Goal: Task Accomplishment & Management: Manage account settings

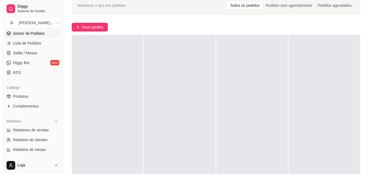
scroll to position [54, 0]
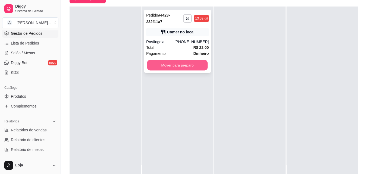
click at [179, 64] on button "Mover para preparo" at bounding box center [177, 65] width 61 height 11
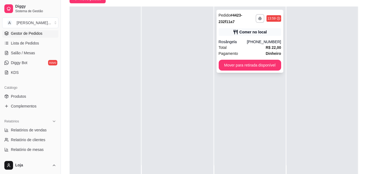
click at [220, 33] on div "Comer no local" at bounding box center [250, 32] width 63 height 8
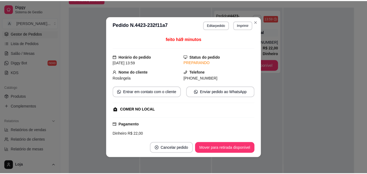
scroll to position [129, 0]
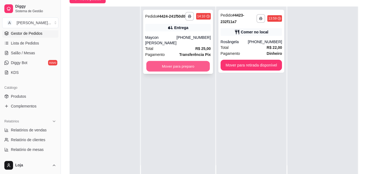
click at [189, 65] on button "Mover para preparo" at bounding box center [178, 66] width 64 height 11
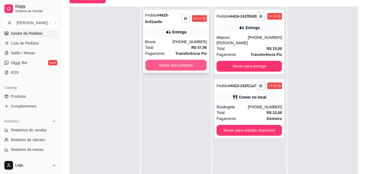
click at [170, 61] on button "Mover para preparo" at bounding box center [176, 65] width 62 height 11
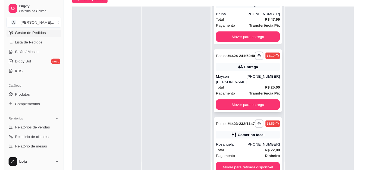
scroll to position [37, 0]
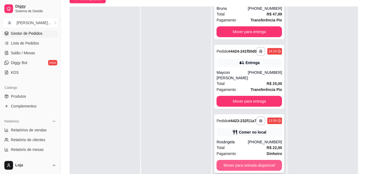
click at [256, 166] on button "Mover para retirada disponível" at bounding box center [249, 165] width 65 height 11
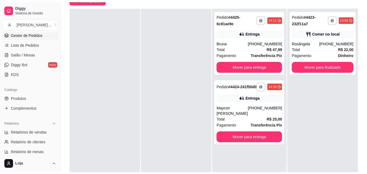
scroll to position [0, 0]
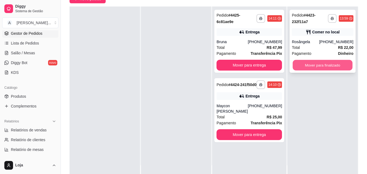
click at [338, 63] on button "Mover para finalizado" at bounding box center [323, 65] width 60 height 11
click at [345, 65] on button "Mover para finalizado" at bounding box center [323, 65] width 62 height 11
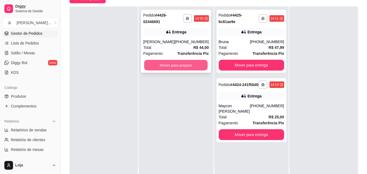
click at [179, 65] on button "Mover para preparo" at bounding box center [176, 65] width 64 height 11
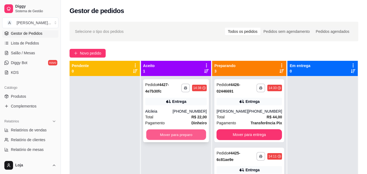
click at [176, 137] on button "Mover para preparo" at bounding box center [176, 135] width 60 height 11
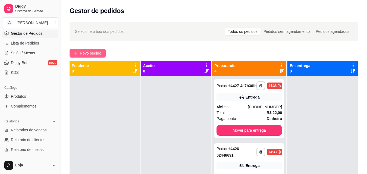
click at [89, 57] on button "Novo pedido" at bounding box center [88, 53] width 36 height 9
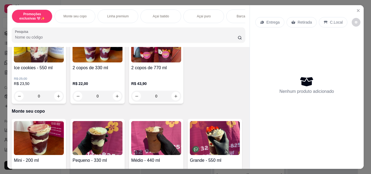
scroll to position [109, 0]
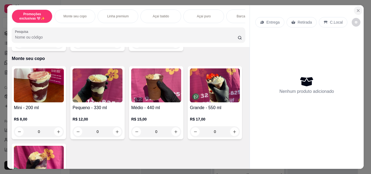
click at [356, 11] on button "Close" at bounding box center [358, 10] width 9 height 9
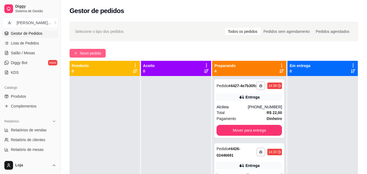
click at [89, 54] on span "Novo pedido" at bounding box center [90, 53] width 21 height 6
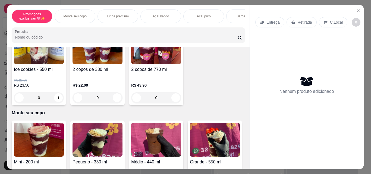
scroll to position [109, 0]
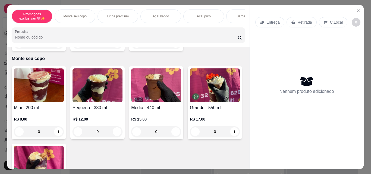
click at [116, 134] on div "0" at bounding box center [98, 131] width 50 height 11
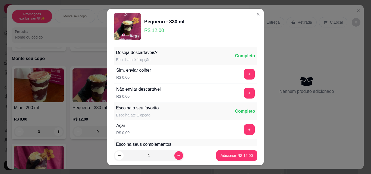
scroll to position [27, 0]
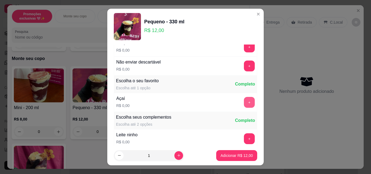
click at [244, 103] on button "+" at bounding box center [249, 102] width 11 height 11
click at [244, 142] on button "+" at bounding box center [249, 138] width 11 height 11
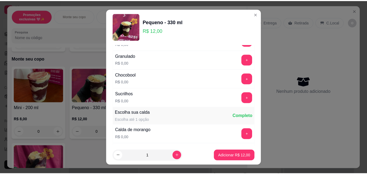
scroll to position [299, 0]
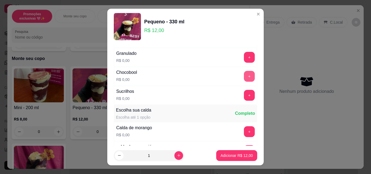
click at [244, 77] on button "+" at bounding box center [249, 76] width 11 height 11
click at [244, 132] on button "+" at bounding box center [249, 132] width 11 height 11
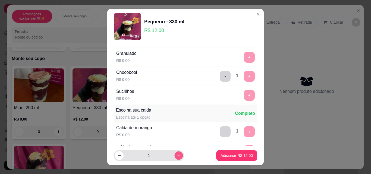
click at [177, 154] on icon "increase-product-quantity" at bounding box center [179, 156] width 4 height 4
type input "2"
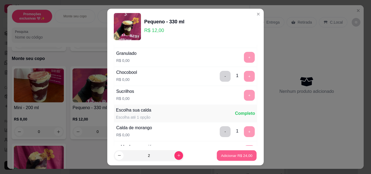
click at [226, 157] on p "Adicionar R$ 24,00" at bounding box center [237, 155] width 32 height 5
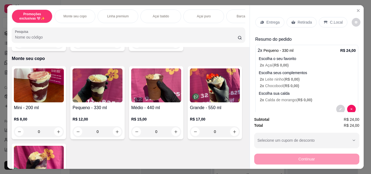
click at [305, 23] on div "Retirada" at bounding box center [302, 22] width 30 height 10
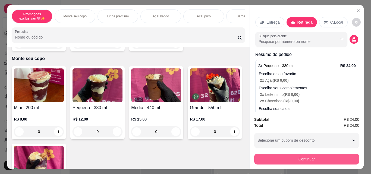
click at [307, 157] on button "Continuar" at bounding box center [306, 159] width 105 height 11
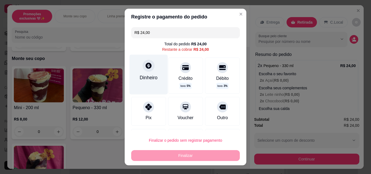
click at [139, 85] on div "Dinheiro" at bounding box center [149, 75] width 38 height 40
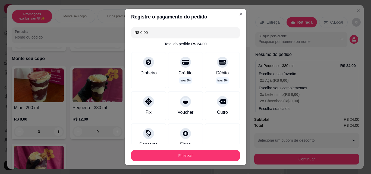
click at [216, 161] on footer "Finalizar" at bounding box center [186, 155] width 122 height 22
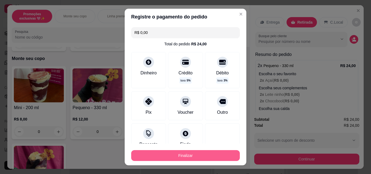
click at [219, 156] on button "Finalizar" at bounding box center [185, 155] width 109 height 11
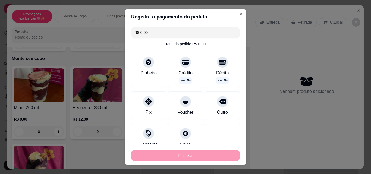
type input "-R$ 24,00"
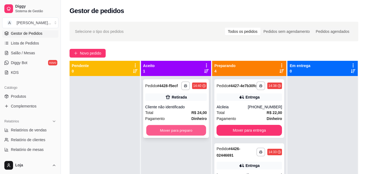
click at [194, 131] on button "Mover para preparo" at bounding box center [176, 130] width 60 height 11
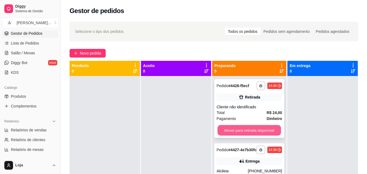
click at [232, 130] on button "Mover para retirada disponível" at bounding box center [250, 130] width 64 height 11
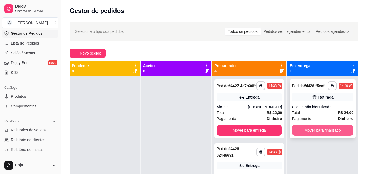
click at [331, 131] on button "Mover para finalizado" at bounding box center [323, 130] width 62 height 11
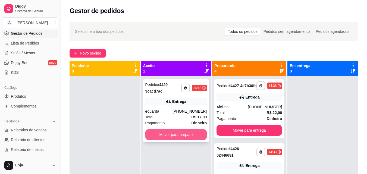
click at [182, 132] on button "Mover para preparo" at bounding box center [176, 134] width 62 height 11
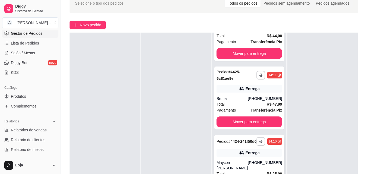
scroll to position [83, 0]
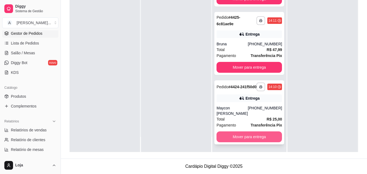
click at [238, 138] on button "Mover para entrega" at bounding box center [249, 137] width 65 height 11
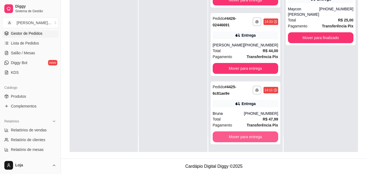
scroll to position [105, 0]
click at [238, 138] on button "Mover para entrega" at bounding box center [245, 137] width 65 height 11
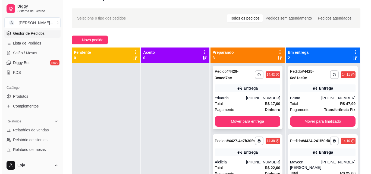
scroll to position [1, 0]
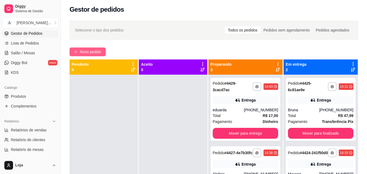
click at [90, 51] on span "Novo pedido" at bounding box center [90, 52] width 21 height 6
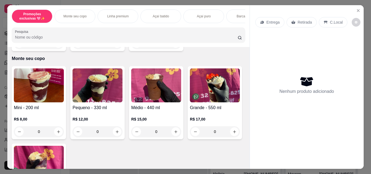
scroll to position [163, 0]
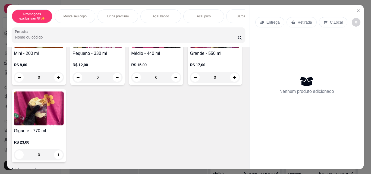
click at [64, 157] on div "0" at bounding box center [39, 154] width 50 height 11
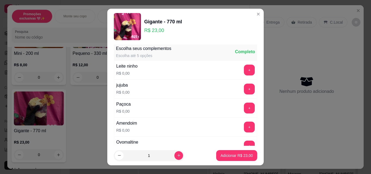
scroll to position [109, 0]
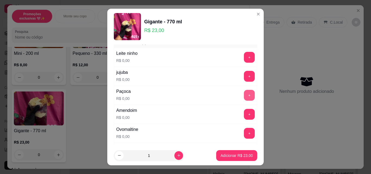
click at [244, 95] on button "+" at bounding box center [249, 95] width 11 height 11
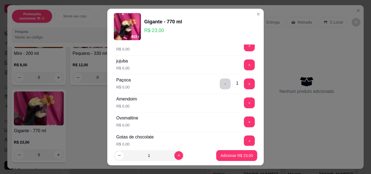
scroll to position [163, 0]
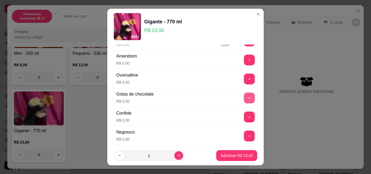
click at [244, 97] on button "+" at bounding box center [249, 98] width 11 height 11
click at [244, 77] on button "+" at bounding box center [249, 79] width 11 height 11
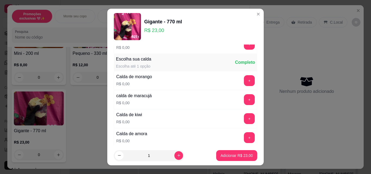
scroll to position [353, 0]
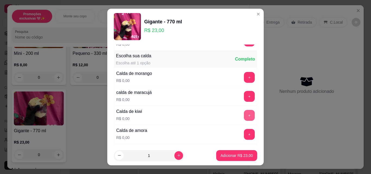
click at [244, 114] on button "+" at bounding box center [249, 115] width 11 height 11
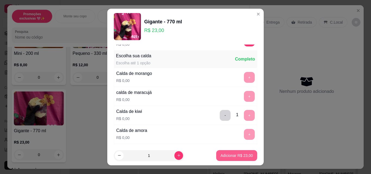
click at [232, 159] on button "Adicionar R$ 23,00" at bounding box center [236, 155] width 41 height 11
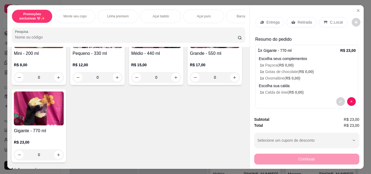
click at [190, 83] on div "0" at bounding box center [215, 77] width 50 height 11
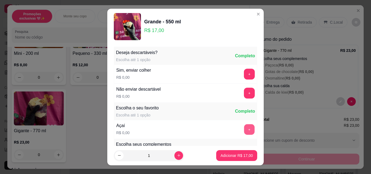
click at [244, 133] on button "+" at bounding box center [249, 129] width 11 height 11
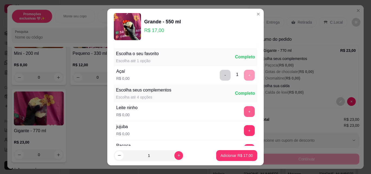
click at [244, 112] on button "+" at bounding box center [249, 111] width 11 height 11
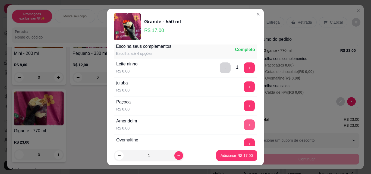
scroll to position [109, 0]
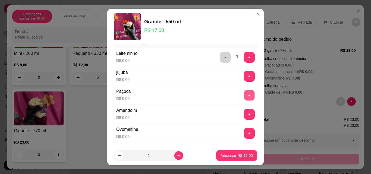
click at [244, 97] on button "+" at bounding box center [249, 95] width 11 height 11
click at [244, 130] on button "+" at bounding box center [249, 133] width 11 height 11
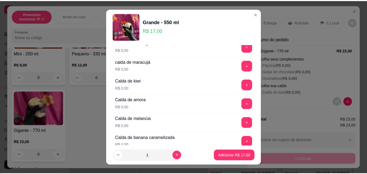
scroll to position [380, 0]
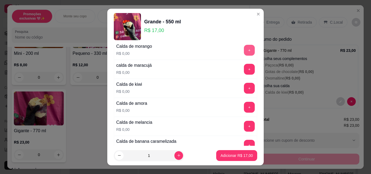
click at [244, 52] on button "+" at bounding box center [249, 50] width 11 height 11
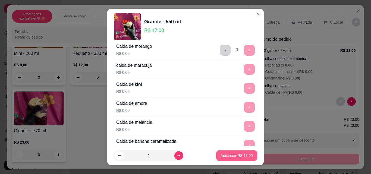
click at [240, 153] on button "Adicionar R$ 17,00" at bounding box center [236, 155] width 41 height 11
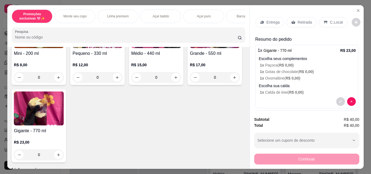
click at [294, 19] on div "Retirada" at bounding box center [302, 22] width 30 height 10
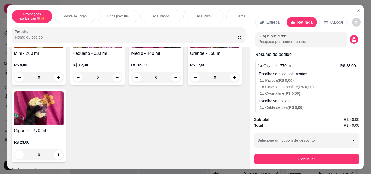
click at [322, 164] on div "Subtotal R$ 40,00 Total R$ 40,00 Selecione um cupom de desconto Selecione um cu…" at bounding box center [307, 140] width 114 height 57
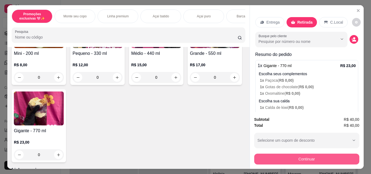
click at [319, 154] on button "Continuar" at bounding box center [306, 159] width 105 height 11
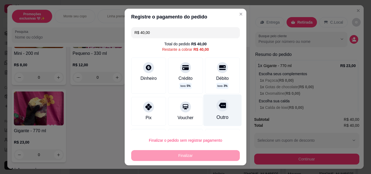
click at [214, 114] on div "Outro" at bounding box center [223, 111] width 38 height 32
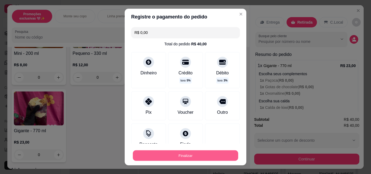
click at [217, 156] on button "Finalizar" at bounding box center [185, 156] width 105 height 11
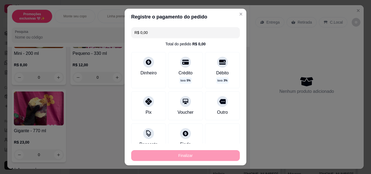
type input "-R$ 40,00"
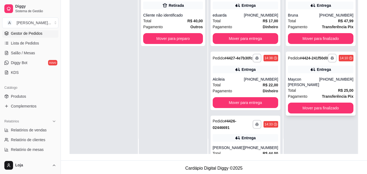
scroll to position [83, 0]
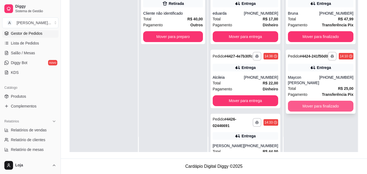
click at [322, 109] on button "Mover para finalizado" at bounding box center [320, 106] width 65 height 11
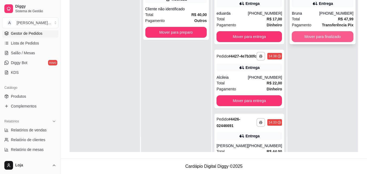
click at [319, 38] on button "Mover para finalizado" at bounding box center [323, 36] width 62 height 11
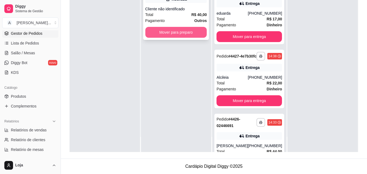
click at [191, 34] on button "Mover para preparo" at bounding box center [176, 32] width 62 height 11
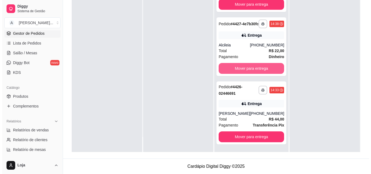
scroll to position [105, 0]
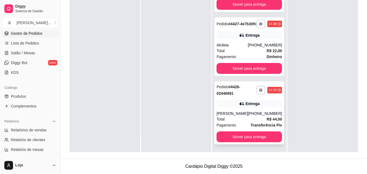
click at [240, 104] on icon at bounding box center [241, 103] width 5 height 5
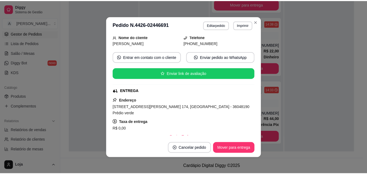
scroll to position [81, 0]
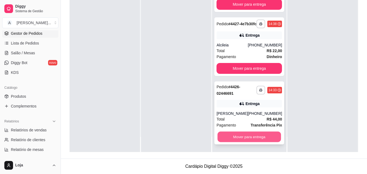
click at [235, 134] on button "Mover para entrega" at bounding box center [250, 137] width 64 height 11
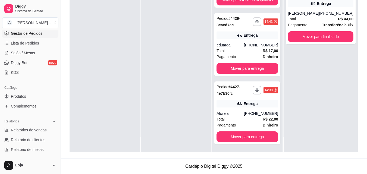
scroll to position [37, 0]
click at [325, 8] on div "**********" at bounding box center [321, 12] width 70 height 63
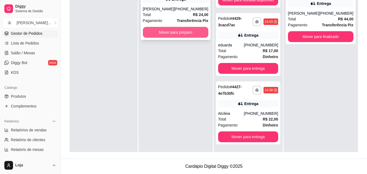
click at [155, 38] on button "Mover para preparo" at bounding box center [175, 32] width 65 height 11
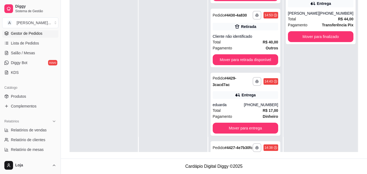
scroll to position [105, 0]
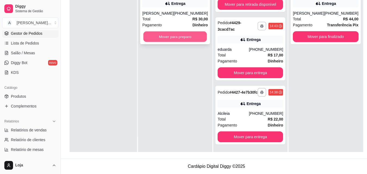
click at [194, 42] on button "Mover para preparo" at bounding box center [175, 37] width 64 height 11
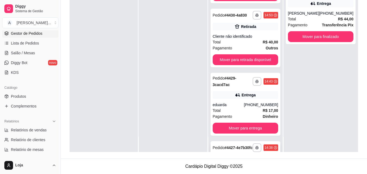
scroll to position [174, 0]
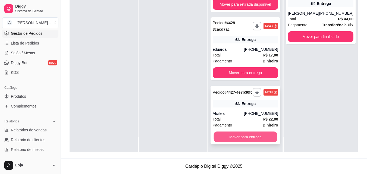
click at [252, 138] on button "Mover para entrega" at bounding box center [246, 137] width 64 height 11
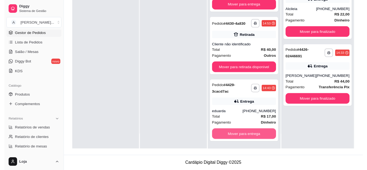
scroll to position [105, 0]
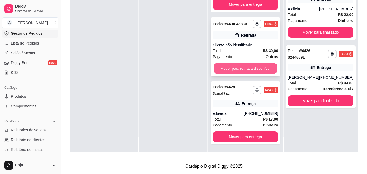
click at [246, 69] on button "Mover para retirada disponível" at bounding box center [246, 68] width 64 height 11
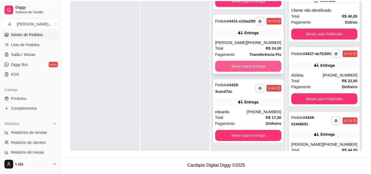
scroll to position [37, 0]
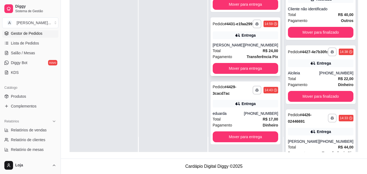
click at [254, 60] on div "**********" at bounding box center [246, 46] width 70 height 59
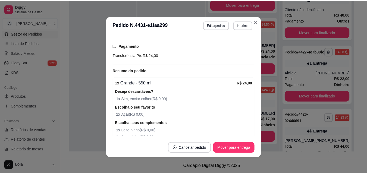
scroll to position [244, 0]
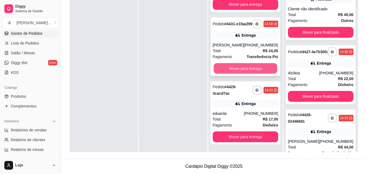
click at [250, 70] on button "Mover para entrega" at bounding box center [246, 68] width 64 height 11
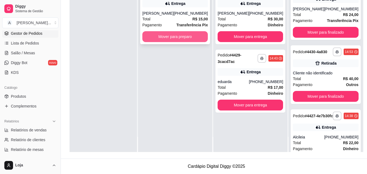
click at [193, 40] on button "Mover para preparo" at bounding box center [174, 36] width 65 height 11
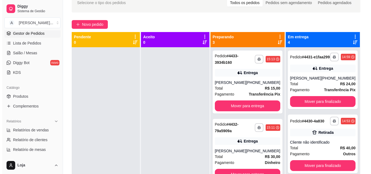
scroll to position [29, 0]
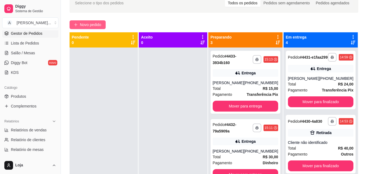
click at [79, 27] on button "Novo pedido" at bounding box center [88, 24] width 36 height 9
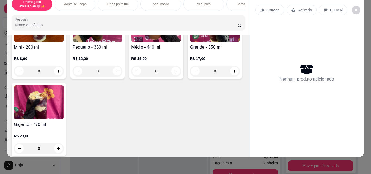
scroll to position [163, 0]
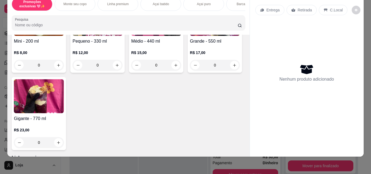
click at [190, 45] on h4 "Grande - 550 ml" at bounding box center [215, 41] width 50 height 7
click at [245, 130] on button "+" at bounding box center [250, 130] width 11 height 11
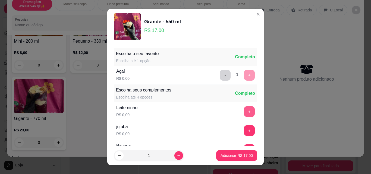
click at [244, 111] on button "+" at bounding box center [249, 111] width 11 height 11
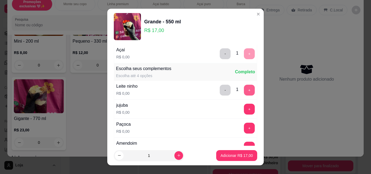
scroll to position [109, 0]
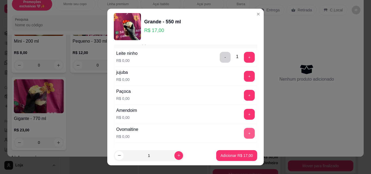
click at [244, 129] on button "+" at bounding box center [249, 133] width 11 height 11
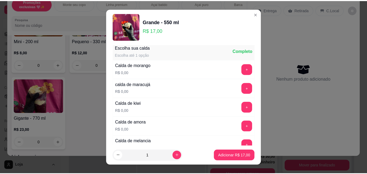
scroll to position [326, 0]
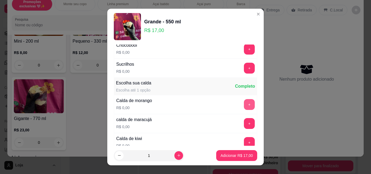
click at [244, 104] on button "+" at bounding box center [249, 104] width 11 height 11
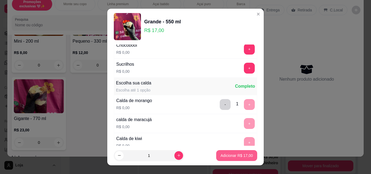
click at [241, 157] on p "Adicionar R$ 17,00" at bounding box center [237, 155] width 32 height 5
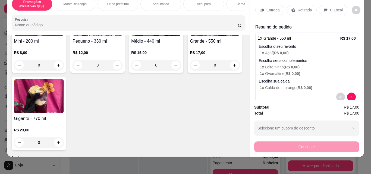
click at [299, 8] on p "Retirada" at bounding box center [305, 9] width 14 height 5
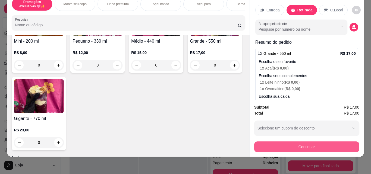
click at [282, 142] on button "Continuar" at bounding box center [306, 147] width 105 height 11
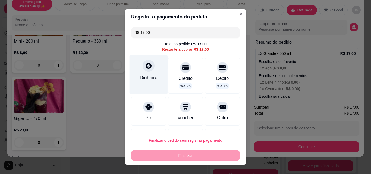
click at [147, 82] on div "Dinheiro" at bounding box center [149, 75] width 38 height 40
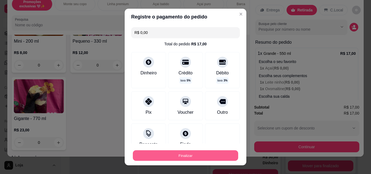
click at [201, 153] on button "Finalizar" at bounding box center [185, 156] width 105 height 11
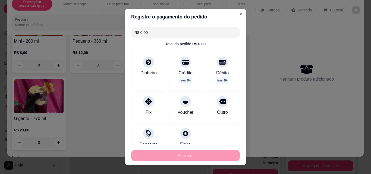
type input "-R$ 17,00"
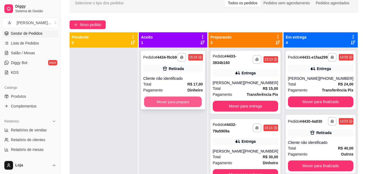
click at [188, 100] on button "Mover para preparo" at bounding box center [173, 102] width 58 height 11
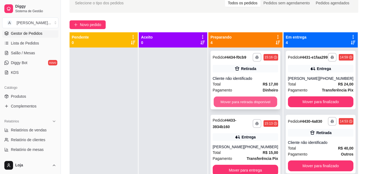
click at [250, 104] on button "Mover para retirada disponível" at bounding box center [246, 102] width 64 height 11
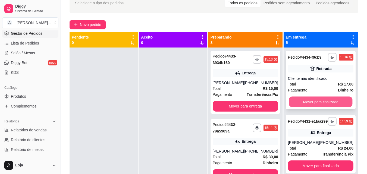
click at [313, 105] on button "Mover para finalizado" at bounding box center [321, 102] width 64 height 11
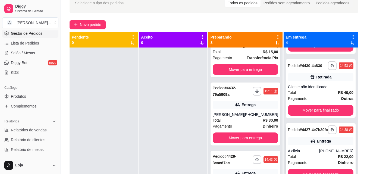
scroll to position [105, 0]
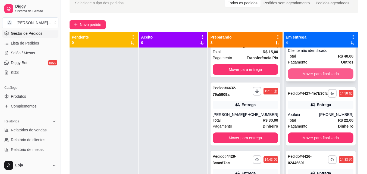
click at [327, 72] on button "Mover para finalizado" at bounding box center [320, 73] width 65 height 11
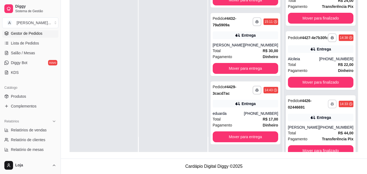
scroll to position [37, 0]
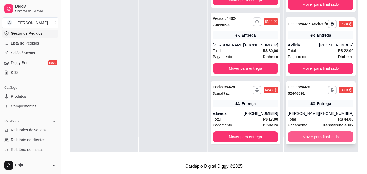
click at [314, 137] on button "Mover para finalizado" at bounding box center [320, 137] width 65 height 11
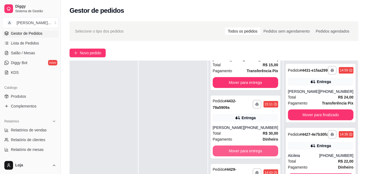
scroll to position [83, 0]
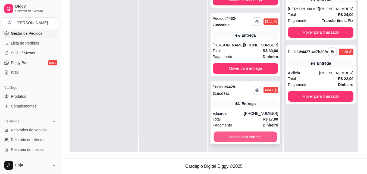
click at [248, 135] on button "Mover para entrega" at bounding box center [246, 137] width 64 height 11
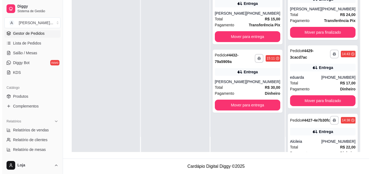
scroll to position [0, 0]
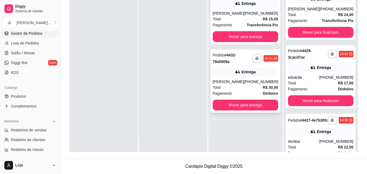
click at [231, 81] on div "[PERSON_NAME]" at bounding box center [228, 81] width 31 height 5
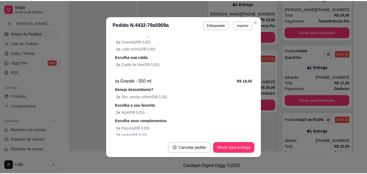
scroll to position [256, 0]
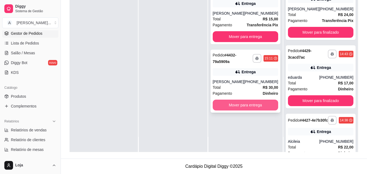
click at [266, 106] on button "Mover para entrega" at bounding box center [245, 105] width 65 height 11
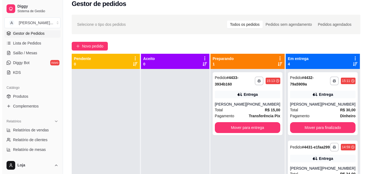
scroll to position [0, 0]
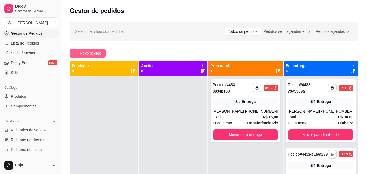
click at [93, 53] on span "Novo pedido" at bounding box center [90, 53] width 21 height 6
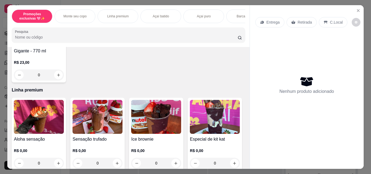
scroll to position [163, 0]
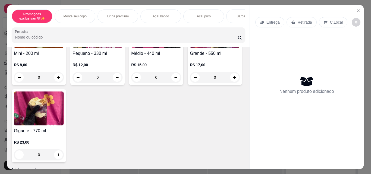
click at [98, 60] on div "R$ 12,00 0" at bounding box center [98, 70] width 50 height 26
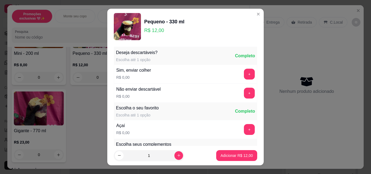
click at [242, 131] on div "+" at bounding box center [249, 129] width 15 height 11
click at [244, 129] on button "+" at bounding box center [249, 129] width 11 height 11
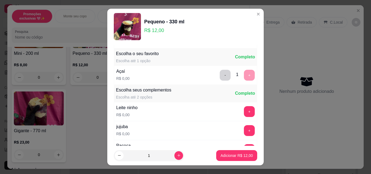
scroll to position [109, 0]
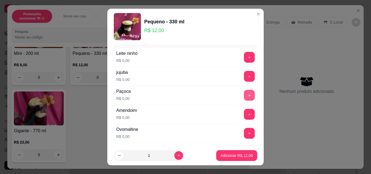
click at [244, 95] on button "+" at bounding box center [249, 95] width 11 height 11
click at [244, 117] on button "+" at bounding box center [249, 114] width 11 height 11
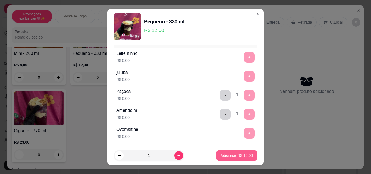
click at [239, 158] on p "Adicionar R$ 12,00" at bounding box center [237, 155] width 32 height 5
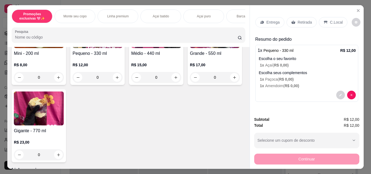
click at [114, 66] on p "R$ 12,00" at bounding box center [98, 64] width 50 height 5
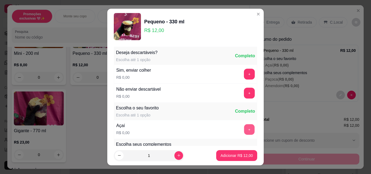
click at [244, 133] on button "+" at bounding box center [249, 129] width 11 height 11
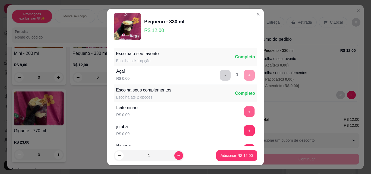
click at [244, 117] on button "+" at bounding box center [249, 112] width 11 height 11
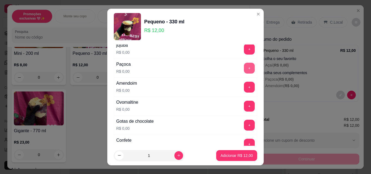
click at [244, 71] on button "+" at bounding box center [249, 68] width 11 height 11
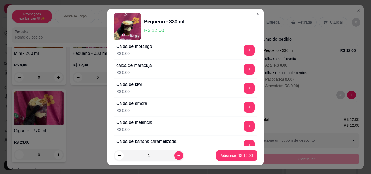
scroll to position [435, 0]
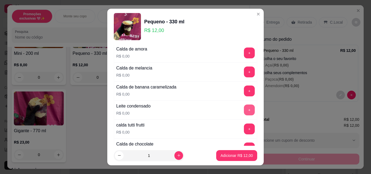
click at [244, 110] on button "+" at bounding box center [249, 110] width 11 height 11
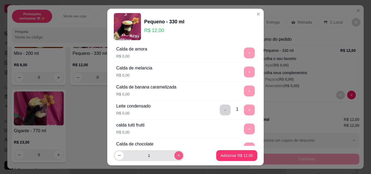
click at [174, 152] on button "increase-product-quantity" at bounding box center [178, 155] width 9 height 9
click at [174, 152] on button "increase-product-quantity" at bounding box center [178, 155] width 8 height 8
type input "4"
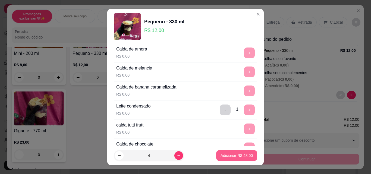
click at [221, 155] on p "Adicionar R$ 48,00" at bounding box center [237, 155] width 32 height 5
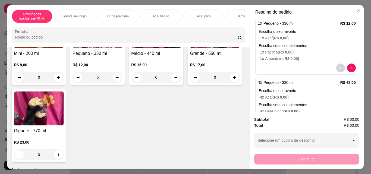
scroll to position [0, 0]
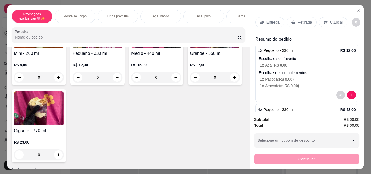
click at [268, 21] on p "Entrega" at bounding box center [273, 22] width 13 height 5
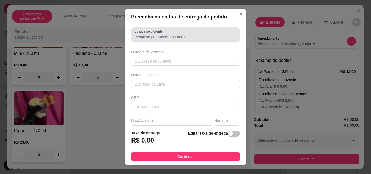
click at [165, 39] on input "Busque pelo cliente" at bounding box center [178, 36] width 87 height 5
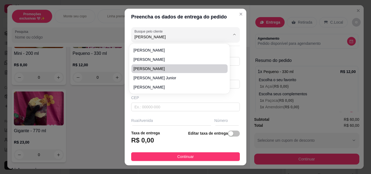
click at [169, 68] on span "[PERSON_NAME]" at bounding box center [177, 68] width 86 height 5
type input "[PERSON_NAME]"
type input "32988371683"
type input "[PERSON_NAME]"
type input "36048450"
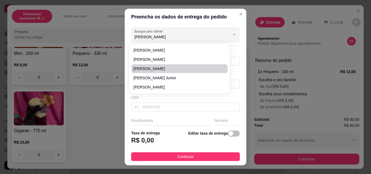
type input "Rua [PERSON_NAME]"
type input "228"
type input "Parque Independência"
type input "Juiz de Fora"
type input "Casa fundos atrás da torre de clr"
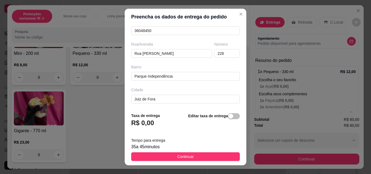
scroll to position [100, 0]
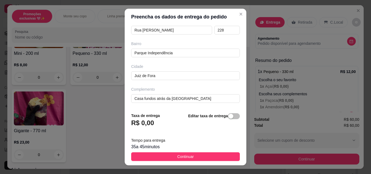
click at [180, 155] on span "Continuar" at bounding box center [185, 157] width 17 height 6
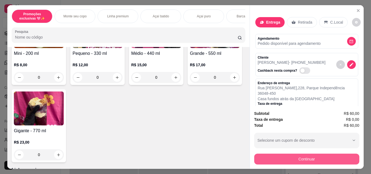
click at [264, 154] on button "Continuar" at bounding box center [306, 159] width 105 height 11
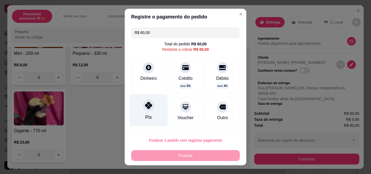
drag, startPoint x: 152, startPoint y: 114, endPoint x: 156, endPoint y: 116, distance: 4.1
click at [152, 114] on div "Pix" at bounding box center [149, 111] width 38 height 32
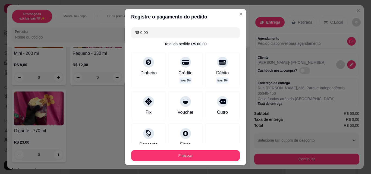
scroll to position [39, 0]
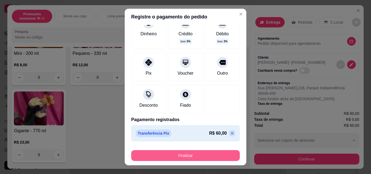
click at [189, 152] on button "Finalizar" at bounding box center [185, 155] width 109 height 11
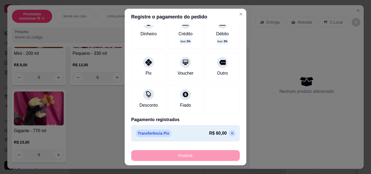
type input "-R$ 60,00"
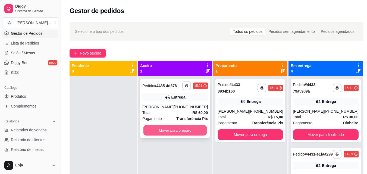
click at [174, 128] on button "Mover para preparo" at bounding box center [175, 130] width 64 height 11
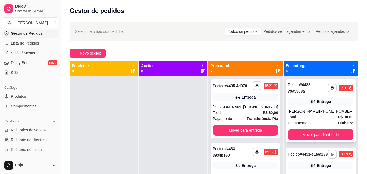
click at [298, 116] on div "Total R$ 30,00" at bounding box center [320, 117] width 65 height 6
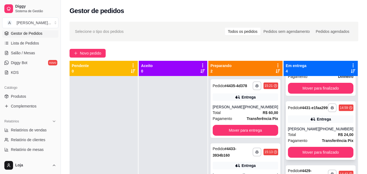
scroll to position [105, 0]
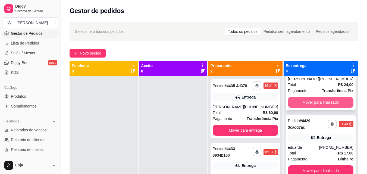
click at [315, 97] on button "Mover para finalizado" at bounding box center [320, 102] width 65 height 11
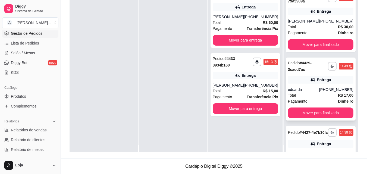
scroll to position [0, 0]
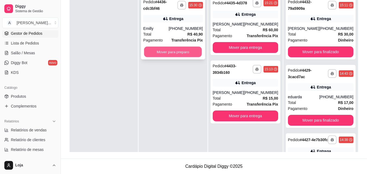
click at [175, 56] on button "Mover para preparo" at bounding box center [173, 52] width 58 height 11
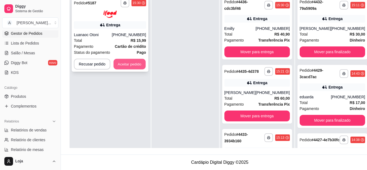
click at [128, 67] on button "Aceitar pedido" at bounding box center [130, 64] width 32 height 11
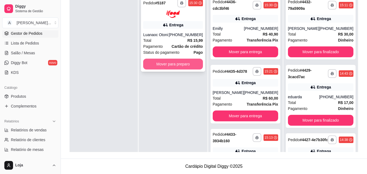
click at [202, 66] on button "Mover para preparo" at bounding box center [173, 64] width 60 height 11
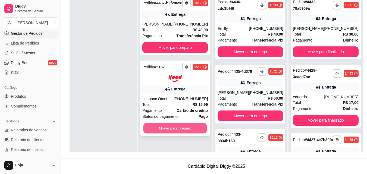
click at [194, 133] on button "Mover para preparo" at bounding box center [175, 128] width 64 height 11
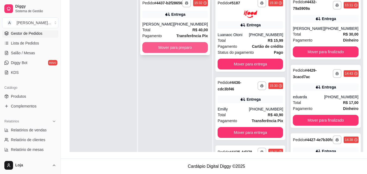
click at [187, 53] on button "Mover para preparo" at bounding box center [174, 47] width 65 height 11
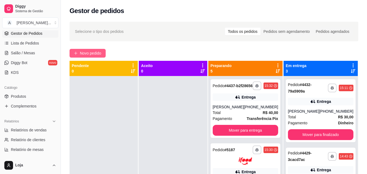
click at [92, 54] on span "Novo pedido" at bounding box center [90, 53] width 21 height 6
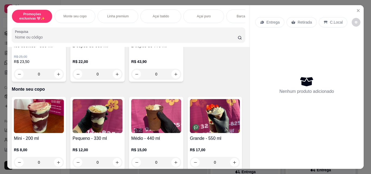
scroll to position [82, 0]
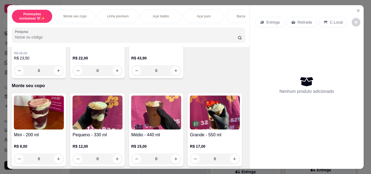
click at [116, 158] on div "0" at bounding box center [98, 159] width 50 height 11
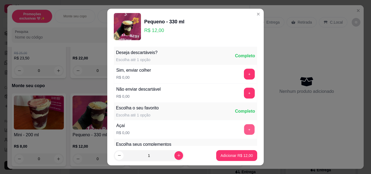
click at [244, 130] on button "+" at bounding box center [249, 129] width 11 height 11
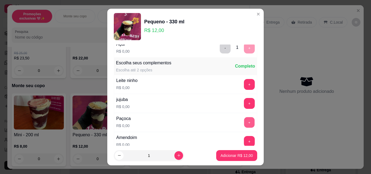
click at [244, 123] on button "+" at bounding box center [249, 122] width 11 height 11
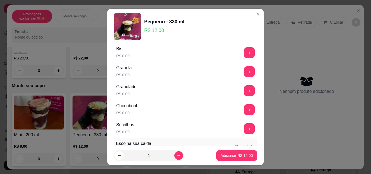
scroll to position [272, 0]
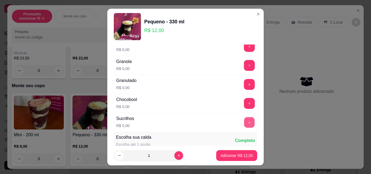
click at [244, 122] on button "+" at bounding box center [249, 122] width 11 height 11
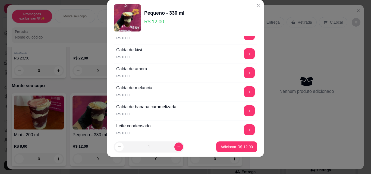
scroll to position [408, 0]
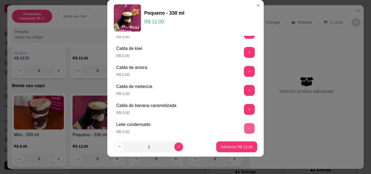
click at [244, 128] on button "+" at bounding box center [249, 128] width 11 height 11
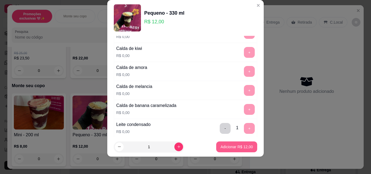
click at [235, 148] on p "Adicionar R$ 12,00" at bounding box center [237, 146] width 32 height 5
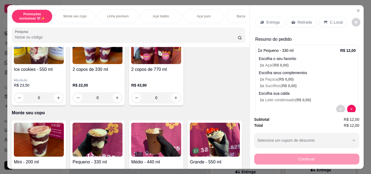
scroll to position [136, 0]
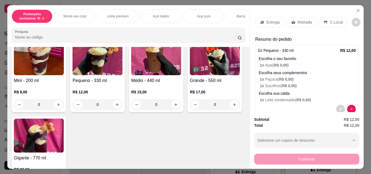
click at [114, 106] on div "0" at bounding box center [98, 104] width 50 height 11
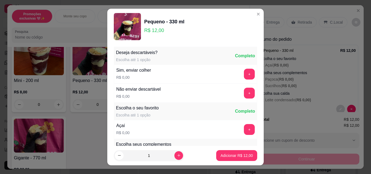
scroll to position [27, 0]
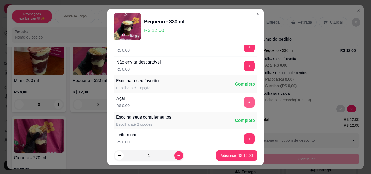
click at [244, 102] on button "+" at bounding box center [249, 102] width 11 height 11
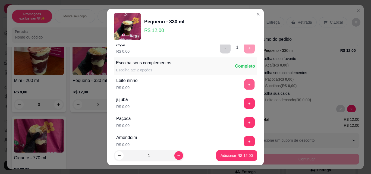
click at [244, 87] on button "+" at bounding box center [249, 84] width 11 height 11
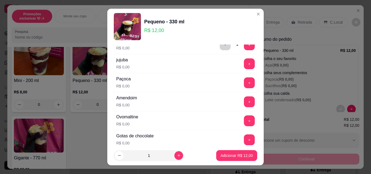
scroll to position [136, 0]
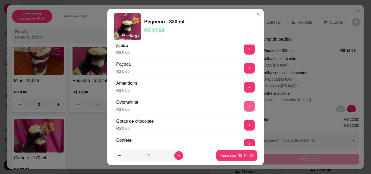
click at [244, 106] on button "+" at bounding box center [249, 106] width 11 height 11
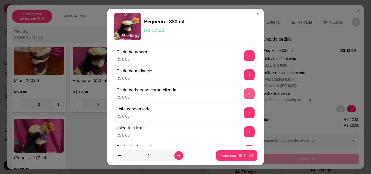
scroll to position [435, 0]
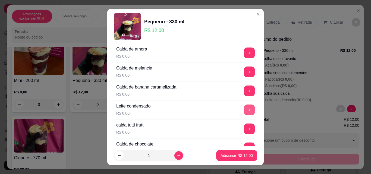
click at [244, 108] on button "+" at bounding box center [249, 110] width 11 height 11
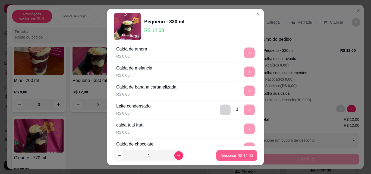
click at [238, 160] on button "Adicionar R$ 12,00" at bounding box center [236, 155] width 41 height 11
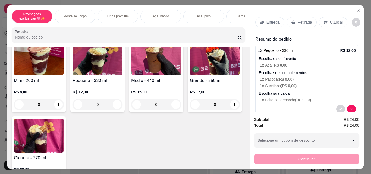
click at [116, 105] on div "0" at bounding box center [98, 104] width 50 height 11
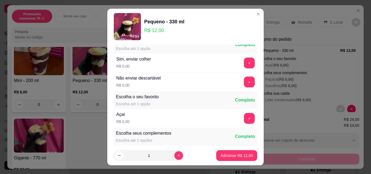
scroll to position [27, 0]
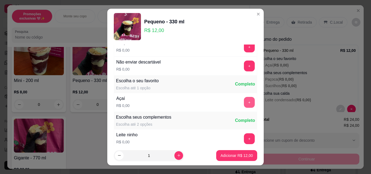
click at [244, 101] on button "+" at bounding box center [249, 102] width 11 height 11
click at [244, 138] on button "+" at bounding box center [249, 138] width 11 height 11
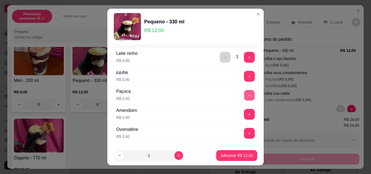
click at [244, 95] on button "+" at bounding box center [249, 95] width 11 height 11
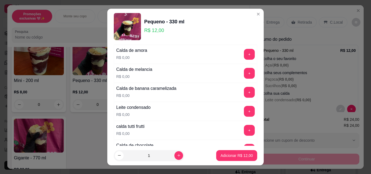
scroll to position [435, 0]
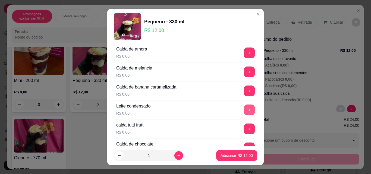
click at [244, 109] on button "+" at bounding box center [249, 110] width 11 height 11
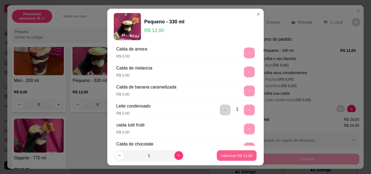
click at [239, 155] on p "Adicionar R$ 12,00" at bounding box center [237, 155] width 32 height 5
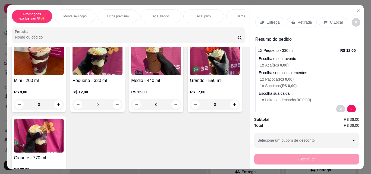
click at [291, 21] on icon at bounding box center [293, 23] width 4 height 4
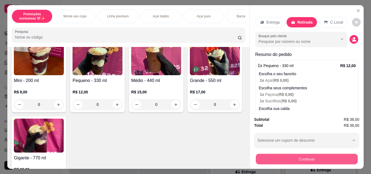
click at [323, 155] on button "Continuar" at bounding box center [307, 159] width 102 height 11
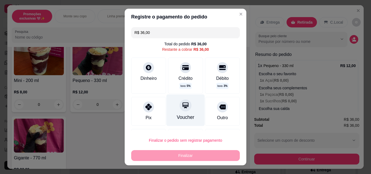
click at [182, 102] on icon at bounding box center [185, 105] width 7 height 7
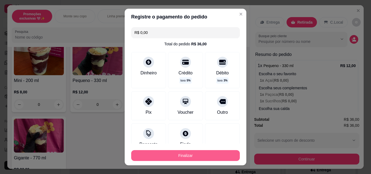
click at [219, 159] on button "Finalizar" at bounding box center [185, 155] width 109 height 11
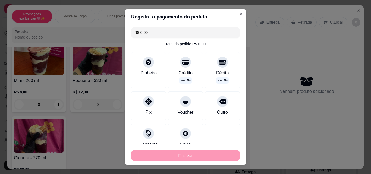
type input "-R$ 36,00"
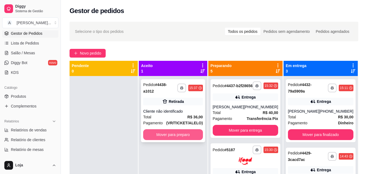
click at [202, 129] on button "Mover para preparo" at bounding box center [173, 134] width 60 height 11
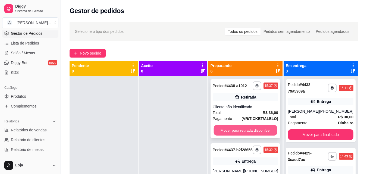
click at [251, 130] on button "Mover para retirada disponível" at bounding box center [246, 130] width 64 height 11
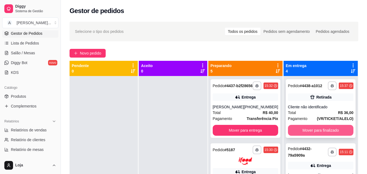
click at [312, 133] on button "Mover para finalizado" at bounding box center [320, 130] width 65 height 11
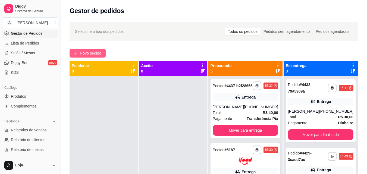
click at [87, 53] on span "Novo pedido" at bounding box center [90, 53] width 21 height 6
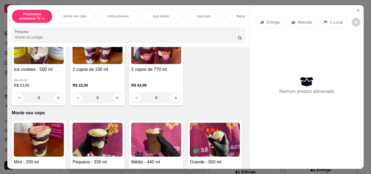
scroll to position [136, 0]
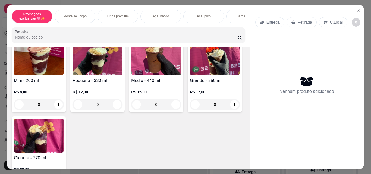
click at [117, 106] on div "0" at bounding box center [98, 104] width 50 height 11
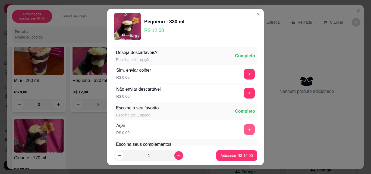
click at [244, 127] on button "+" at bounding box center [249, 129] width 11 height 11
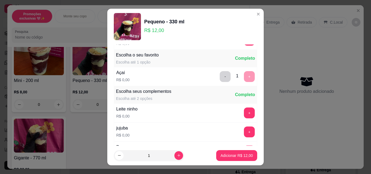
scroll to position [54, 0]
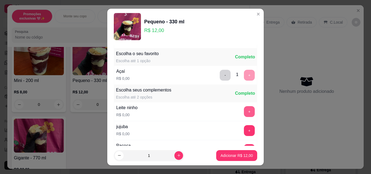
click at [244, 113] on button "+" at bounding box center [249, 111] width 11 height 11
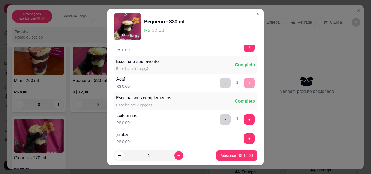
scroll to position [82, 0]
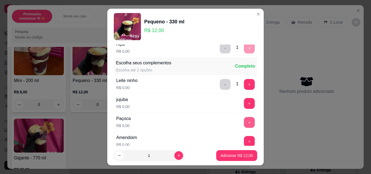
click at [244, 122] on button "+" at bounding box center [249, 122] width 11 height 11
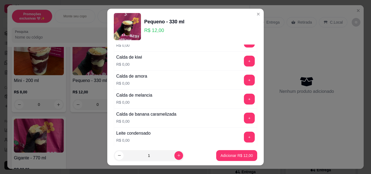
scroll to position [435, 0]
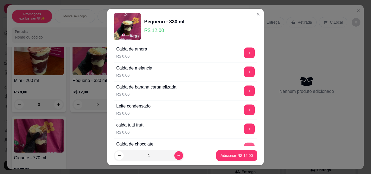
click at [244, 144] on button "+" at bounding box center [249, 148] width 11 height 11
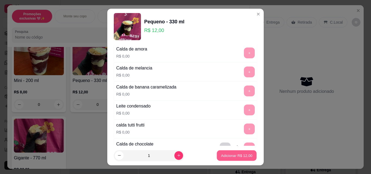
click at [237, 157] on p "Adicionar R$ 12,00" at bounding box center [237, 155] width 32 height 5
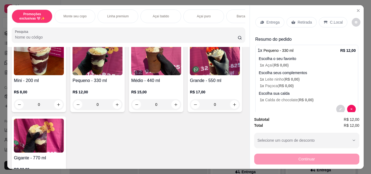
click at [116, 109] on div "0" at bounding box center [98, 104] width 50 height 11
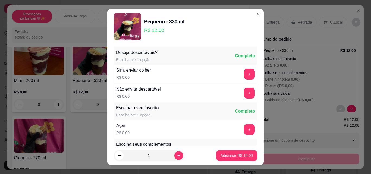
scroll to position [27, 0]
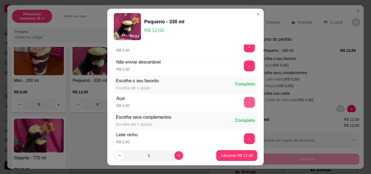
click at [244, 105] on button "+" at bounding box center [249, 102] width 11 height 11
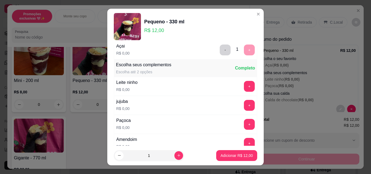
scroll to position [109, 0]
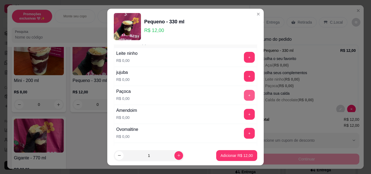
click at [244, 96] on button "+" at bounding box center [249, 95] width 11 height 11
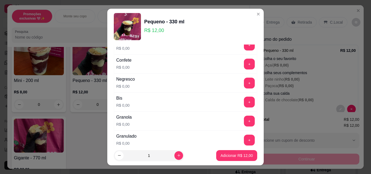
scroll to position [217, 0]
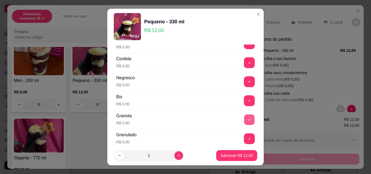
click at [244, 118] on button "+" at bounding box center [249, 120] width 11 height 11
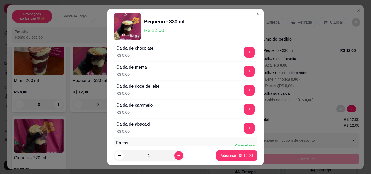
scroll to position [544, 0]
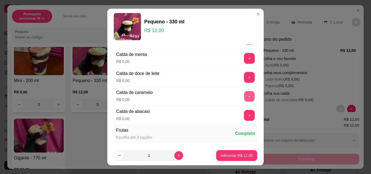
click at [244, 95] on button "+" at bounding box center [249, 96] width 11 height 11
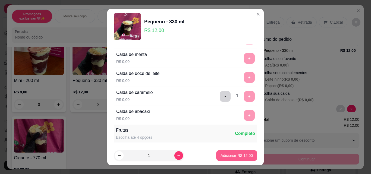
click at [240, 152] on button "Adicionar R$ 12,00" at bounding box center [236, 155] width 41 height 11
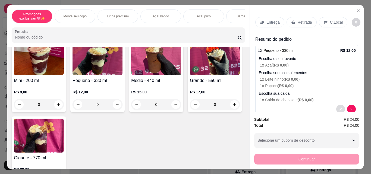
click at [339, 108] on icon "decrease-product-quantity" at bounding box center [340, 109] width 3 height 3
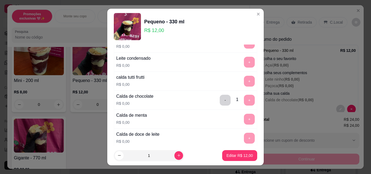
scroll to position [489, 0]
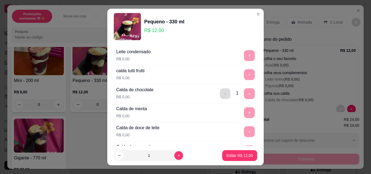
click at [220, 95] on button "-" at bounding box center [225, 94] width 11 height 11
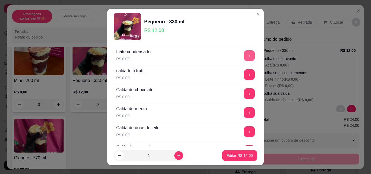
click at [244, 55] on button "+" at bounding box center [249, 55] width 11 height 11
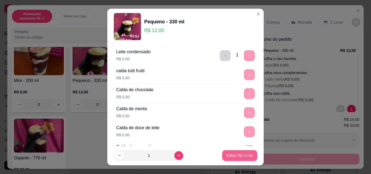
click at [236, 158] on p "Editar R$ 12,00" at bounding box center [240, 155] width 26 height 5
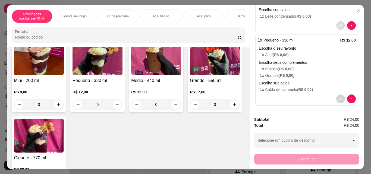
scroll to position [85, 0]
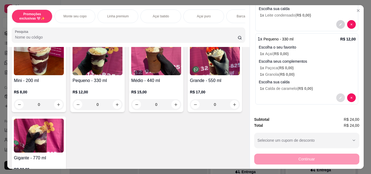
click at [339, 96] on icon "decrease-product-quantity" at bounding box center [340, 97] width 3 height 3
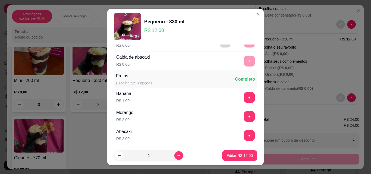
scroll to position [652, 0]
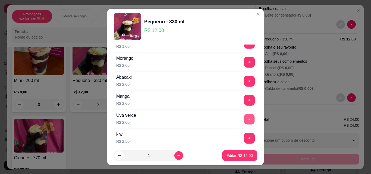
click at [244, 117] on button "+" at bounding box center [249, 119] width 11 height 11
click at [240, 155] on p "Editar R$ 14,00" at bounding box center [240, 155] width 26 height 5
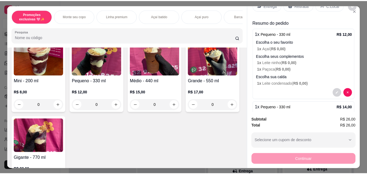
scroll to position [0, 0]
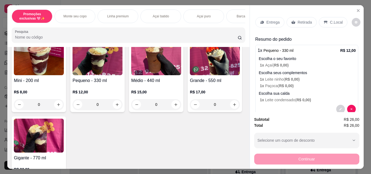
click at [294, 21] on div "Retirada" at bounding box center [302, 22] width 30 height 10
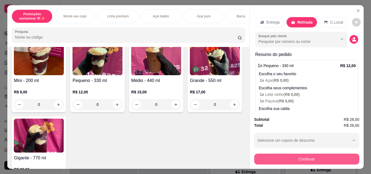
click at [299, 154] on button "Continuar" at bounding box center [306, 159] width 105 height 11
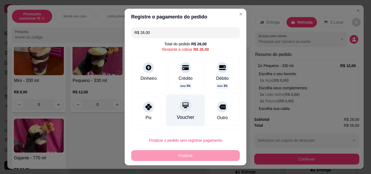
click at [171, 111] on div "Voucher" at bounding box center [186, 111] width 38 height 32
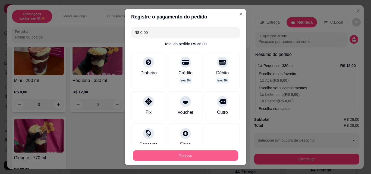
click at [184, 159] on button "Finalizar" at bounding box center [185, 156] width 105 height 11
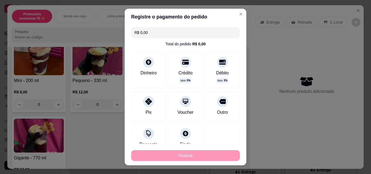
type input "-R$ 26,00"
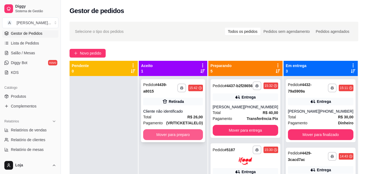
click at [198, 129] on button "Mover para preparo" at bounding box center [173, 134] width 60 height 11
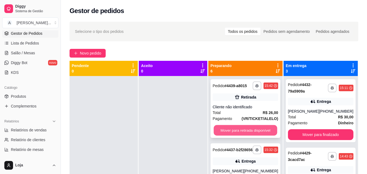
click at [233, 127] on button "Mover para retirada disponível" at bounding box center [246, 130] width 64 height 11
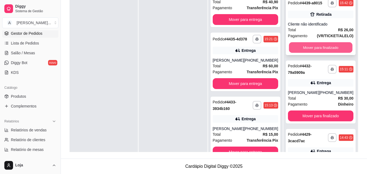
click at [312, 53] on button "Mover para finalizado" at bounding box center [321, 47] width 64 height 11
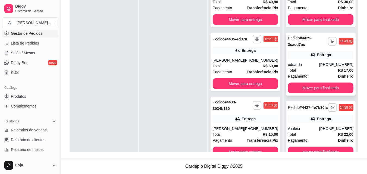
scroll to position [15, 0]
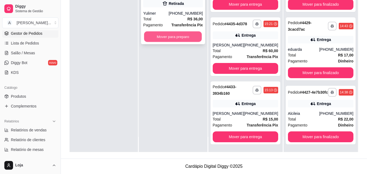
click at [170, 36] on button "Mover para preparo" at bounding box center [173, 37] width 58 height 11
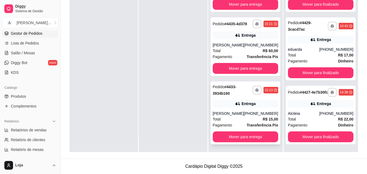
click at [237, 105] on icon at bounding box center [238, 103] width 4 height 3
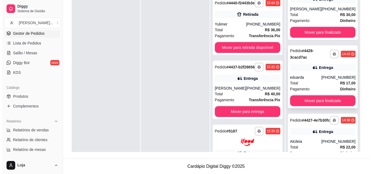
scroll to position [37, 0]
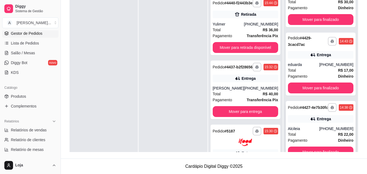
click at [305, 123] on div "**********" at bounding box center [321, 130] width 70 height 59
click at [313, 52] on icon at bounding box center [312, 54] width 5 height 5
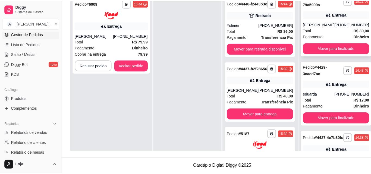
scroll to position [0, 0]
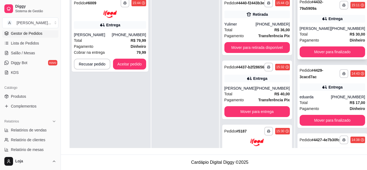
click at [312, 21] on div "Entrega" at bounding box center [332, 19] width 65 height 8
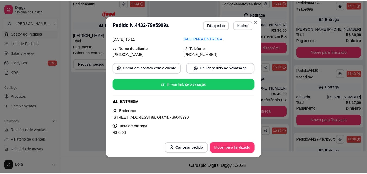
scroll to position [109, 0]
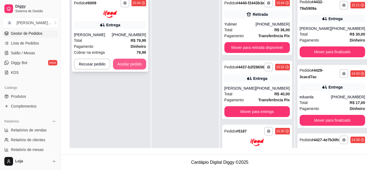
click at [141, 63] on button "Aceitar pedido" at bounding box center [129, 64] width 33 height 11
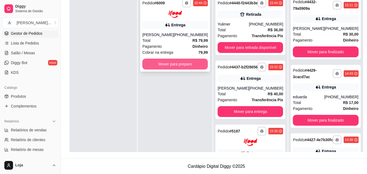
click at [184, 63] on button "Mover para preparo" at bounding box center [174, 64] width 65 height 11
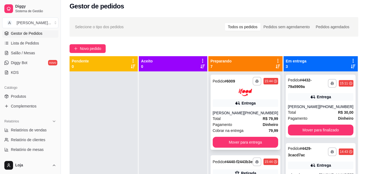
scroll to position [0, 0]
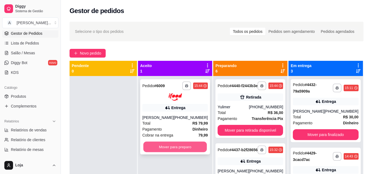
click at [161, 148] on button "Mover para preparo" at bounding box center [175, 147] width 64 height 11
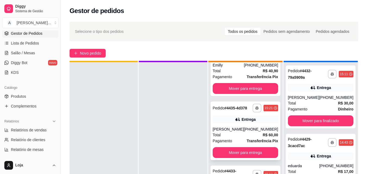
scroll to position [15, 0]
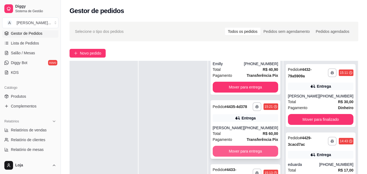
click at [238, 152] on button "Mover para entrega" at bounding box center [245, 151] width 65 height 11
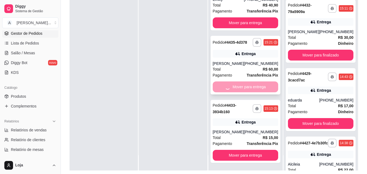
scroll to position [83, 0]
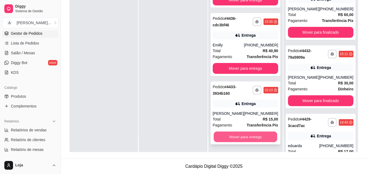
click at [232, 136] on button "Mover para entrega" at bounding box center [246, 137] width 64 height 11
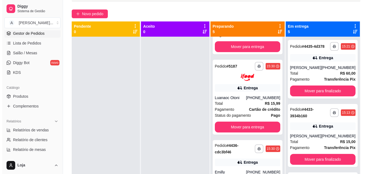
scroll to position [0, 0]
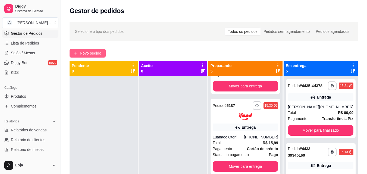
click at [98, 57] on button "Novo pedido" at bounding box center [88, 53] width 36 height 9
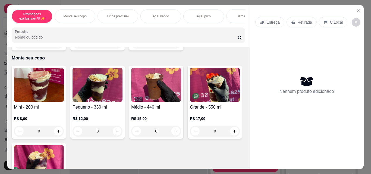
scroll to position [163, 0]
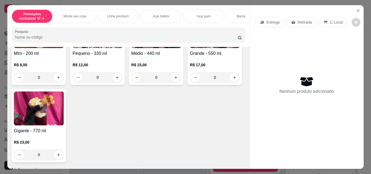
click at [190, 83] on div "0" at bounding box center [215, 77] width 50 height 11
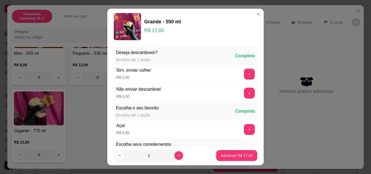
scroll to position [9, 0]
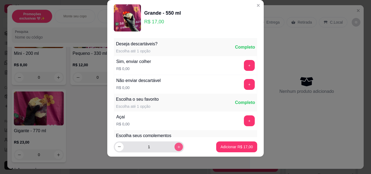
click at [174, 146] on button "increase-product-quantity" at bounding box center [178, 147] width 8 height 8
click at [244, 121] on button "+" at bounding box center [249, 121] width 11 height 11
click at [121, 144] on button "decrease-product-quantity" at bounding box center [119, 147] width 8 height 8
type input "1"
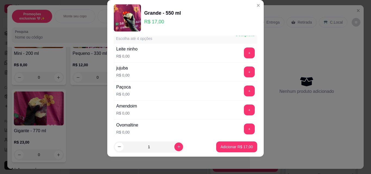
scroll to position [109, 0]
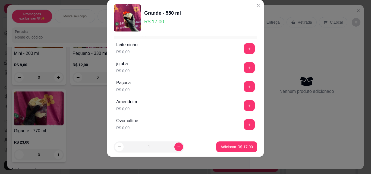
click at [245, 45] on div "+" at bounding box center [249, 48] width 15 height 11
click at [244, 51] on button "+" at bounding box center [249, 48] width 11 height 11
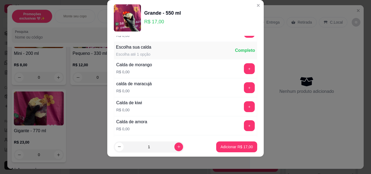
scroll to position [408, 0]
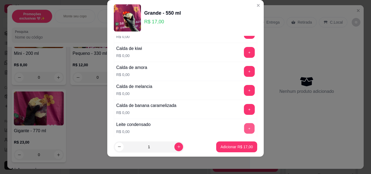
click at [244, 127] on button "+" at bounding box center [249, 128] width 11 height 11
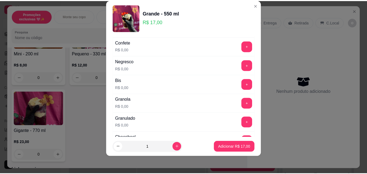
scroll to position [217, 0]
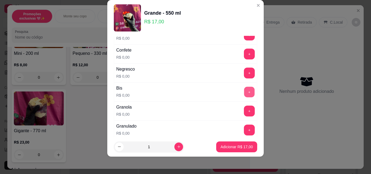
click at [244, 90] on button "+" at bounding box center [249, 92] width 11 height 11
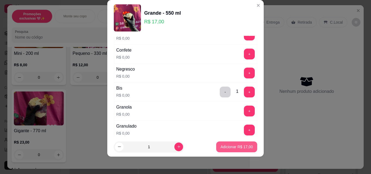
click at [245, 146] on p "Adicionar R$ 17,00" at bounding box center [237, 146] width 32 height 5
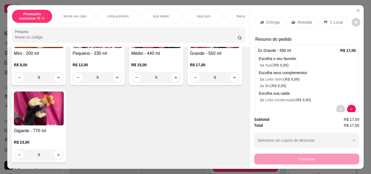
click at [301, 20] on p "Retirada" at bounding box center [305, 22] width 14 height 5
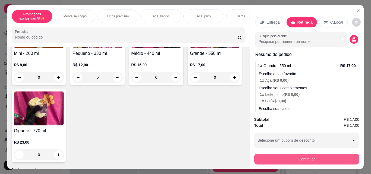
click at [314, 158] on button "Continuar" at bounding box center [306, 159] width 105 height 11
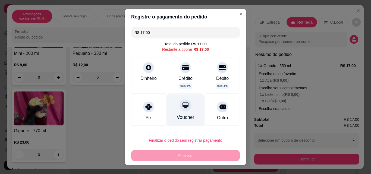
click at [184, 113] on div "Voucher" at bounding box center [186, 111] width 38 height 32
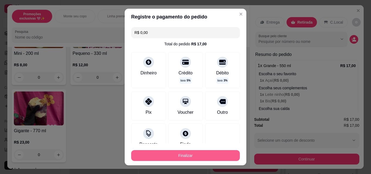
click at [211, 156] on button "Finalizar" at bounding box center [185, 155] width 109 height 11
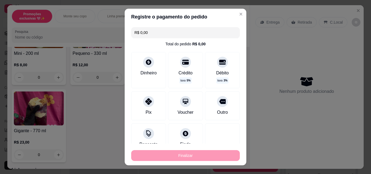
type input "-R$ 17,00"
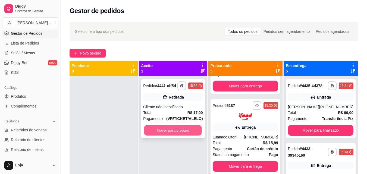
click at [177, 128] on button "Mover para preparo" at bounding box center [173, 130] width 58 height 11
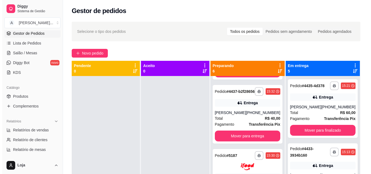
scroll to position [267, 0]
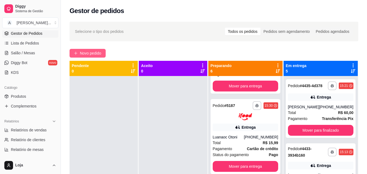
click at [94, 52] on span "Novo pedido" at bounding box center [90, 53] width 21 height 6
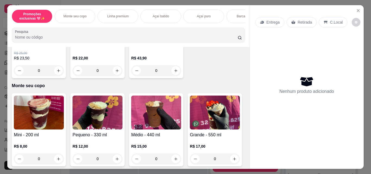
scroll to position [109, 0]
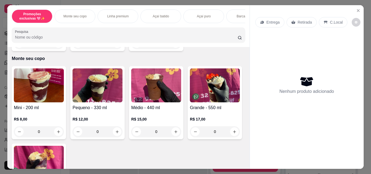
click at [116, 133] on div "0" at bounding box center [98, 131] width 50 height 11
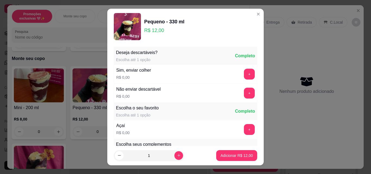
scroll to position [54, 0]
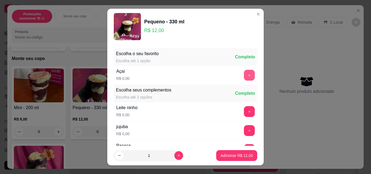
click at [244, 78] on button "+" at bounding box center [249, 75] width 11 height 11
click at [244, 109] on button "+" at bounding box center [249, 112] width 11 height 11
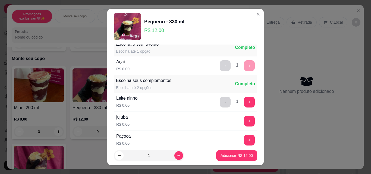
scroll to position [109, 0]
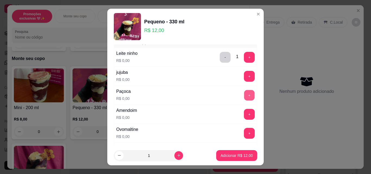
click at [244, 94] on button "+" at bounding box center [249, 95] width 11 height 11
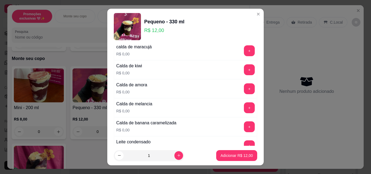
scroll to position [408, 0]
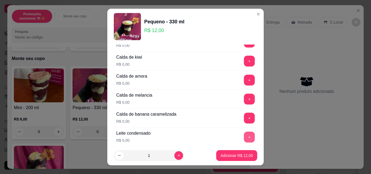
click at [244, 134] on button "+" at bounding box center [249, 137] width 11 height 11
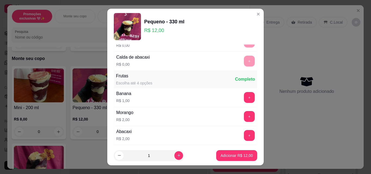
scroll to position [625, 0]
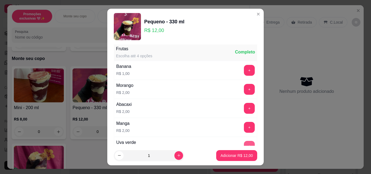
click at [244, 142] on button "+" at bounding box center [249, 146] width 11 height 11
click at [221, 156] on p "Adicionar R$ 14,00" at bounding box center [237, 155] width 32 height 5
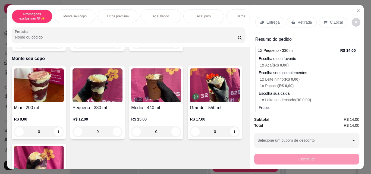
click at [318, 84] on p "1 x Paçoca ( R$ 0,00 )" at bounding box center [308, 85] width 96 height 5
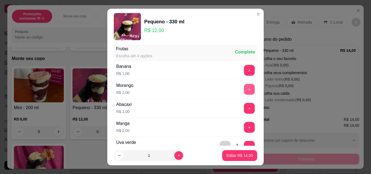
click at [244, 89] on button "+" at bounding box center [249, 89] width 11 height 11
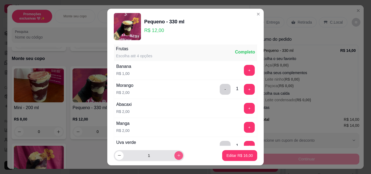
click at [177, 154] on icon "increase-product-quantity" at bounding box center [179, 156] width 4 height 4
type input "3"
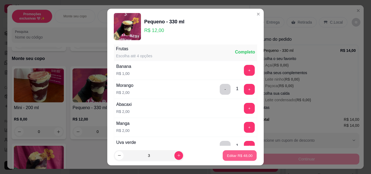
click at [227, 157] on p "Editar R$ 48,00" at bounding box center [240, 155] width 26 height 5
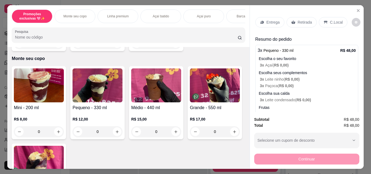
click at [268, 23] on div "Entrega" at bounding box center [269, 22] width 29 height 10
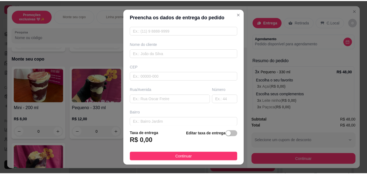
scroll to position [54, 0]
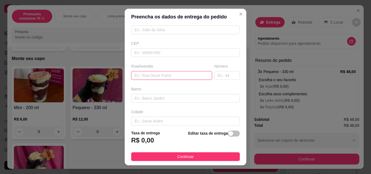
click at [151, 77] on input "text" at bounding box center [171, 75] width 81 height 9
type input "[PERSON_NAME]"
click at [224, 76] on input "text" at bounding box center [227, 75] width 26 height 9
type input "17"
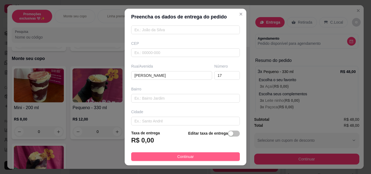
click at [207, 157] on button "Continuar" at bounding box center [185, 156] width 109 height 9
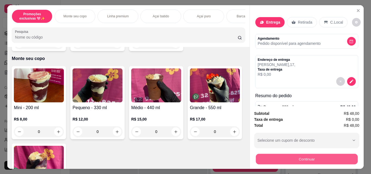
click at [297, 155] on button "Continuar" at bounding box center [307, 159] width 102 height 11
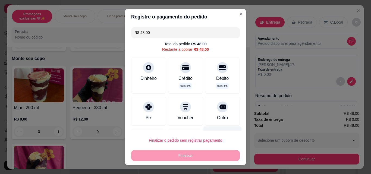
drag, startPoint x: 213, startPoint y: 117, endPoint x: 213, endPoint y: 136, distance: 18.5
click at [217, 118] on div "Outro" at bounding box center [222, 118] width 11 height 7
type input "R$ 0,00"
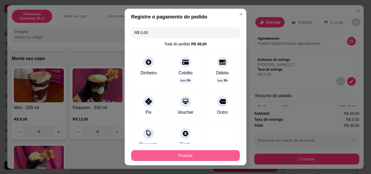
click at [213, 154] on button "Finalizar" at bounding box center [185, 155] width 109 height 11
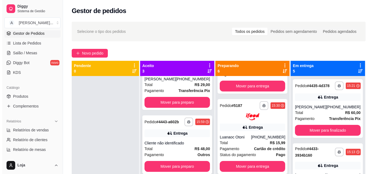
scroll to position [37, 0]
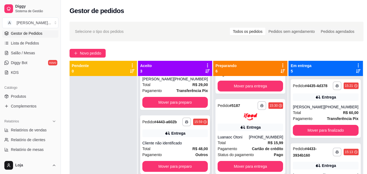
click at [167, 124] on div "Pedido # 4443-a602b" at bounding box center [159, 122] width 35 height 7
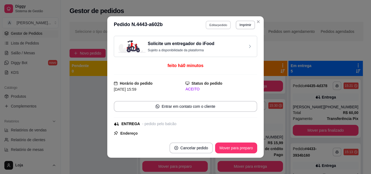
click at [215, 23] on button "Editar pedido" at bounding box center [218, 25] width 25 height 8
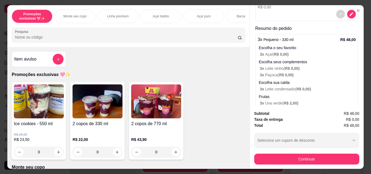
scroll to position [95, 0]
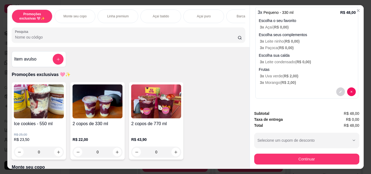
click at [336, 88] on button "decrease-product-quantity" at bounding box center [340, 92] width 9 height 9
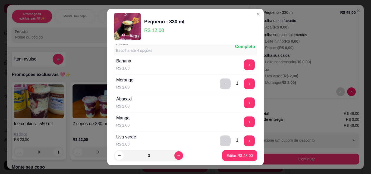
scroll to position [652, 0]
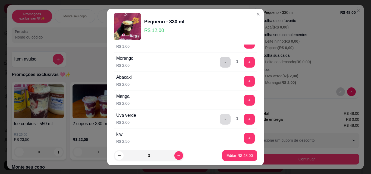
click at [220, 121] on button "-" at bounding box center [225, 119] width 11 height 11
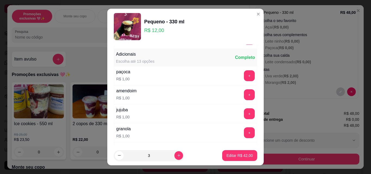
scroll to position [1006, 0]
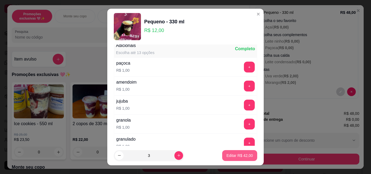
click at [229, 156] on p "Editar R$ 42,00" at bounding box center [240, 155] width 26 height 5
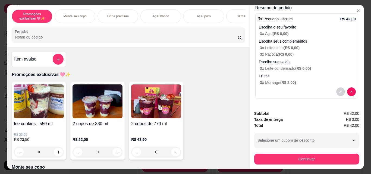
scroll to position [109, 0]
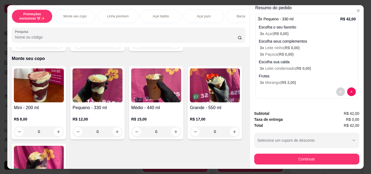
click at [117, 132] on div "0" at bounding box center [98, 131] width 50 height 11
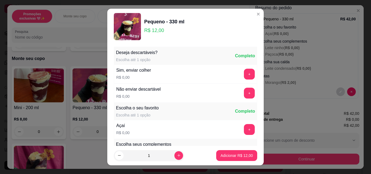
scroll to position [54, 0]
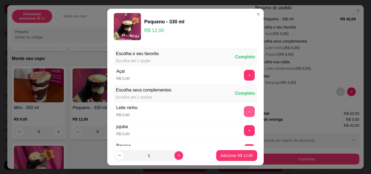
click at [244, 108] on button "+" at bounding box center [249, 111] width 11 height 11
click at [244, 74] on button "+" at bounding box center [249, 75] width 11 height 11
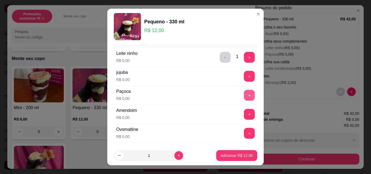
click at [244, 94] on button "+" at bounding box center [249, 95] width 11 height 11
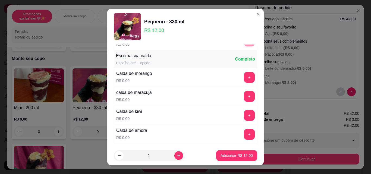
scroll to position [462, 0]
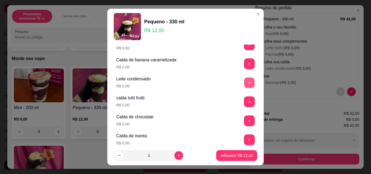
click at [244, 83] on button "+" at bounding box center [249, 83] width 11 height 11
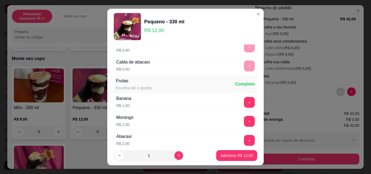
scroll to position [625, 0]
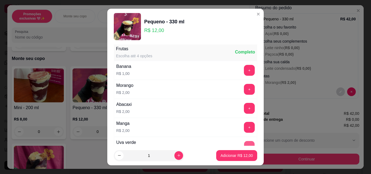
click at [244, 144] on button "+" at bounding box center [249, 146] width 11 height 11
click at [242, 153] on button "Adicionar R$ 14,00" at bounding box center [236, 155] width 41 height 11
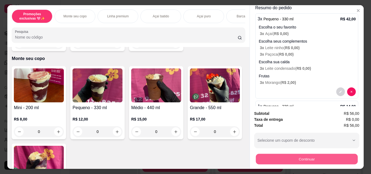
click at [280, 155] on button "Continuar" at bounding box center [307, 159] width 102 height 11
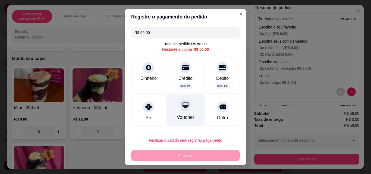
click at [185, 114] on div "Voucher" at bounding box center [186, 117] width 18 height 7
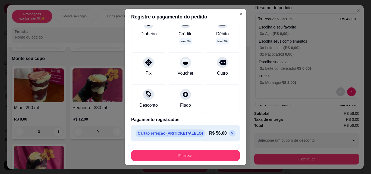
click at [229, 134] on p at bounding box center [232, 133] width 7 height 7
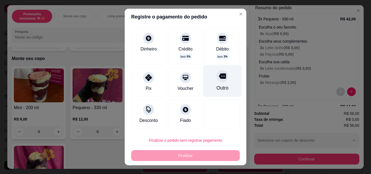
click at [217, 80] on div at bounding box center [223, 76] width 12 height 12
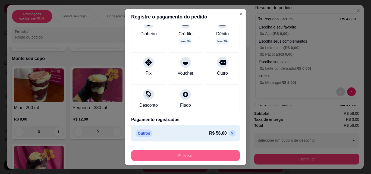
click at [205, 157] on button "Finalizar" at bounding box center [185, 155] width 109 height 11
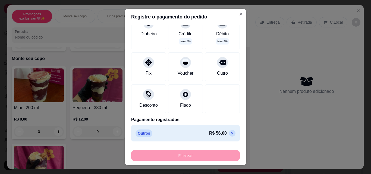
type input "-R$ 56,00"
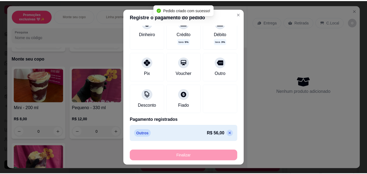
scroll to position [174, 0]
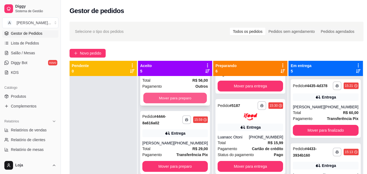
click at [163, 98] on button "Mover para preparo" at bounding box center [175, 98] width 64 height 11
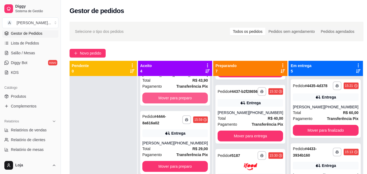
scroll to position [336, 0]
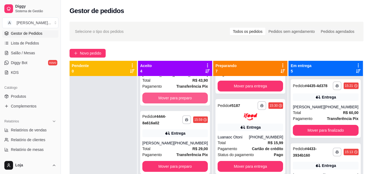
click at [163, 98] on button "Mover para preparo" at bounding box center [174, 98] width 65 height 11
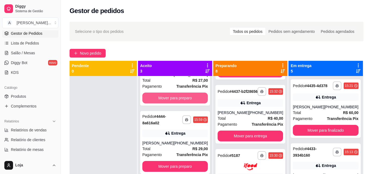
scroll to position [404, 0]
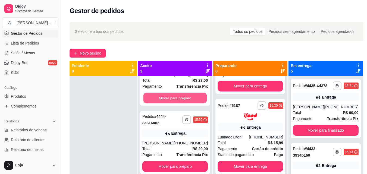
click at [163, 98] on button "Mover para preparo" at bounding box center [175, 98] width 64 height 11
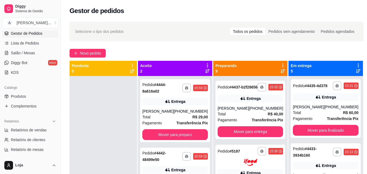
scroll to position [473, 0]
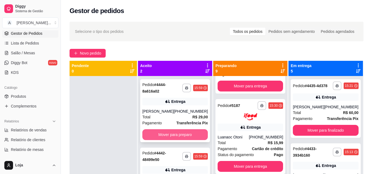
click at [178, 134] on button "Mover para preparo" at bounding box center [174, 134] width 65 height 11
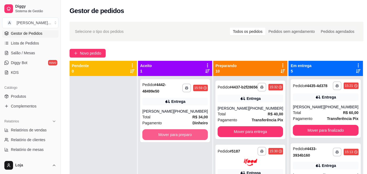
scroll to position [541, 0]
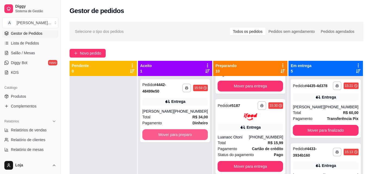
click at [178, 134] on button "Mover para preparo" at bounding box center [174, 134] width 65 height 11
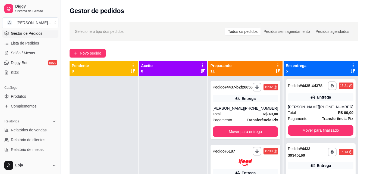
scroll to position [610, 0]
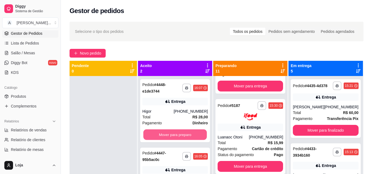
click at [183, 130] on button "Mover para preparo" at bounding box center [175, 135] width 64 height 11
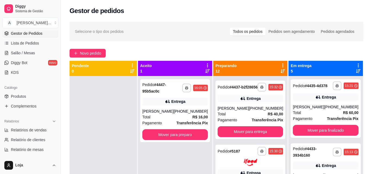
scroll to position [678, 0]
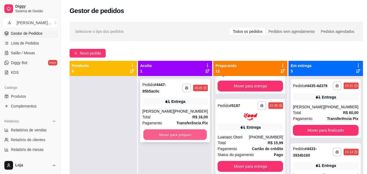
click at [188, 135] on button "Mover para preparo" at bounding box center [175, 135] width 64 height 11
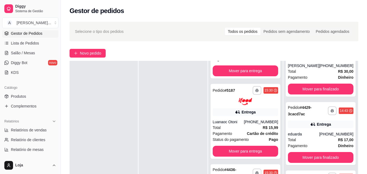
scroll to position [83, 0]
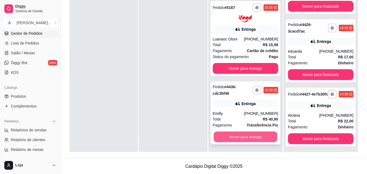
click at [259, 134] on button "Mover para entrega" at bounding box center [246, 137] width 64 height 11
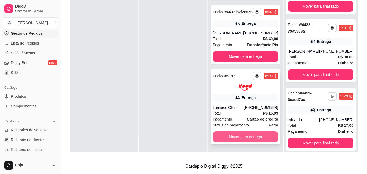
scroll to position [232, 0]
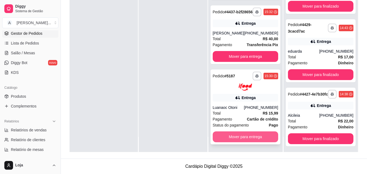
click at [262, 136] on button "Mover para entrega" at bounding box center [245, 137] width 65 height 11
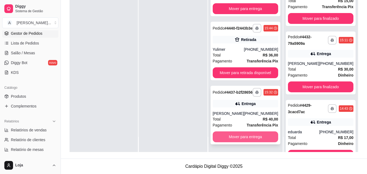
scroll to position [312, 0]
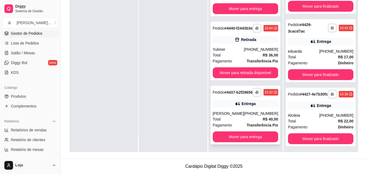
click at [259, 111] on div "(32) 98480-7215" at bounding box center [261, 113] width 34 height 5
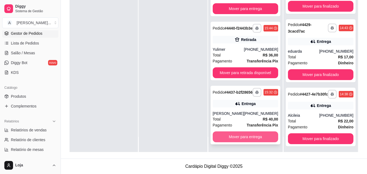
click at [268, 138] on button "Mover para entrega" at bounding box center [245, 137] width 65 height 11
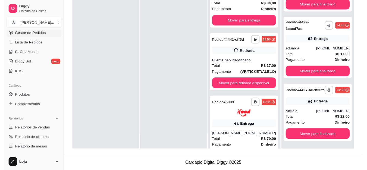
scroll to position [415, 0]
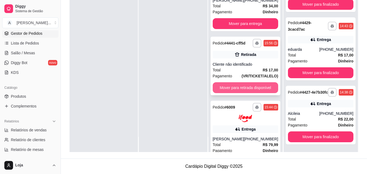
click at [263, 93] on button "Mover para retirada disponível" at bounding box center [245, 87] width 65 height 11
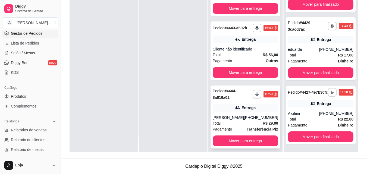
scroll to position [171, 0]
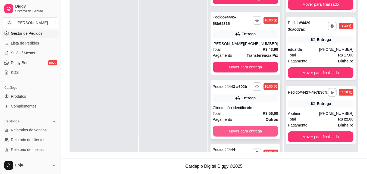
click at [257, 136] on button "Mover para entrega" at bounding box center [245, 131] width 65 height 11
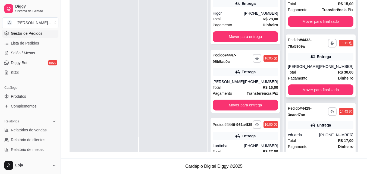
scroll to position [398, 0]
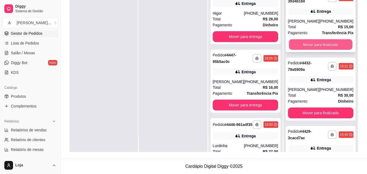
click at [313, 50] on button "Mover para finalizado" at bounding box center [321, 44] width 64 height 11
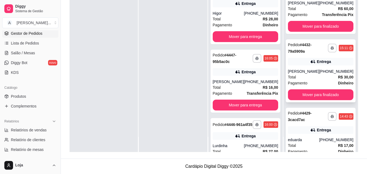
scroll to position [316, 0]
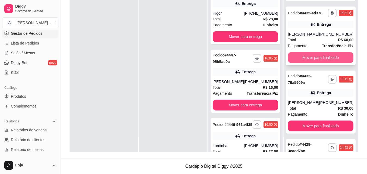
click at [310, 63] on button "Mover para finalizado" at bounding box center [320, 57] width 65 height 11
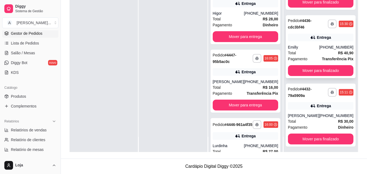
scroll to position [235, 0]
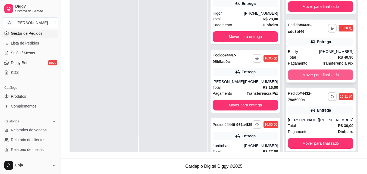
click at [318, 80] on button "Mover para finalizado" at bounding box center [320, 75] width 65 height 11
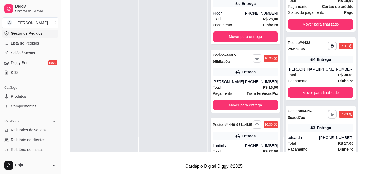
scroll to position [208, 0]
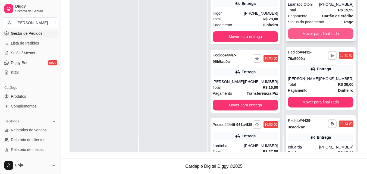
click at [328, 39] on button "Mover para finalizado" at bounding box center [320, 33] width 65 height 11
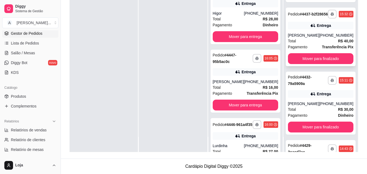
scroll to position [99, 0]
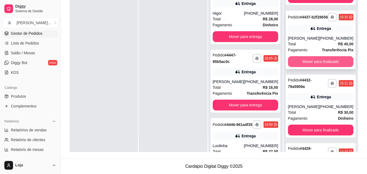
click at [321, 67] on button "Mover para finalizado" at bounding box center [320, 61] width 65 height 11
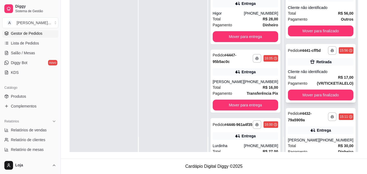
scroll to position [0, 0]
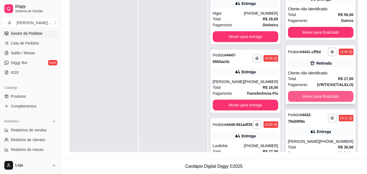
click at [319, 102] on button "Mover para finalizado" at bounding box center [320, 96] width 65 height 11
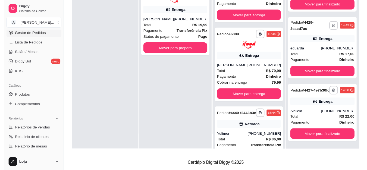
scroll to position [391, 0]
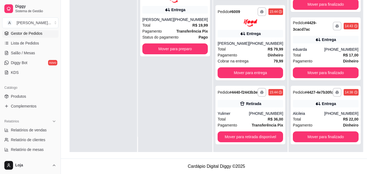
click at [259, 145] on div "**********" at bounding box center [250, 65] width 74 height 174
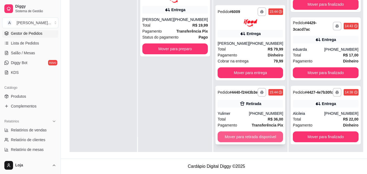
click at [260, 136] on button "Mover para retirada disponível" at bounding box center [250, 137] width 65 height 11
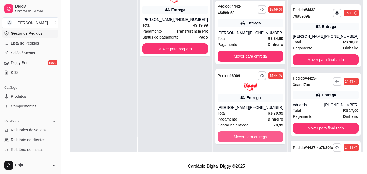
scroll to position [174, 0]
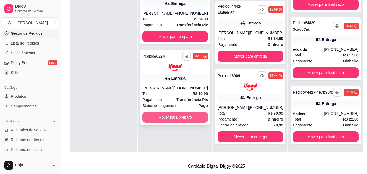
click at [195, 123] on button "Mover para preparo" at bounding box center [174, 117] width 65 height 11
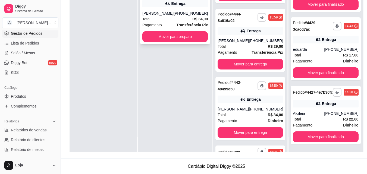
scroll to position [414, 0]
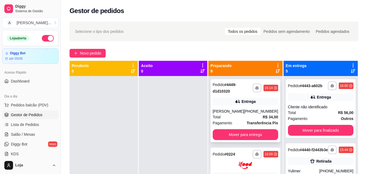
click at [244, 102] on div "Entrega" at bounding box center [249, 101] width 14 height 5
click at [254, 34] on div "Todos os pedidos" at bounding box center [243, 32] width 36 height 8
click at [225, 28] on input "Todos os pedidos" at bounding box center [225, 28] width 0 height 0
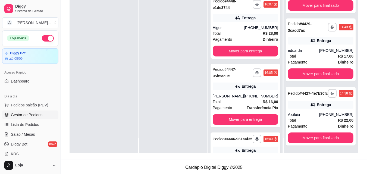
scroll to position [83, 0]
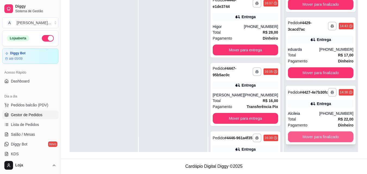
click at [320, 137] on button "Mover para finalizado" at bounding box center [320, 137] width 65 height 11
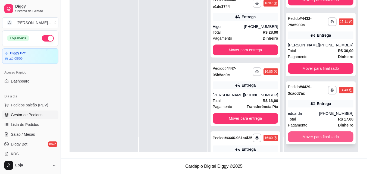
scroll to position [105, 0]
click at [323, 137] on button "Mover para finalizado" at bounding box center [320, 137] width 65 height 11
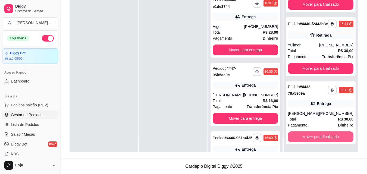
scroll to position [37, 0]
click at [323, 137] on button "Mover para finalizado" at bounding box center [320, 137] width 65 height 11
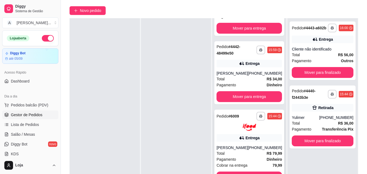
scroll to position [83, 0]
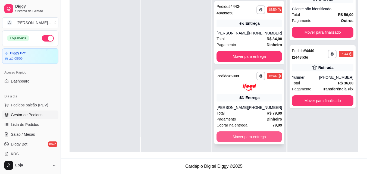
click at [255, 136] on button "Mover para entrega" at bounding box center [249, 137] width 65 height 11
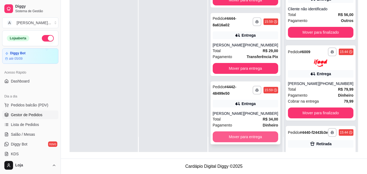
scroll to position [408, 0]
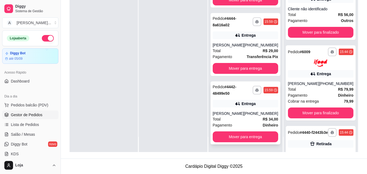
click at [251, 118] on div "Total R$ 34,00" at bounding box center [245, 119] width 65 height 6
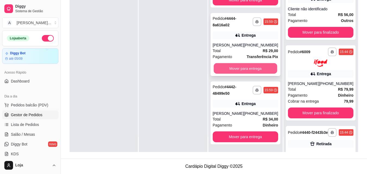
click at [268, 73] on button "Mover para entrega" at bounding box center [246, 68] width 64 height 11
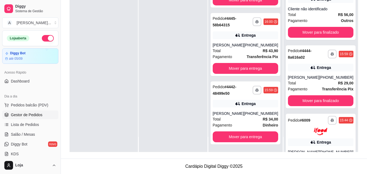
scroll to position [339, 0]
click at [308, 80] on div "[PERSON_NAME]" at bounding box center [303, 77] width 31 height 5
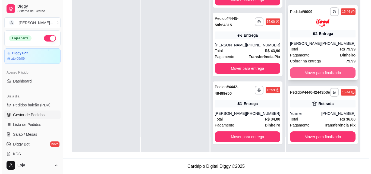
scroll to position [117, 0]
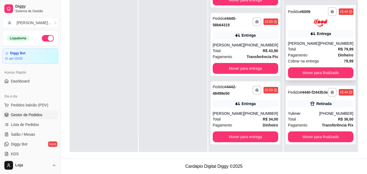
click at [310, 58] on span "Cobrar na entrega" at bounding box center [303, 61] width 31 height 6
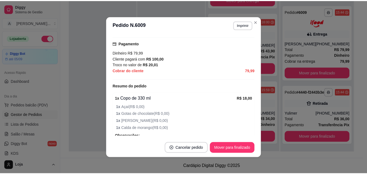
scroll to position [136, 0]
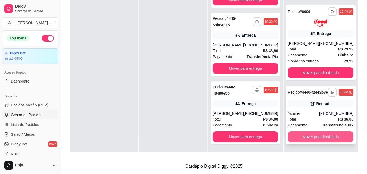
click at [342, 137] on button "Mover para finalizado" at bounding box center [320, 137] width 65 height 11
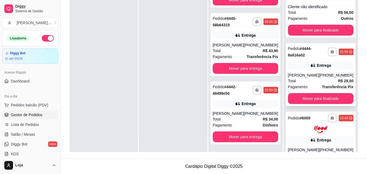
scroll to position [0, 0]
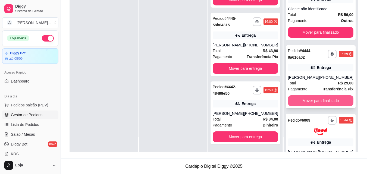
click at [324, 104] on button "Mover para finalizado" at bounding box center [320, 100] width 65 height 11
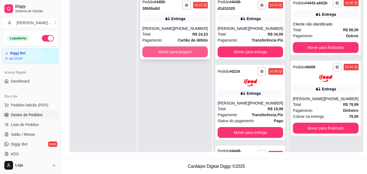
click at [158, 50] on button "Mover para preparo" at bounding box center [174, 51] width 65 height 11
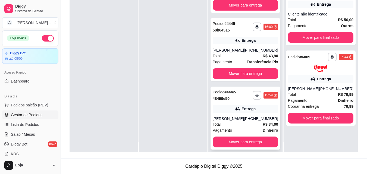
scroll to position [15, 0]
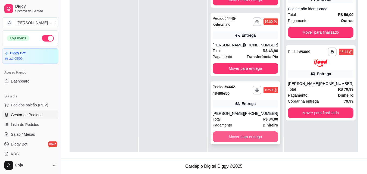
click at [259, 139] on button "Mover para entrega" at bounding box center [245, 137] width 65 height 11
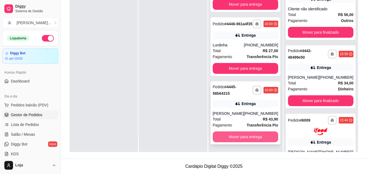
scroll to position [339, 0]
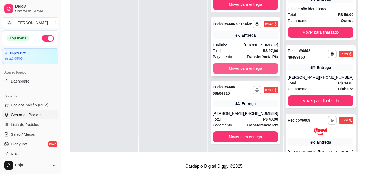
click at [251, 69] on button "Mover para entrega" at bounding box center [245, 68] width 65 height 11
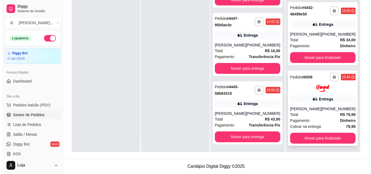
scroll to position [117, 0]
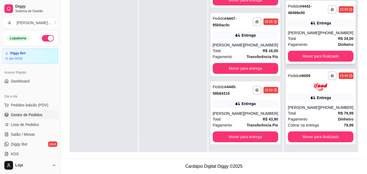
click at [326, 31] on div "[PHONE_NUMBER]" at bounding box center [336, 32] width 34 height 5
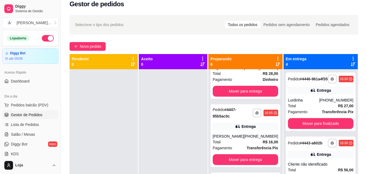
scroll to position [1, 0]
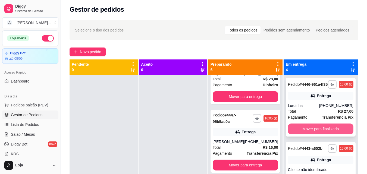
click at [314, 135] on button "Mover para finalizado" at bounding box center [320, 129] width 65 height 11
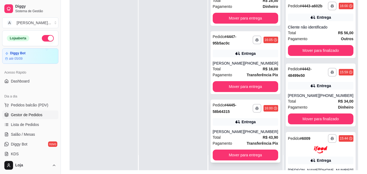
scroll to position [83, 0]
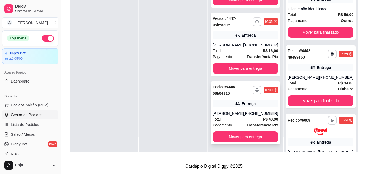
click at [250, 116] on div "[PHONE_NUMBER]" at bounding box center [261, 113] width 34 height 5
click at [254, 121] on div "Total R$ 43,90" at bounding box center [245, 119] width 65 height 6
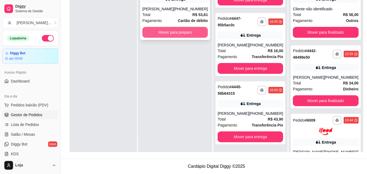
click at [185, 38] on button "Mover para preparo" at bounding box center [174, 32] width 65 height 11
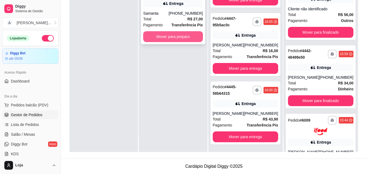
click at [167, 42] on button "Mover para preparo" at bounding box center [173, 36] width 60 height 11
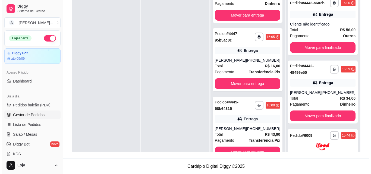
scroll to position [1, 0]
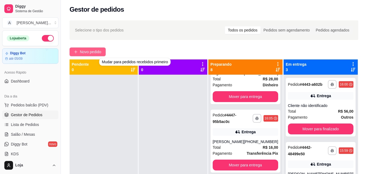
click at [95, 53] on span "Novo pedido" at bounding box center [90, 52] width 21 height 6
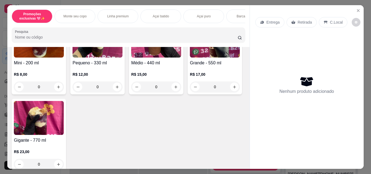
scroll to position [190, 0]
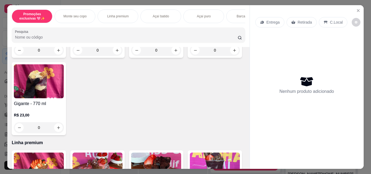
click at [64, 128] on div "0" at bounding box center [39, 127] width 50 height 11
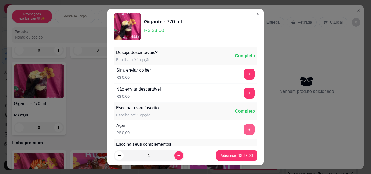
click at [244, 130] on button "+" at bounding box center [249, 129] width 11 height 11
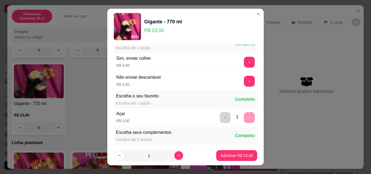
scroll to position [54, 0]
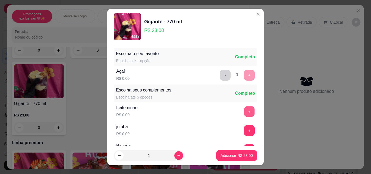
click at [244, 111] on button "+" at bounding box center [249, 112] width 11 height 11
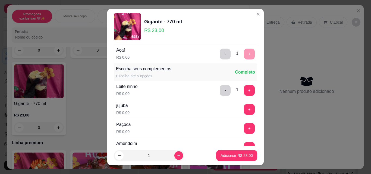
scroll to position [82, 0]
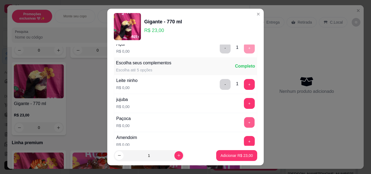
click at [244, 125] on button "+" at bounding box center [249, 122] width 11 height 11
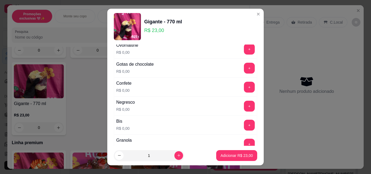
scroll to position [163, 0]
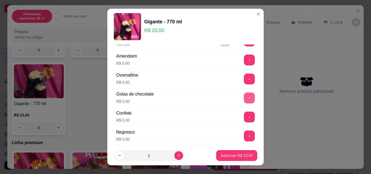
click at [244, 101] on button "+" at bounding box center [249, 98] width 11 height 11
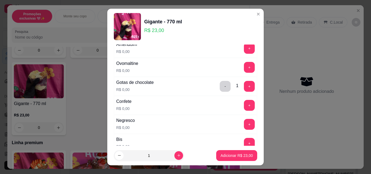
scroll to position [190, 0]
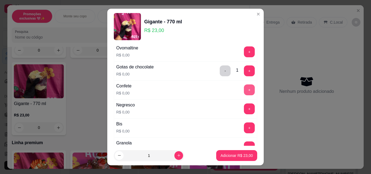
click at [244, 88] on button "+" at bounding box center [249, 90] width 11 height 11
click at [244, 130] on button "+" at bounding box center [249, 128] width 11 height 11
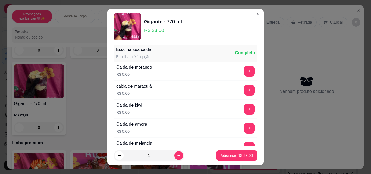
scroll to position [435, 0]
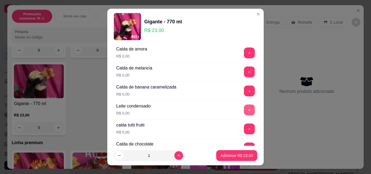
click at [244, 107] on button "+" at bounding box center [249, 110] width 11 height 11
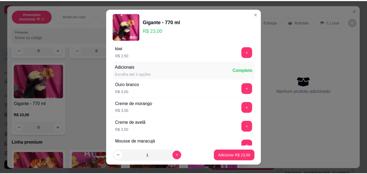
scroll to position [734, 0]
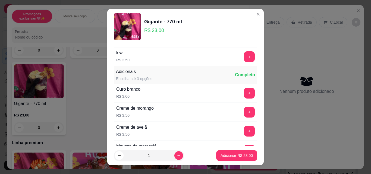
click at [242, 133] on div "+" at bounding box center [249, 131] width 15 height 11
click at [244, 130] on button "+" at bounding box center [249, 131] width 11 height 11
click at [242, 157] on p "Adicionar R$ 26,50" at bounding box center [237, 155] width 32 height 5
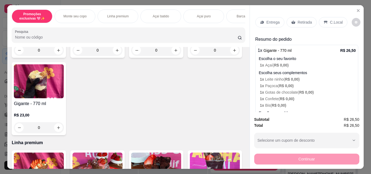
click at [303, 20] on p "Retirada" at bounding box center [305, 22] width 14 height 5
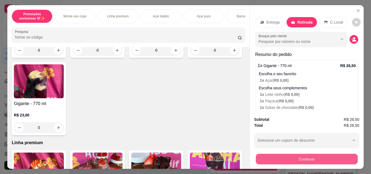
click at [323, 160] on button "Continuar" at bounding box center [307, 159] width 102 height 11
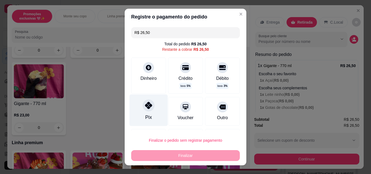
click at [146, 112] on div "Pix" at bounding box center [149, 111] width 38 height 32
type input "R$ 0,00"
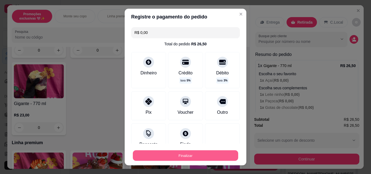
click at [193, 153] on button "Finalizar" at bounding box center [185, 156] width 105 height 11
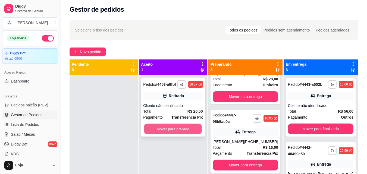
click at [180, 129] on button "Mover para preparo" at bounding box center [173, 129] width 58 height 11
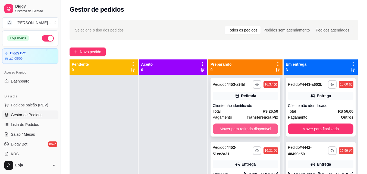
click at [246, 128] on button "Mover para retirada disponível" at bounding box center [245, 129] width 65 height 11
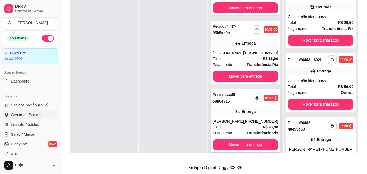
scroll to position [15, 0]
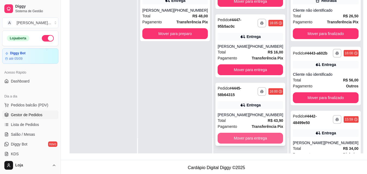
click at [263, 142] on button "Mover para entrega" at bounding box center [250, 138] width 65 height 11
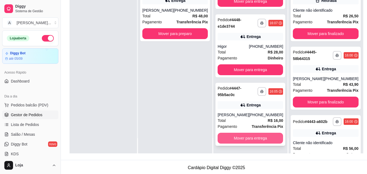
scroll to position [345, 0]
click at [259, 137] on button "Mover para entrega" at bounding box center [250, 138] width 65 height 11
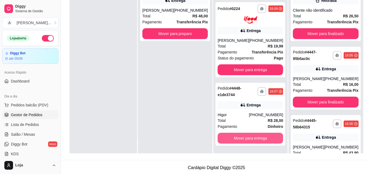
scroll to position [276, 0]
click at [259, 137] on button "Mover para entrega" at bounding box center [250, 138] width 65 height 11
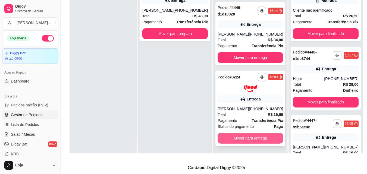
scroll to position [208, 0]
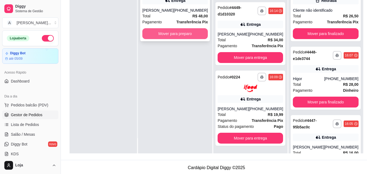
click at [162, 35] on button "Mover para preparo" at bounding box center [174, 33] width 65 height 11
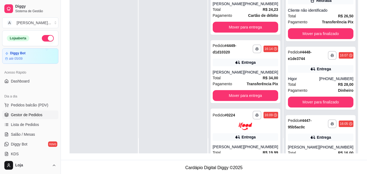
scroll to position [276, 0]
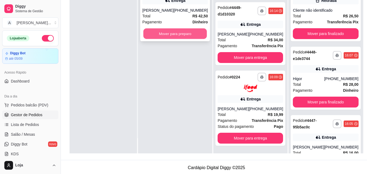
click at [159, 38] on button "Mover para preparo" at bounding box center [175, 34] width 64 height 11
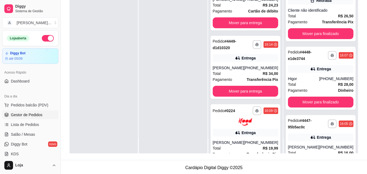
scroll to position [345, 0]
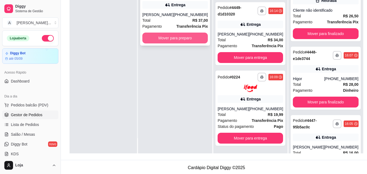
click at [160, 41] on button "Mover para preparo" at bounding box center [174, 38] width 65 height 11
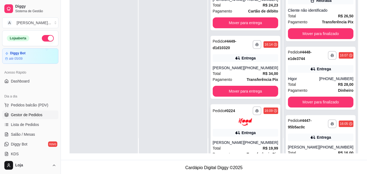
scroll to position [413, 0]
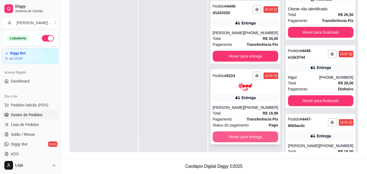
click at [264, 134] on button "Mover para entrega" at bounding box center [245, 137] width 65 height 11
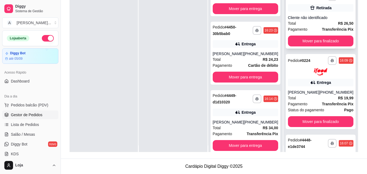
scroll to position [0, 0]
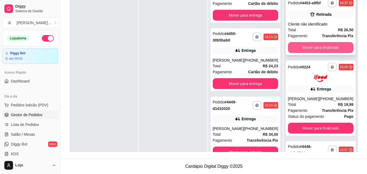
click at [323, 51] on button "Mover para finalizado" at bounding box center [320, 47] width 65 height 11
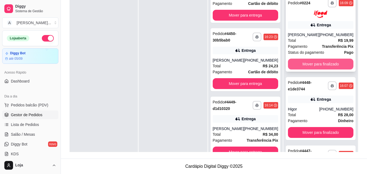
click at [326, 70] on button "Mover para finalizado" at bounding box center [320, 64] width 65 height 11
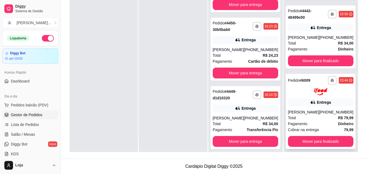
scroll to position [15, 0]
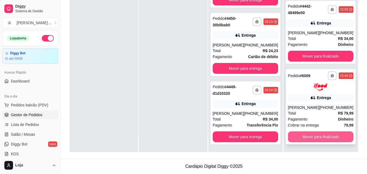
click at [330, 133] on button "Mover para finalizado" at bounding box center [320, 137] width 65 height 11
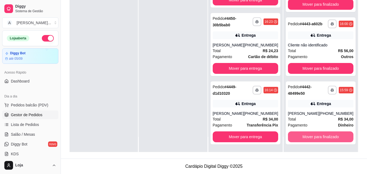
click at [330, 133] on button "Mover para finalizado" at bounding box center [320, 137] width 65 height 11
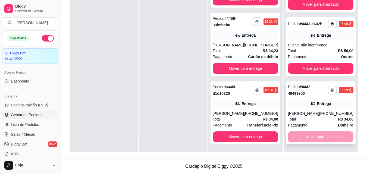
scroll to position [197, 0]
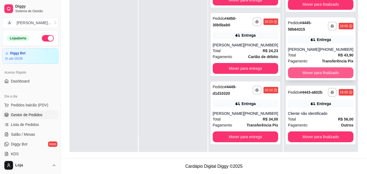
click at [331, 69] on button "Mover para finalizado" at bounding box center [320, 72] width 65 height 11
click at [331, 70] on button "Mover para finalizado" at bounding box center [320, 72] width 65 height 11
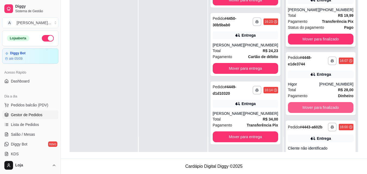
scroll to position [5, 0]
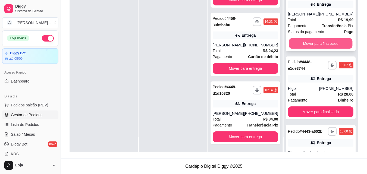
click at [321, 49] on button "Mover para finalizado" at bounding box center [321, 43] width 64 height 11
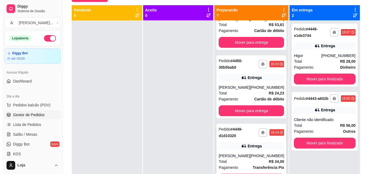
scroll to position [15, 0]
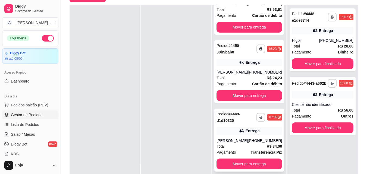
click at [241, 143] on div "[PERSON_NAME]" at bounding box center [232, 140] width 31 height 5
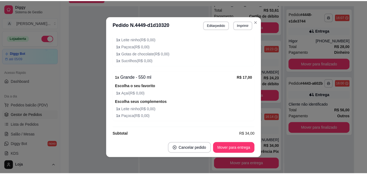
scroll to position [1, 0]
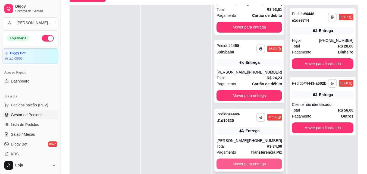
click at [261, 160] on button "Mover para entrega" at bounding box center [249, 164] width 65 height 11
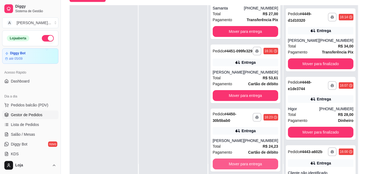
scroll to position [248, 0]
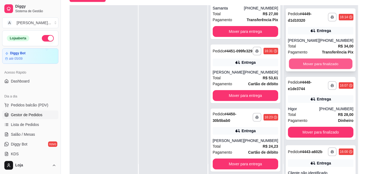
click at [315, 68] on button "Mover para finalizado" at bounding box center [321, 64] width 64 height 11
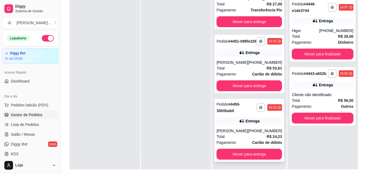
scroll to position [83, 0]
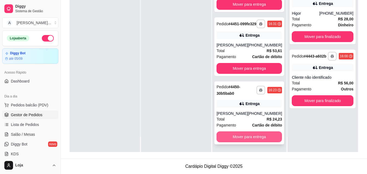
click at [255, 136] on button "Mover para entrega" at bounding box center [249, 137] width 65 height 11
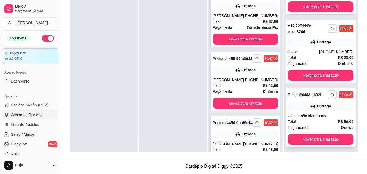
scroll to position [15, 0]
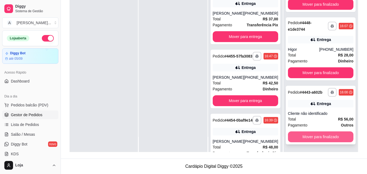
click at [315, 137] on button "Mover para finalizado" at bounding box center [320, 137] width 65 height 11
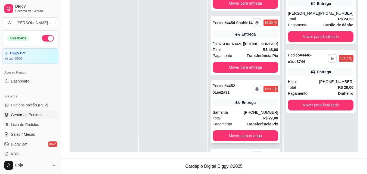
scroll to position [179, 0]
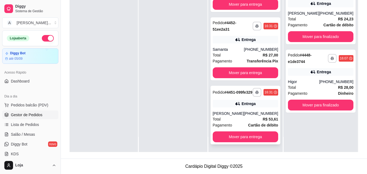
click at [258, 121] on div "Total R$ 53,61" at bounding box center [245, 119] width 65 height 6
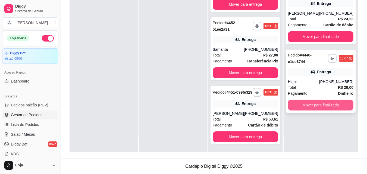
click at [336, 104] on button "Mover para finalizado" at bounding box center [320, 105] width 65 height 11
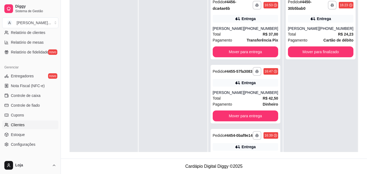
scroll to position [190, 0]
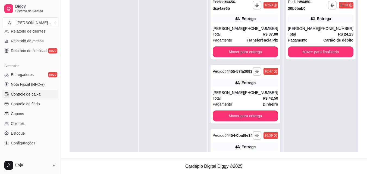
click at [30, 93] on span "Controle de caixa" at bounding box center [26, 94] width 30 height 5
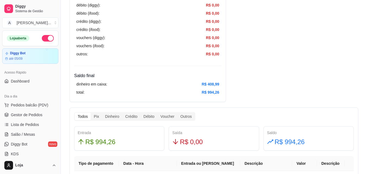
scroll to position [136, 0]
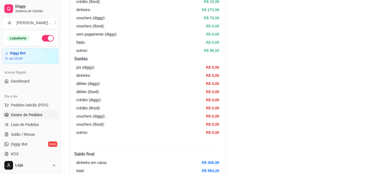
click at [25, 114] on span "Gestor de Pedidos" at bounding box center [27, 114] width 32 height 5
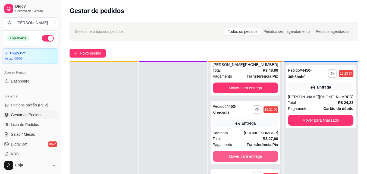
scroll to position [83, 0]
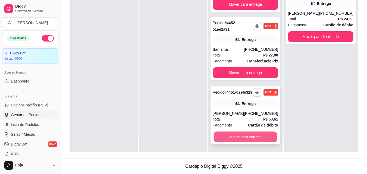
click at [247, 137] on button "Mover para entrega" at bounding box center [246, 137] width 64 height 11
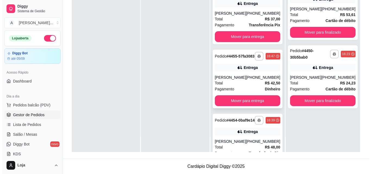
scroll to position [0, 0]
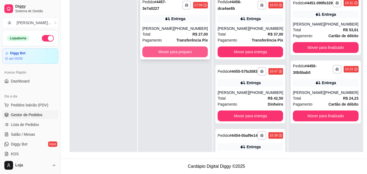
click at [183, 52] on button "Mover para preparo" at bounding box center [174, 51] width 65 height 11
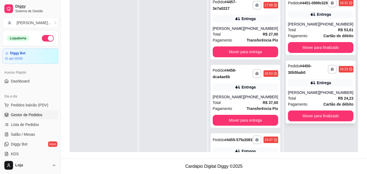
click at [345, 95] on div "[PHONE_NUMBER]" at bounding box center [336, 92] width 34 height 5
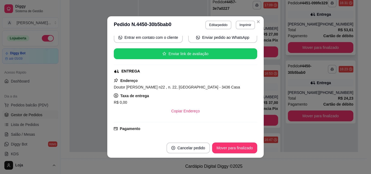
scroll to position [81, 0]
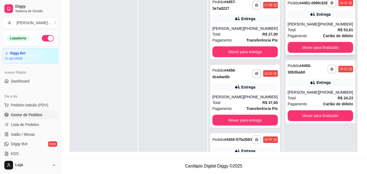
click at [319, 27] on div "[PERSON_NAME]" at bounding box center [303, 23] width 31 height 5
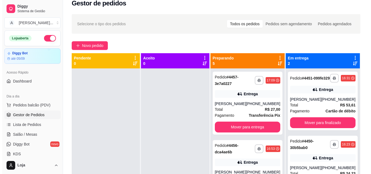
scroll to position [0, 0]
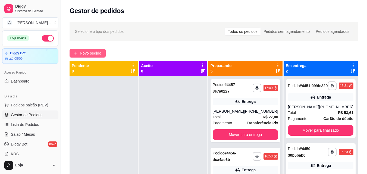
click at [89, 55] on span "Novo pedido" at bounding box center [90, 53] width 21 height 6
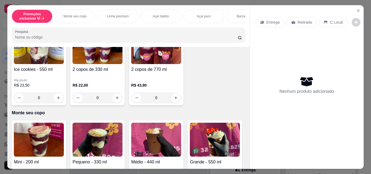
scroll to position [82, 0]
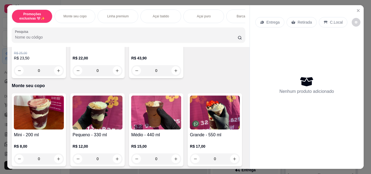
click at [194, 14] on div "Açaí puro" at bounding box center [203, 17] width 41 height 14
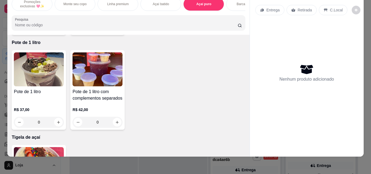
scroll to position [805, 0]
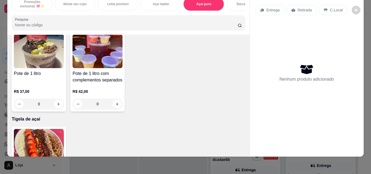
click at [55, 104] on div "0" at bounding box center [39, 104] width 50 height 11
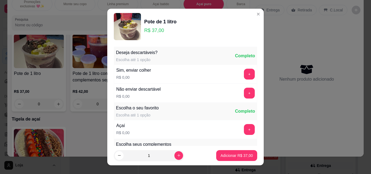
scroll to position [27, 0]
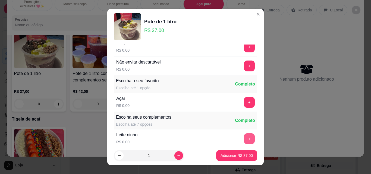
click at [244, 141] on button "+" at bounding box center [249, 138] width 11 height 11
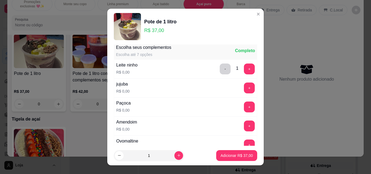
scroll to position [109, 0]
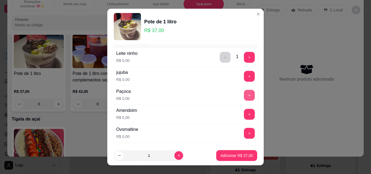
click at [244, 95] on button "+" at bounding box center [249, 95] width 11 height 11
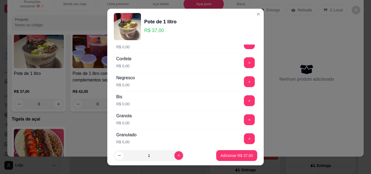
scroll to position [190, 0]
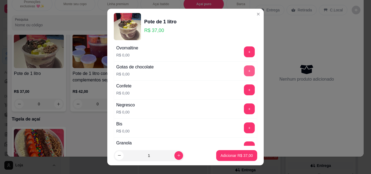
click at [244, 74] on button "+" at bounding box center [249, 70] width 11 height 11
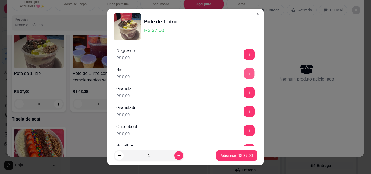
click at [244, 72] on button "+" at bounding box center [249, 73] width 11 height 11
click at [244, 93] on button "+" at bounding box center [249, 93] width 11 height 11
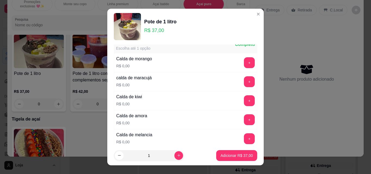
scroll to position [380, 0]
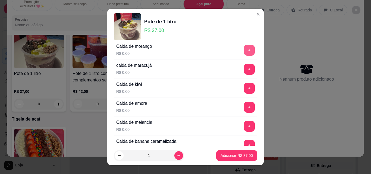
click at [244, 50] on button "+" at bounding box center [249, 50] width 11 height 11
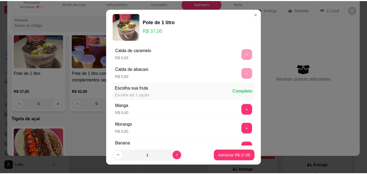
scroll to position [625, 0]
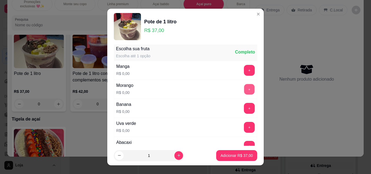
click at [244, 88] on button "+" at bounding box center [249, 89] width 11 height 11
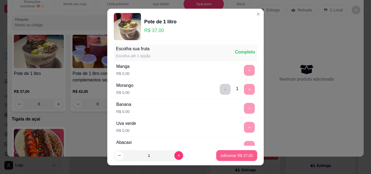
click at [235, 155] on p "Adicionar R$ 37,00" at bounding box center [237, 155] width 32 height 5
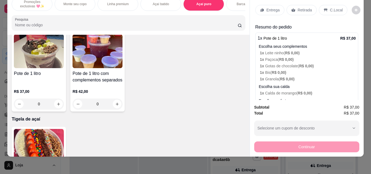
drag, startPoint x: 322, startPoint y: 6, endPoint x: 313, endPoint y: 42, distance: 37.0
click at [324, 9] on icon at bounding box center [326, 10] width 4 height 3
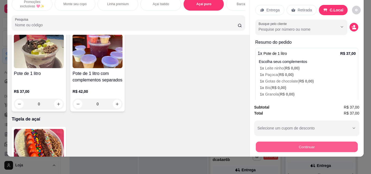
click at [336, 147] on button "Continuar" at bounding box center [307, 147] width 102 height 11
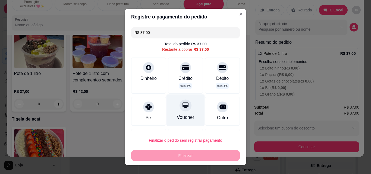
click at [184, 117] on div "Voucher" at bounding box center [186, 117] width 18 height 7
type input "R$ 0,00"
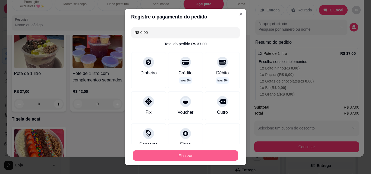
click at [186, 154] on button "Finalizar" at bounding box center [185, 156] width 105 height 11
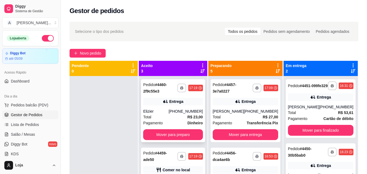
click at [143, 135] on div "**********" at bounding box center [173, 110] width 64 height 63
click at [161, 140] on button "Mover para preparo" at bounding box center [173, 134] width 60 height 11
click at [191, 135] on button "Mover para preparo" at bounding box center [173, 134] width 60 height 11
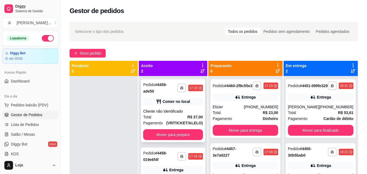
click at [185, 124] on div "**********" at bounding box center [173, 110] width 64 height 63
click at [181, 131] on button "Mover para preparo" at bounding box center [173, 134] width 60 height 11
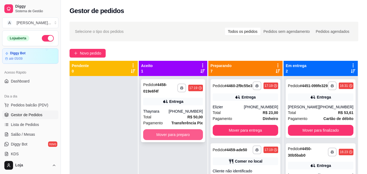
click at [180, 133] on button "Mover para preparo" at bounding box center [173, 134] width 60 height 11
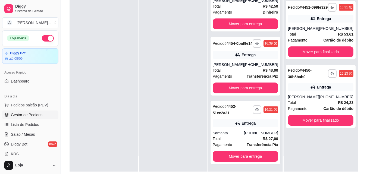
scroll to position [82, 0]
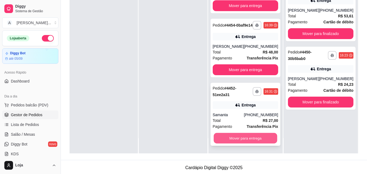
click at [239, 140] on button "Mover para entrega" at bounding box center [246, 138] width 64 height 11
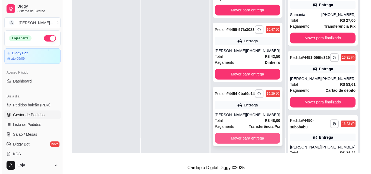
scroll to position [311, 0]
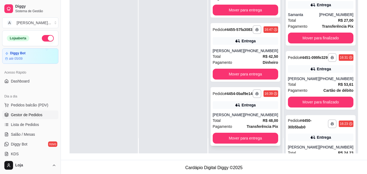
click at [237, 129] on div "Pagamento Transferência Pix" at bounding box center [245, 127] width 65 height 6
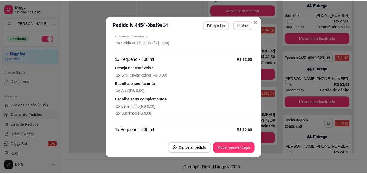
scroll to position [380, 0]
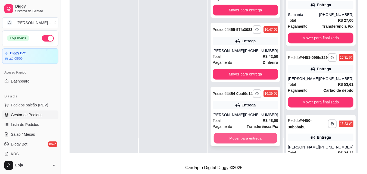
click at [269, 138] on button "Mover para entrega" at bounding box center [246, 138] width 64 height 11
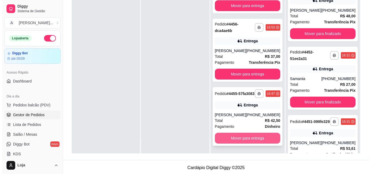
scroll to position [242, 0]
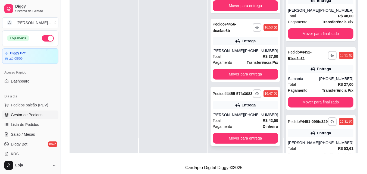
click at [256, 122] on div "Total R$ 42,50" at bounding box center [245, 121] width 65 height 6
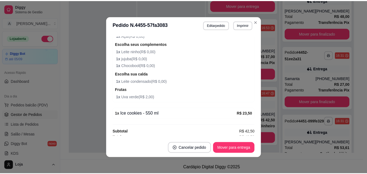
scroll to position [266, 0]
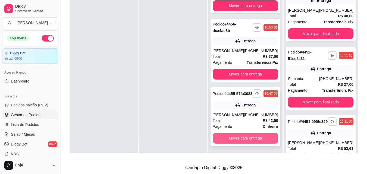
click at [266, 139] on button "Mover para entrega" at bounding box center [245, 138] width 65 height 11
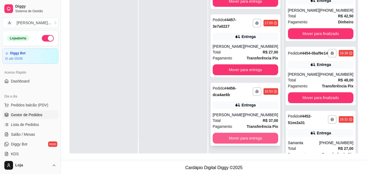
scroll to position [174, 0]
click at [262, 135] on button "Mover para entrega" at bounding box center [246, 138] width 64 height 11
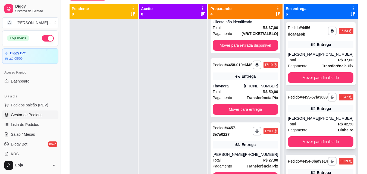
scroll to position [0, 0]
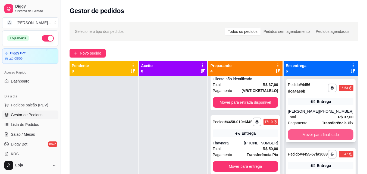
click at [324, 134] on button "Mover para finalizado" at bounding box center [320, 134] width 65 height 11
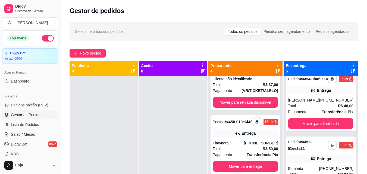
scroll to position [82, 0]
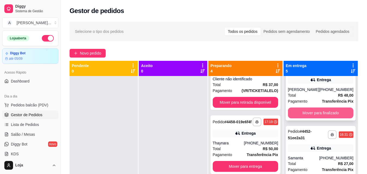
click at [326, 118] on button "Mover para finalizado" at bounding box center [320, 113] width 65 height 11
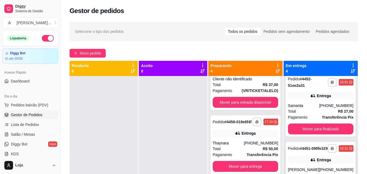
scroll to position [95, 0]
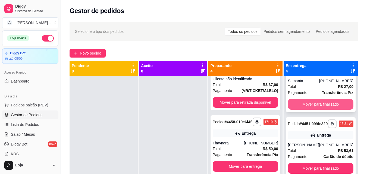
click at [335, 110] on button "Mover para finalizado" at bounding box center [320, 104] width 65 height 11
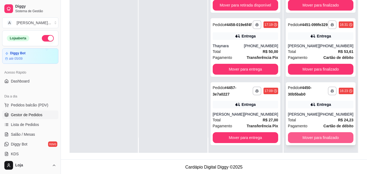
scroll to position [83, 0]
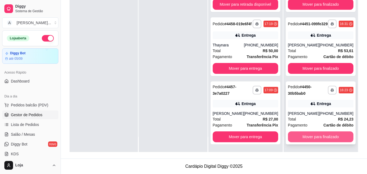
click at [335, 135] on button "Mover para finalizado" at bounding box center [320, 137] width 65 height 11
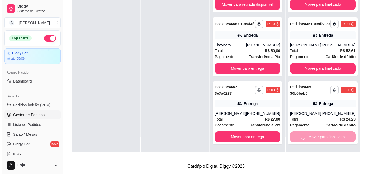
scroll to position [0, 0]
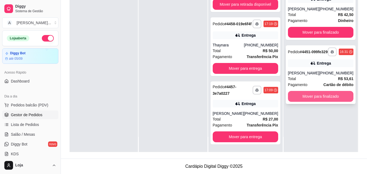
click at [336, 102] on button "Mover para finalizado" at bounding box center [320, 96] width 65 height 11
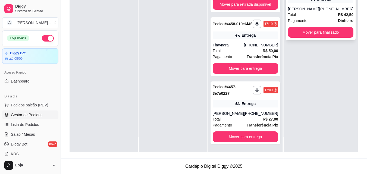
click at [298, 18] on div "Total R$ 42,50" at bounding box center [320, 15] width 65 height 6
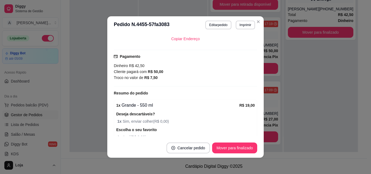
scroll to position [163, 0]
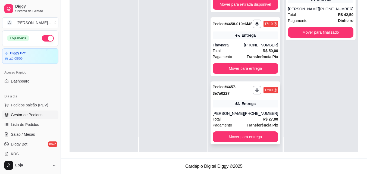
click at [250, 118] on div "Total R$ 27,00" at bounding box center [245, 119] width 65 height 6
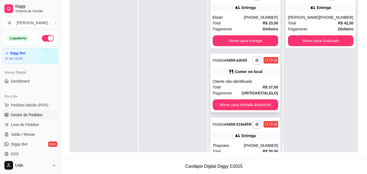
scroll to position [0, 0]
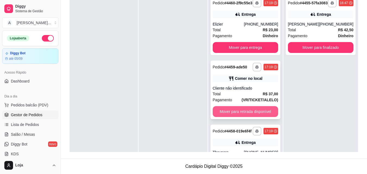
click at [270, 117] on button "Mover para retirada disponível" at bounding box center [245, 111] width 65 height 11
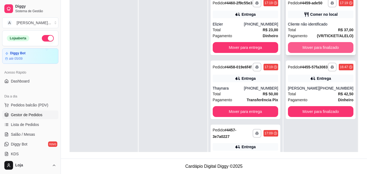
click at [326, 47] on button "Mover para finalizado" at bounding box center [320, 47] width 65 height 11
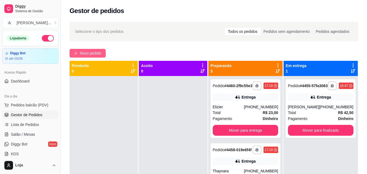
click at [91, 55] on span "Novo pedido" at bounding box center [90, 53] width 21 height 6
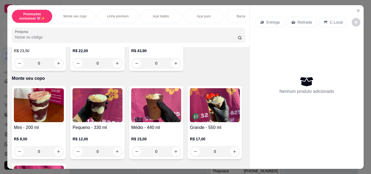
scroll to position [136, 0]
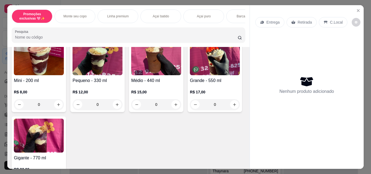
click at [162, 84] on h4 "Médio - 440 ml" at bounding box center [156, 80] width 50 height 7
click at [244, 132] on button "+" at bounding box center [249, 129] width 11 height 11
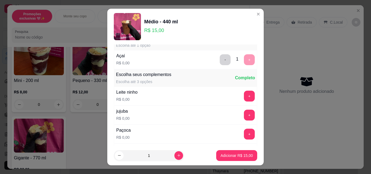
scroll to position [82, 0]
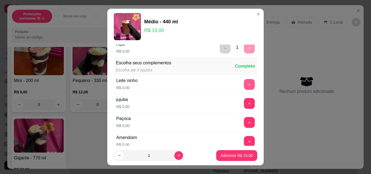
click at [244, 86] on button "+" at bounding box center [249, 84] width 11 height 11
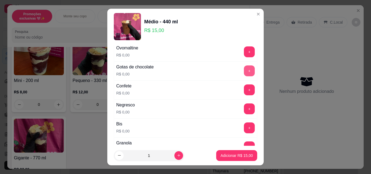
scroll to position [217, 0]
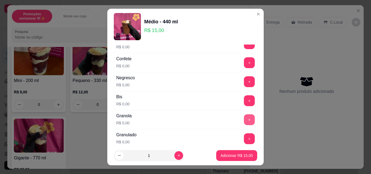
click at [244, 123] on button "+" at bounding box center [249, 119] width 11 height 11
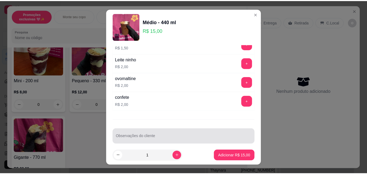
scroll to position [1224, 0]
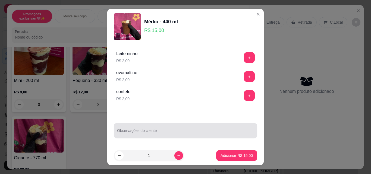
click at [143, 133] on input "Observações do cliente" at bounding box center [185, 132] width 137 height 5
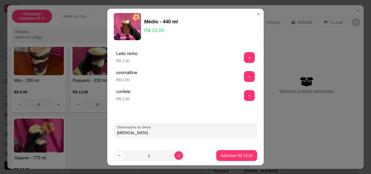
type input "banana"
click at [233, 154] on p "Adicionar R$ 15,00" at bounding box center [237, 155] width 32 height 5
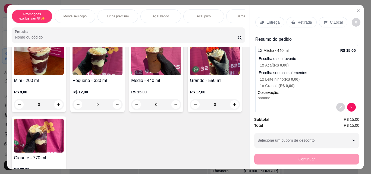
click at [304, 20] on p "Retirada" at bounding box center [305, 22] width 14 height 5
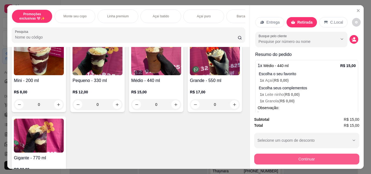
click at [270, 160] on button "Continuar" at bounding box center [306, 159] width 105 height 11
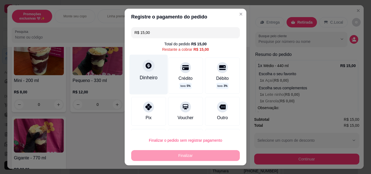
click at [151, 78] on div "Dinheiro" at bounding box center [149, 77] width 18 height 7
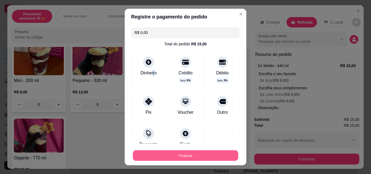
click at [171, 158] on button "Finalizar" at bounding box center [185, 156] width 105 height 11
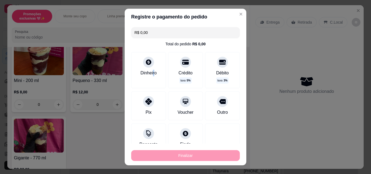
type input "-R$ 15,00"
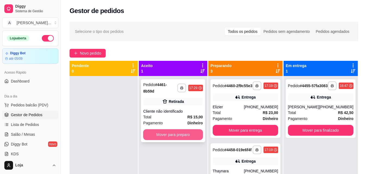
click at [173, 129] on button "Mover para preparo" at bounding box center [173, 134] width 60 height 11
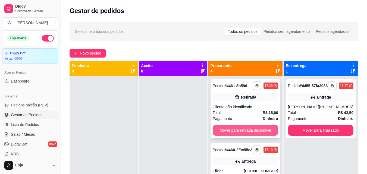
click at [229, 136] on button "Mover para retirada disponível" at bounding box center [245, 130] width 65 height 11
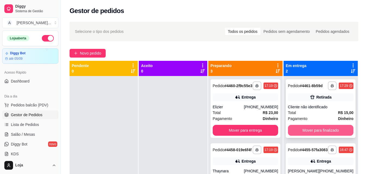
click at [315, 130] on button "Mover para finalizado" at bounding box center [320, 130] width 65 height 11
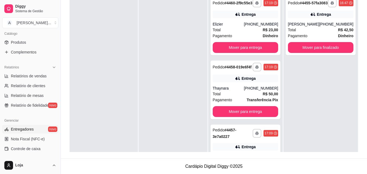
scroll to position [136, 0]
click at [41, 79] on link "Relatórios de vendas" at bounding box center [30, 75] width 56 height 9
select select "ALL"
select select "0"
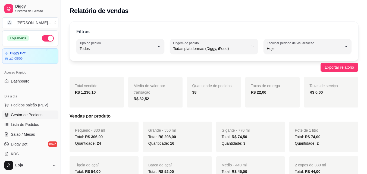
click at [38, 113] on span "Gestor de Pedidos" at bounding box center [27, 114] width 32 height 5
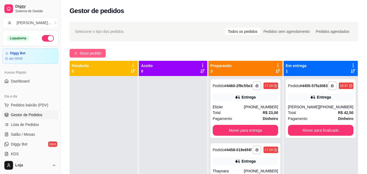
click at [94, 53] on span "Novo pedido" at bounding box center [90, 53] width 21 height 6
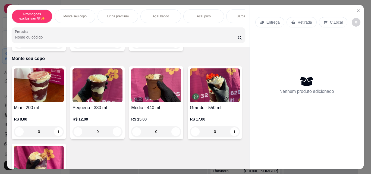
scroll to position [136, 0]
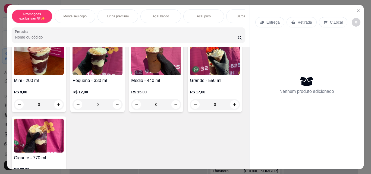
click at [115, 105] on div "0" at bounding box center [98, 104] width 50 height 11
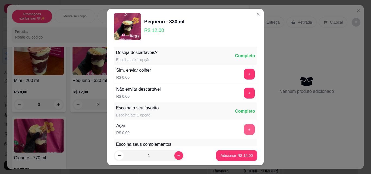
click at [244, 132] on button "+" at bounding box center [249, 129] width 11 height 11
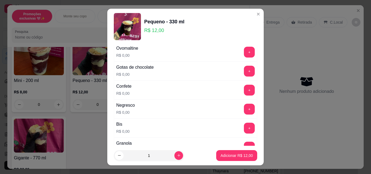
scroll to position [190, 0]
click at [244, 71] on button "+" at bounding box center [249, 70] width 11 height 11
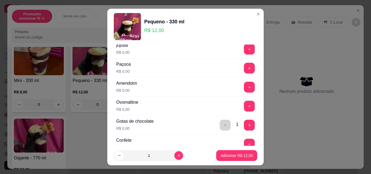
scroll to position [109, 0]
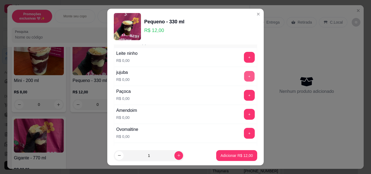
click at [244, 79] on button "+" at bounding box center [249, 76] width 11 height 11
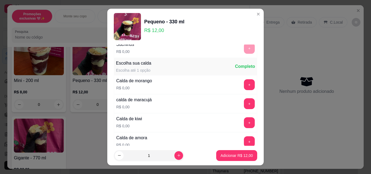
scroll to position [353, 0]
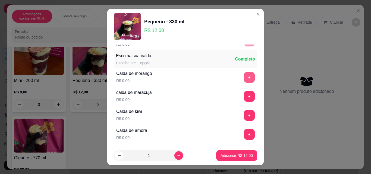
click at [244, 75] on button "+" at bounding box center [249, 77] width 11 height 11
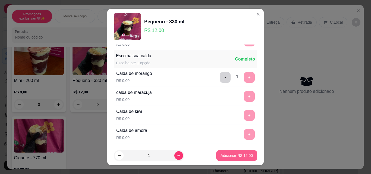
click at [224, 155] on p "Adicionar R$ 12,00" at bounding box center [237, 155] width 32 height 5
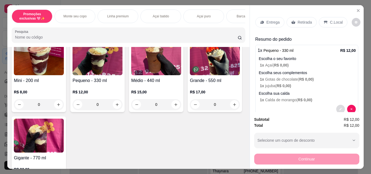
click at [339, 108] on icon "decrease-product-quantity" at bounding box center [340, 109] width 3 height 3
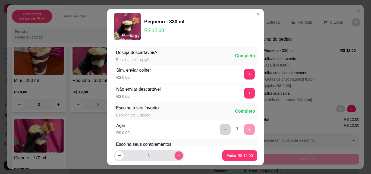
click at [177, 154] on icon "increase-product-quantity" at bounding box center [179, 156] width 4 height 4
type input "2"
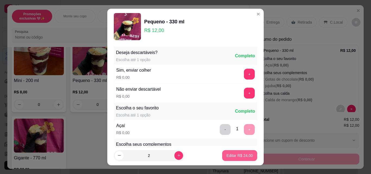
click at [243, 153] on p "Editar R$ 24,00" at bounding box center [240, 155] width 26 height 5
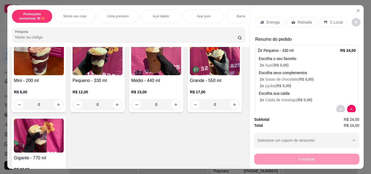
click at [291, 20] on icon at bounding box center [293, 22] width 4 height 4
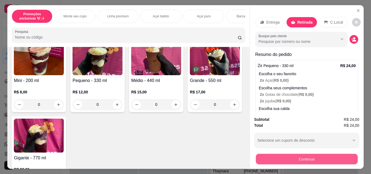
click at [285, 157] on button "Continuar" at bounding box center [307, 159] width 102 height 11
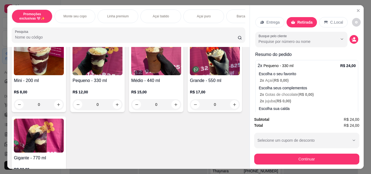
scroll to position [27, 0]
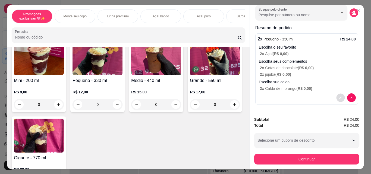
click at [336, 94] on button "decrease-product-quantity" at bounding box center [340, 98] width 8 height 8
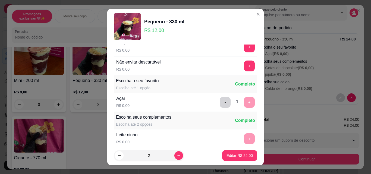
scroll to position [0, 0]
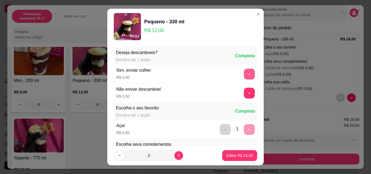
click at [244, 77] on button "+" at bounding box center [249, 74] width 11 height 11
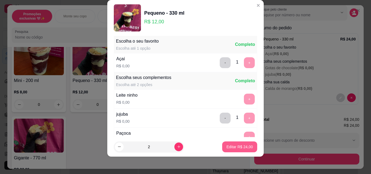
click at [241, 147] on p "Editar R$ 24,00" at bounding box center [240, 146] width 26 height 5
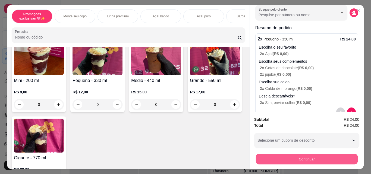
click at [272, 156] on button "Continuar" at bounding box center [307, 159] width 102 height 11
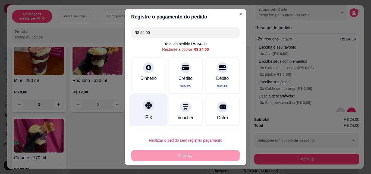
click at [146, 110] on div at bounding box center [149, 105] width 12 height 12
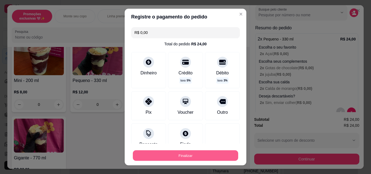
click at [197, 157] on button "Finalizar" at bounding box center [185, 156] width 105 height 11
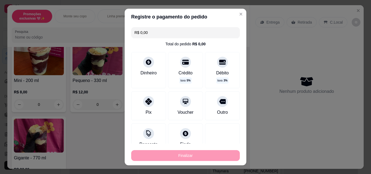
type input "-R$ 24,00"
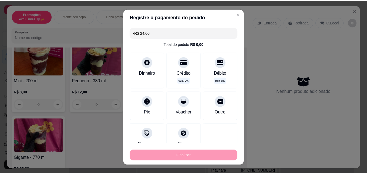
scroll to position [0, 0]
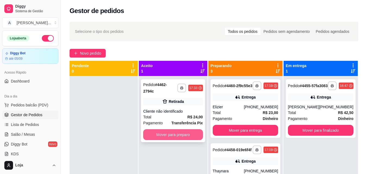
click at [164, 129] on button "Mover para preparo" at bounding box center [173, 134] width 60 height 11
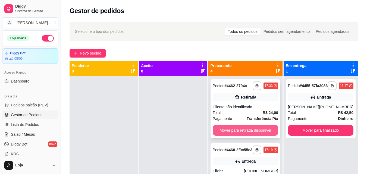
click at [235, 132] on button "Mover para retirada disponível" at bounding box center [245, 130] width 65 height 11
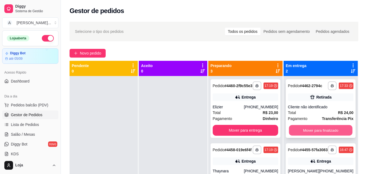
click at [305, 133] on button "Mover para finalizado" at bounding box center [321, 130] width 64 height 11
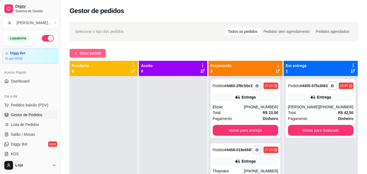
click at [86, 57] on button "Novo pedido" at bounding box center [88, 53] width 36 height 9
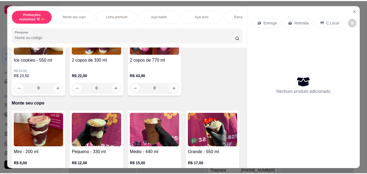
scroll to position [82, 0]
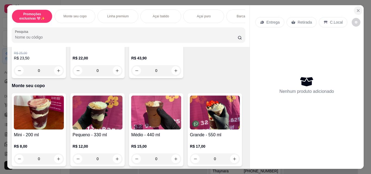
click at [356, 8] on icon "Close" at bounding box center [358, 10] width 4 height 4
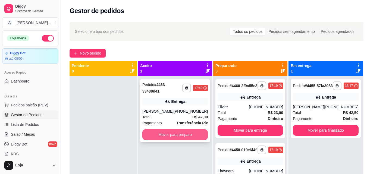
click at [192, 135] on button "Mover para preparo" at bounding box center [174, 134] width 65 height 11
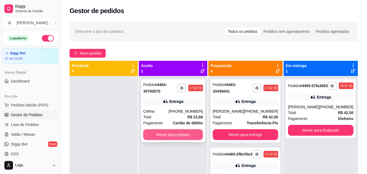
click at [172, 136] on button "Mover para preparo" at bounding box center [173, 134] width 60 height 11
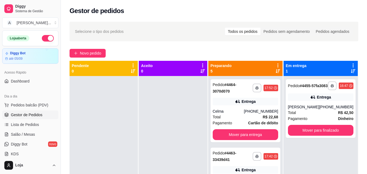
drag, startPoint x: 180, startPoint y: 27, endPoint x: 224, endPoint y: 56, distance: 52.1
click at [207, 46] on div "**********" at bounding box center [214, 129] width 306 height 223
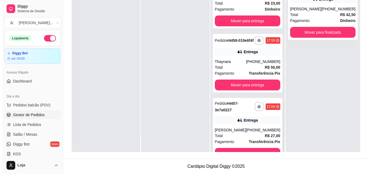
scroll to position [174, 0]
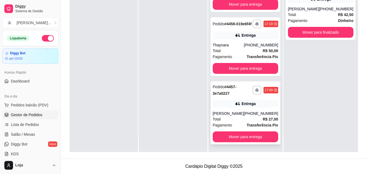
click at [241, 116] on div "Total R$ 27,00" at bounding box center [245, 119] width 65 height 6
click at [241, 105] on div "Entrega" at bounding box center [245, 104] width 65 height 8
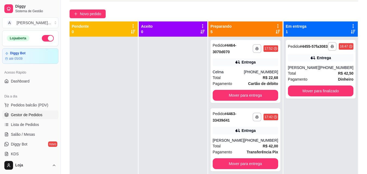
scroll to position [29, 0]
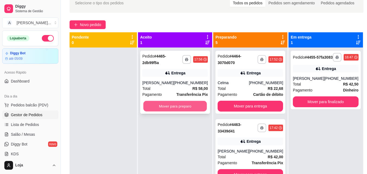
click at [195, 109] on button "Mover para preparo" at bounding box center [175, 106] width 64 height 11
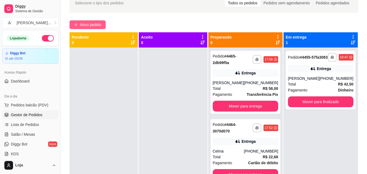
click at [91, 26] on span "Novo pedido" at bounding box center [90, 25] width 21 height 6
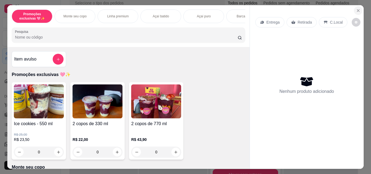
click at [356, 10] on icon "Close" at bounding box center [358, 10] width 4 height 4
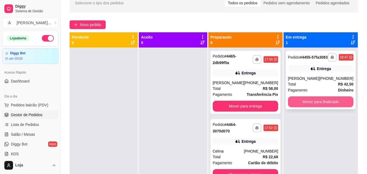
click at [314, 107] on button "Mover para finalizado" at bounding box center [320, 101] width 65 height 11
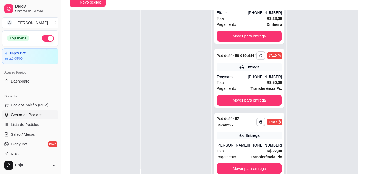
scroll to position [83, 0]
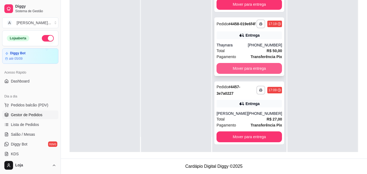
click at [252, 69] on button "Mover para entrega" at bounding box center [249, 68] width 65 height 11
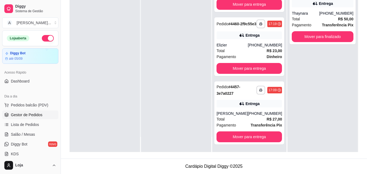
scroll to position [179, 0]
click at [328, 34] on button "Mover para finalizado" at bounding box center [323, 37] width 60 height 11
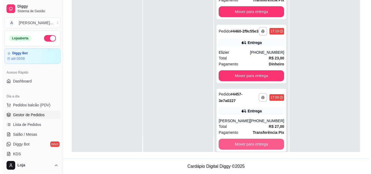
scroll to position [125, 0]
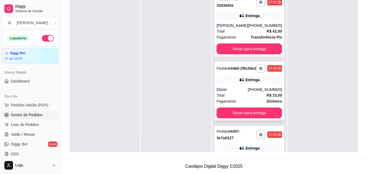
click at [243, 98] on div "Total R$ 23,00" at bounding box center [249, 95] width 65 height 6
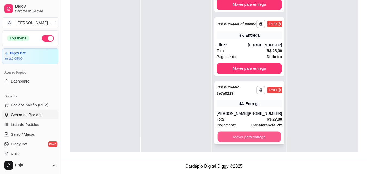
click at [269, 133] on button "Mover para entrega" at bounding box center [250, 137] width 64 height 11
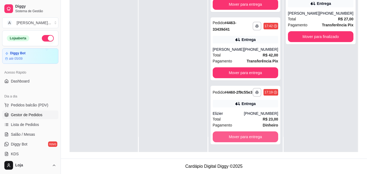
scroll to position [111, 0]
click at [264, 137] on button "Mover para entrega" at bounding box center [245, 137] width 65 height 11
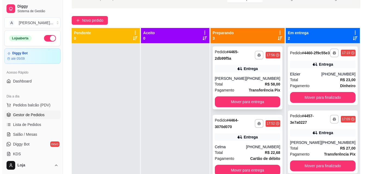
scroll to position [29, 0]
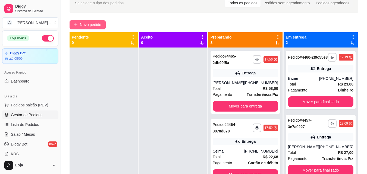
click at [91, 22] on button "Novo pedido" at bounding box center [88, 24] width 36 height 9
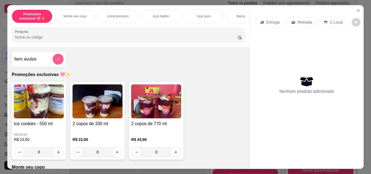
click at [60, 64] on button "add-separate-item" at bounding box center [58, 59] width 11 height 11
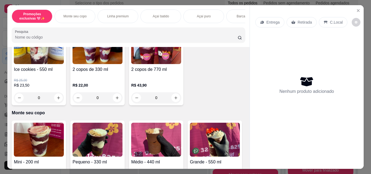
click at [80, 16] on p "Monte seu copo" at bounding box center [75, 16] width 23 height 4
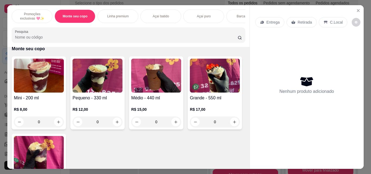
scroll to position [136, 0]
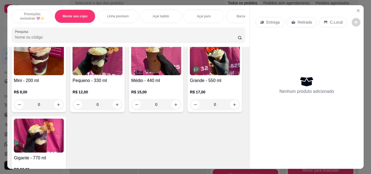
click at [95, 86] on div "R$ 12,00 0" at bounding box center [98, 97] width 50 height 26
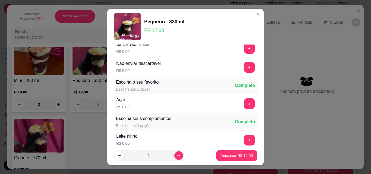
scroll to position [27, 0]
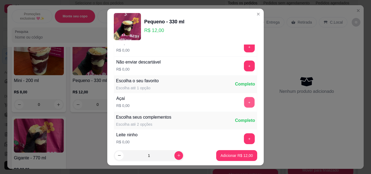
click at [244, 101] on button "+" at bounding box center [249, 102] width 11 height 11
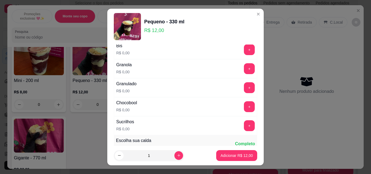
scroll to position [272, 0]
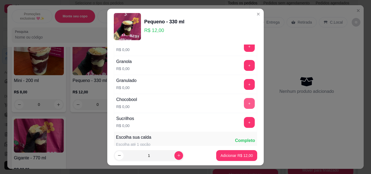
click at [244, 105] on button "+" at bounding box center [249, 103] width 11 height 11
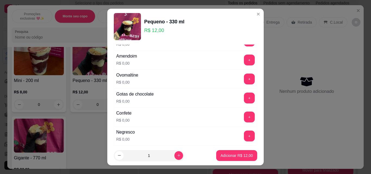
scroll to position [217, 0]
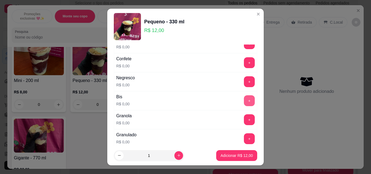
click at [244, 99] on button "+" at bounding box center [249, 100] width 11 height 11
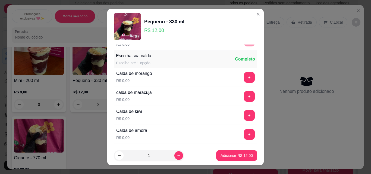
scroll to position [408, 0]
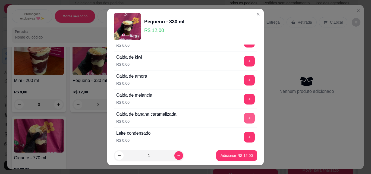
click at [244, 117] on button "+" at bounding box center [249, 118] width 11 height 11
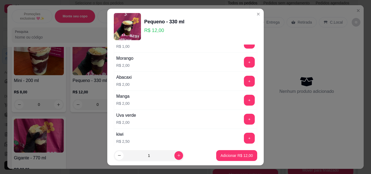
scroll to position [625, 0]
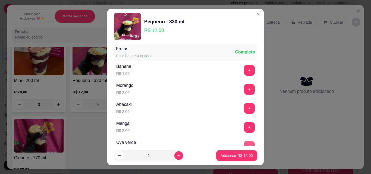
click at [244, 143] on button "+" at bounding box center [249, 146] width 11 height 11
click at [224, 155] on p "Adicionar R$ 14,00" at bounding box center [237, 155] width 32 height 5
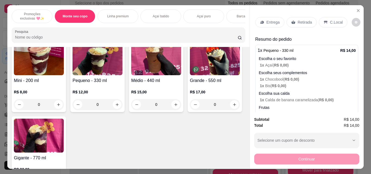
click at [324, 21] on icon at bounding box center [326, 22] width 4 height 4
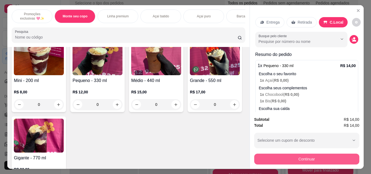
click at [285, 161] on button "Continuar" at bounding box center [306, 159] width 105 height 11
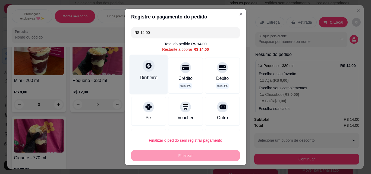
click at [143, 71] on div at bounding box center [149, 66] width 12 height 12
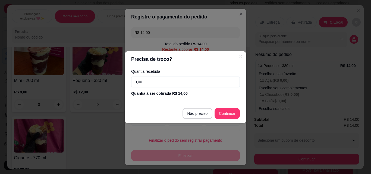
click at [152, 78] on input "0,00" at bounding box center [185, 82] width 109 height 11
click at [152, 83] on input "0,00" at bounding box center [185, 82] width 109 height 11
drag, startPoint x: 161, startPoint y: 86, endPoint x: 134, endPoint y: 82, distance: 26.8
click at [134, 82] on input "14,00" at bounding box center [185, 82] width 109 height 11
type input "20,00"
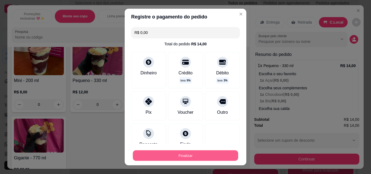
click at [211, 154] on button "Finalizar" at bounding box center [185, 156] width 105 height 11
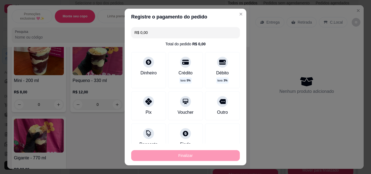
type input "-R$ 14,00"
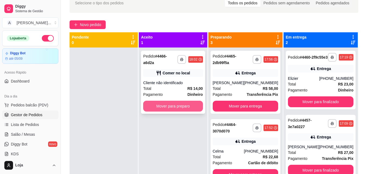
click at [173, 103] on button "Mover para preparo" at bounding box center [173, 106] width 60 height 11
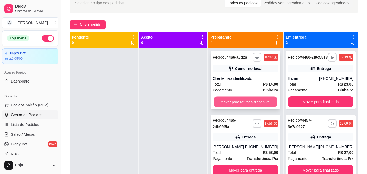
click at [235, 107] on button "Mover para retirada disponível" at bounding box center [246, 102] width 64 height 11
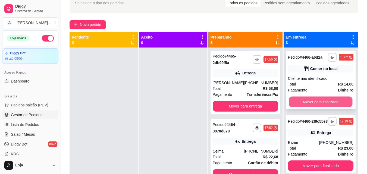
click at [319, 107] on button "Mover para finalizado" at bounding box center [321, 102] width 64 height 11
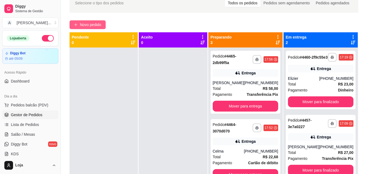
click at [92, 25] on span "Novo pedido" at bounding box center [90, 25] width 21 height 6
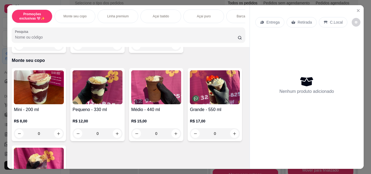
scroll to position [109, 0]
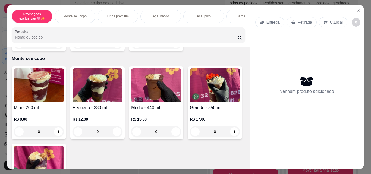
click at [91, 94] on img at bounding box center [98, 85] width 50 height 34
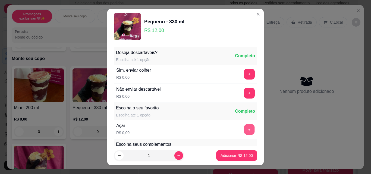
click at [244, 131] on button "+" at bounding box center [249, 129] width 11 height 11
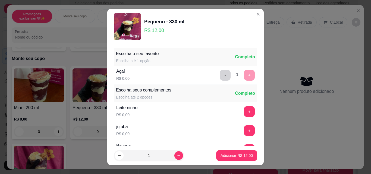
scroll to position [82, 0]
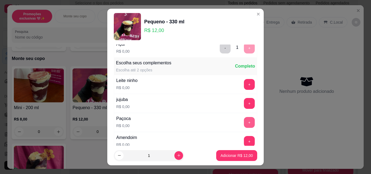
click at [244, 122] on button "+" at bounding box center [249, 122] width 11 height 11
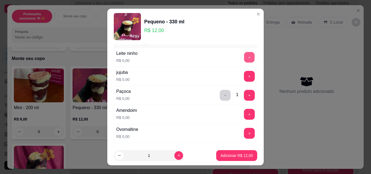
click at [244, 55] on button "+" at bounding box center [249, 57] width 11 height 11
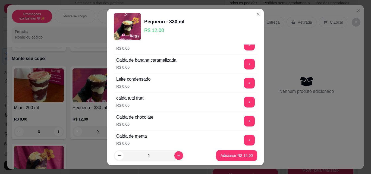
scroll to position [462, 0]
click at [244, 81] on button "+" at bounding box center [249, 83] width 11 height 11
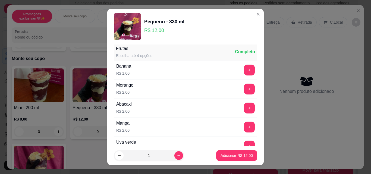
scroll to position [625, 0]
click at [244, 90] on button "+" at bounding box center [249, 89] width 11 height 11
click at [224, 155] on p "Adicionar R$ 14,00" at bounding box center [237, 155] width 32 height 5
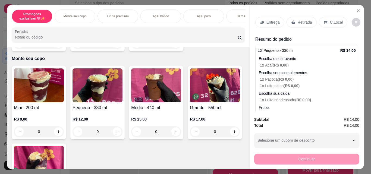
click at [334, 20] on p "C.Local" at bounding box center [336, 22] width 13 height 5
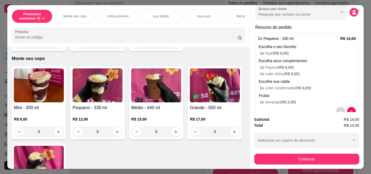
scroll to position [41, 0]
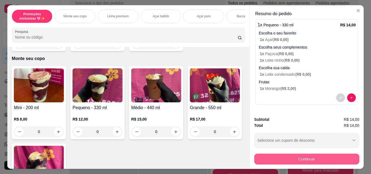
click at [300, 154] on button "Continuar" at bounding box center [306, 159] width 105 height 11
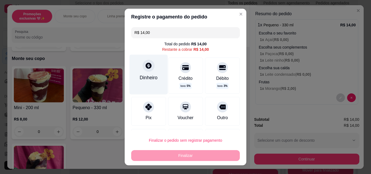
click at [145, 73] on div "Dinheiro" at bounding box center [149, 75] width 38 height 40
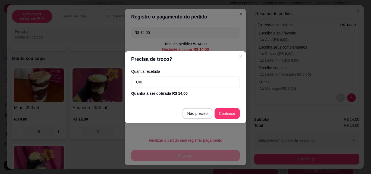
click at [178, 83] on input "0,00" at bounding box center [185, 82] width 109 height 11
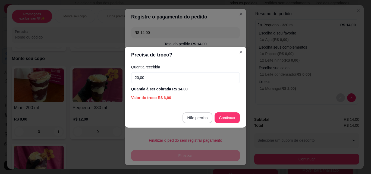
type input "20,00"
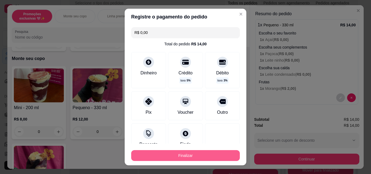
click at [217, 154] on button "Finalizar" at bounding box center [185, 155] width 109 height 11
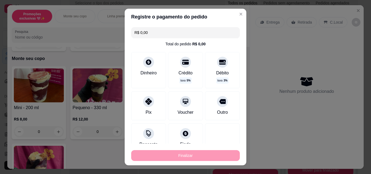
type input "-R$ 14,00"
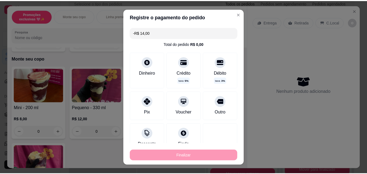
scroll to position [0, 0]
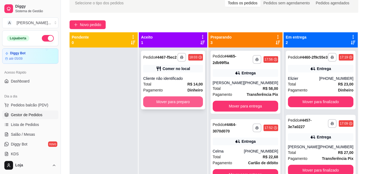
click at [192, 101] on button "Mover para preparo" at bounding box center [173, 101] width 60 height 11
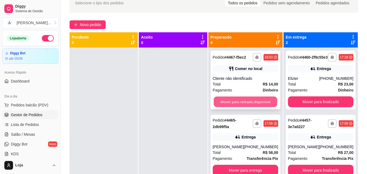
click at [241, 104] on button "Mover para retirada disponível" at bounding box center [246, 102] width 64 height 11
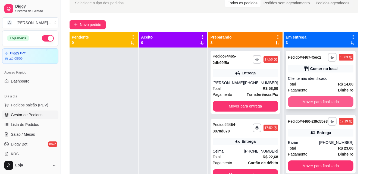
click at [323, 107] on button "Mover para finalizado" at bounding box center [320, 101] width 65 height 11
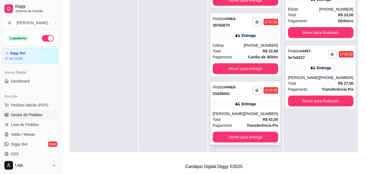
scroll to position [83, 0]
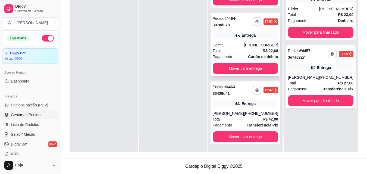
click at [244, 44] on div "Celma" at bounding box center [228, 44] width 31 height 5
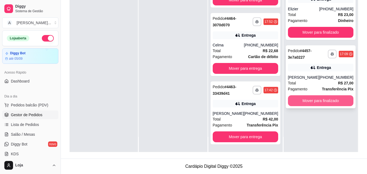
click at [310, 106] on button "Mover para finalizado" at bounding box center [320, 100] width 65 height 11
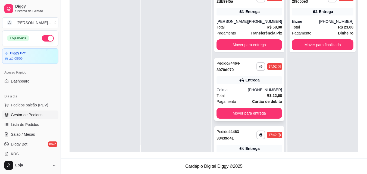
scroll to position [0, 0]
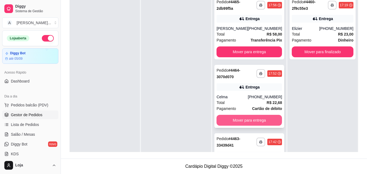
click at [249, 125] on button "Mover para entrega" at bounding box center [249, 120] width 65 height 11
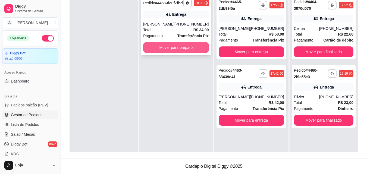
click at [188, 52] on button "Mover para preparo" at bounding box center [175, 47] width 65 height 11
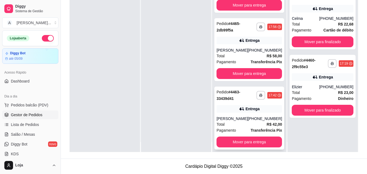
scroll to position [15, 0]
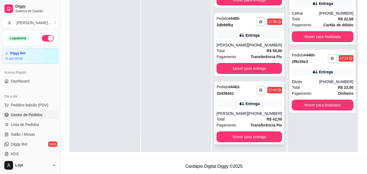
click at [254, 125] on strong "Transferência Pix" at bounding box center [267, 125] width 32 height 4
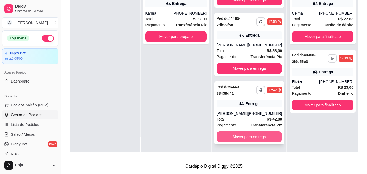
click at [243, 136] on button "Mover para entrega" at bounding box center [249, 137] width 65 height 11
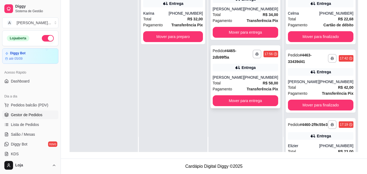
scroll to position [0, 0]
click at [335, 37] on button "Mover para finalizado" at bounding box center [321, 37] width 64 height 11
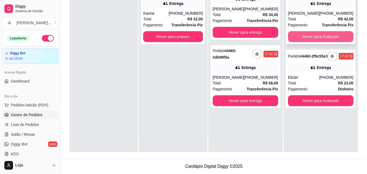
click at [336, 38] on button "Mover para finalizado" at bounding box center [320, 36] width 65 height 11
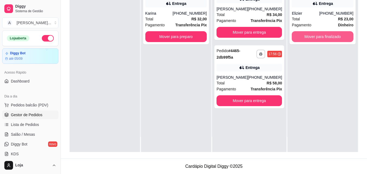
click at [336, 38] on button "Mover para finalizado" at bounding box center [323, 36] width 62 height 11
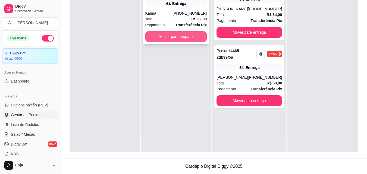
click at [171, 34] on button "Mover para preparo" at bounding box center [176, 36] width 62 height 11
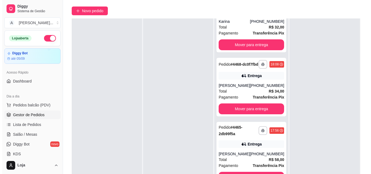
scroll to position [83, 0]
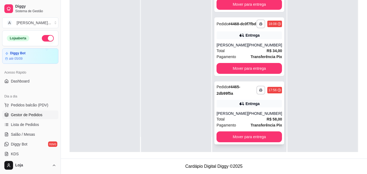
click at [249, 105] on div "**********" at bounding box center [249, 113] width 70 height 63
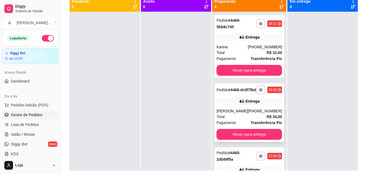
scroll to position [29, 0]
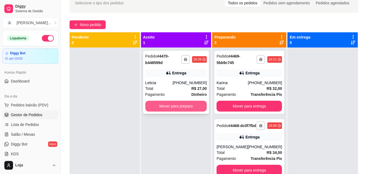
click at [198, 108] on button "Mover para preparo" at bounding box center [176, 106] width 62 height 11
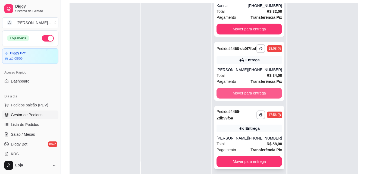
scroll to position [83, 0]
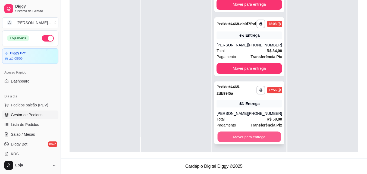
click at [249, 133] on button "Mover para entrega" at bounding box center [250, 137] width 64 height 11
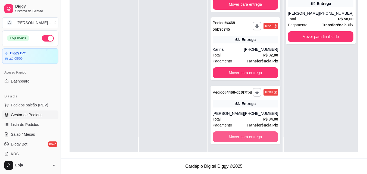
scroll to position [37, 0]
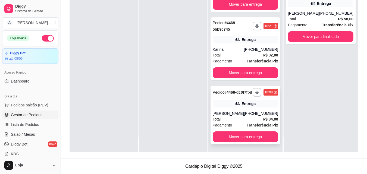
click at [253, 107] on div "Entrega" at bounding box center [245, 104] width 65 height 8
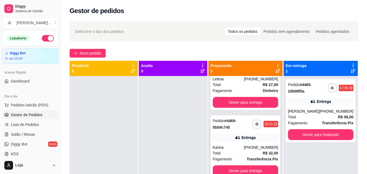
scroll to position [15, 0]
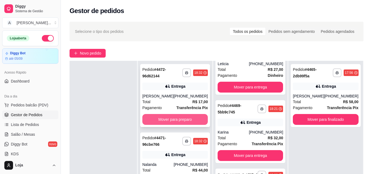
click at [174, 119] on button "Mover para preparo" at bounding box center [174, 119] width 65 height 11
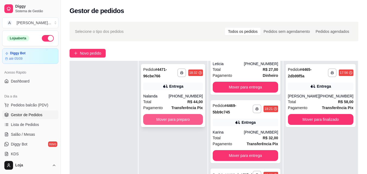
click at [177, 121] on button "Mover para preparo" at bounding box center [173, 119] width 60 height 11
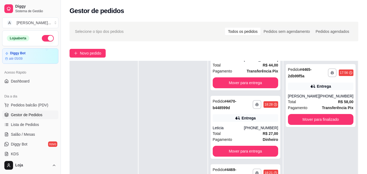
scroll to position [174, 0]
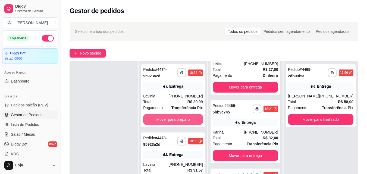
click at [179, 120] on button "Mover para preparo" at bounding box center [173, 119] width 60 height 11
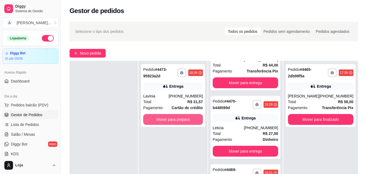
scroll to position [242, 0]
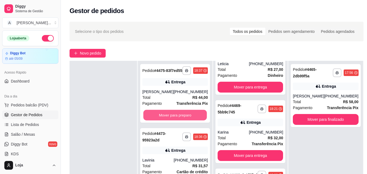
click at [177, 120] on button "Mover para preparo" at bounding box center [175, 115] width 64 height 11
click at [176, 121] on button "Mover para preparo" at bounding box center [174, 115] width 65 height 11
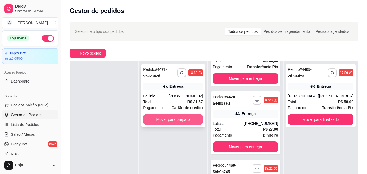
scroll to position [311, 0]
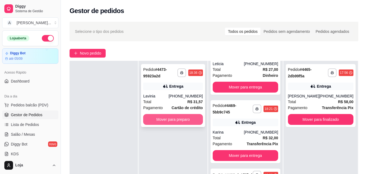
click at [178, 118] on button "Mover para preparo" at bounding box center [173, 119] width 60 height 11
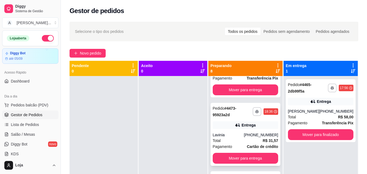
scroll to position [109, 0]
click at [239, 144] on div "Total R$ 31,57" at bounding box center [245, 141] width 65 height 6
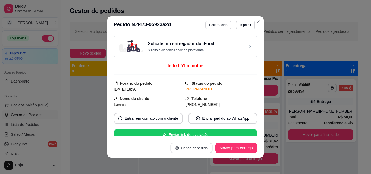
click at [195, 148] on button "Cancelar pedido" at bounding box center [191, 148] width 42 height 11
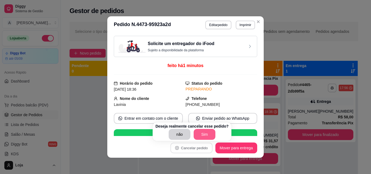
click at [199, 135] on button "Sim" at bounding box center [205, 134] width 22 height 11
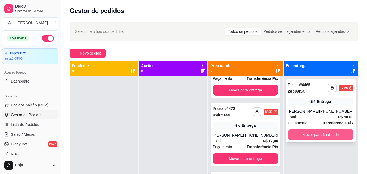
click at [329, 139] on button "Mover para finalizado" at bounding box center [320, 134] width 65 height 11
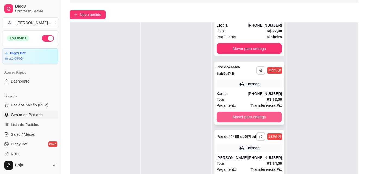
scroll to position [83, 0]
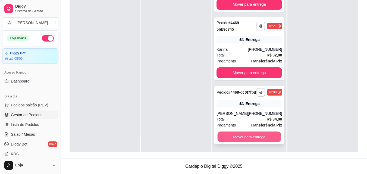
click at [250, 134] on button "Mover para entrega" at bounding box center [250, 137] width 64 height 11
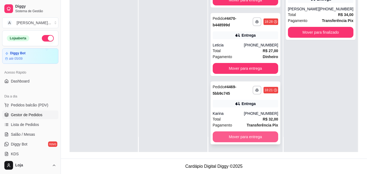
click at [261, 134] on button "Mover para entrega" at bounding box center [245, 137] width 65 height 11
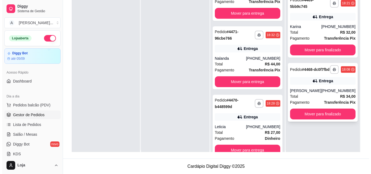
scroll to position [0, 0]
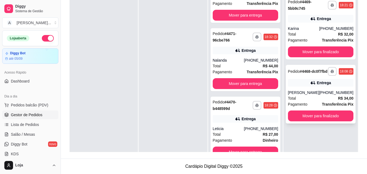
click at [313, 85] on icon at bounding box center [314, 83] width 4 height 3
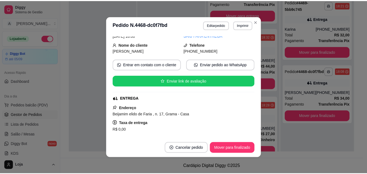
scroll to position [109, 0]
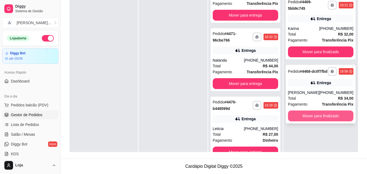
click at [319, 118] on button "Mover para finalizado" at bounding box center [320, 116] width 65 height 11
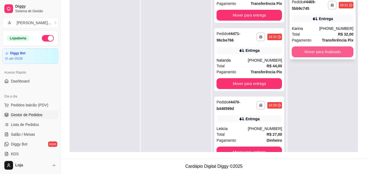
click at [324, 55] on button "Mover para finalizado" at bounding box center [323, 51] width 62 height 11
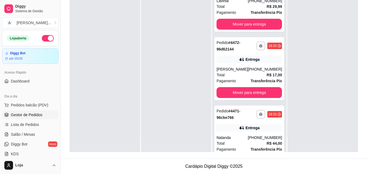
scroll to position [65, 0]
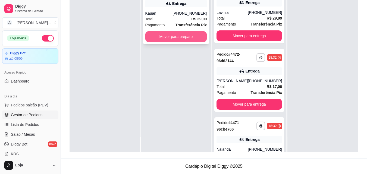
click at [201, 42] on button "Mover para preparo" at bounding box center [176, 36] width 62 height 11
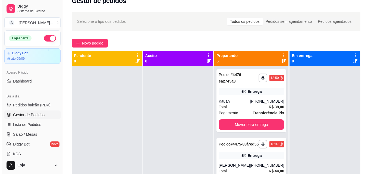
scroll to position [0, 0]
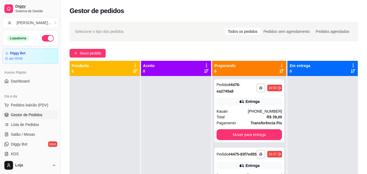
click at [280, 73] on icon at bounding box center [282, 71] width 4 height 4
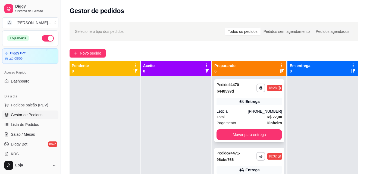
click at [252, 110] on div "[PHONE_NUMBER]" at bounding box center [265, 111] width 34 height 5
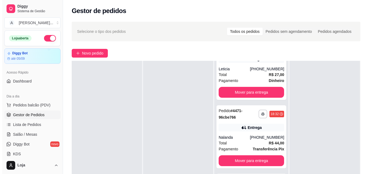
scroll to position [54, 0]
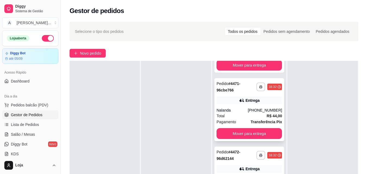
click at [264, 109] on div "[PHONE_NUMBER]" at bounding box center [265, 110] width 34 height 5
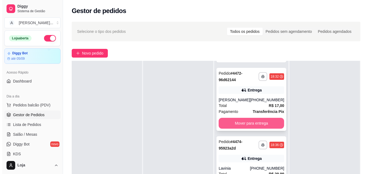
scroll to position [136, 0]
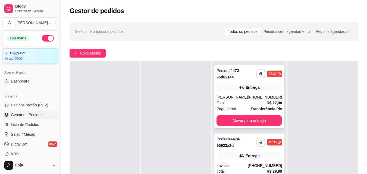
click at [259, 101] on div "Total R$ 17,00" at bounding box center [249, 103] width 65 height 6
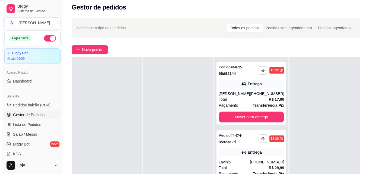
scroll to position [82, 0]
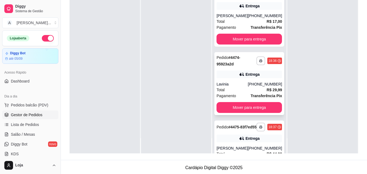
click at [255, 91] on div "Total R$ 29,99" at bounding box center [249, 90] width 65 height 6
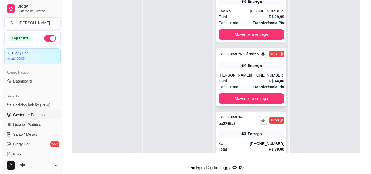
scroll to position [217, 0]
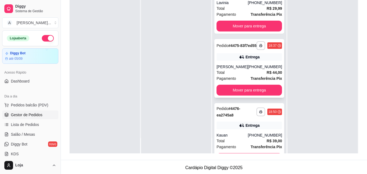
click at [258, 76] on div "Total R$ 44,00" at bounding box center [249, 73] width 65 height 6
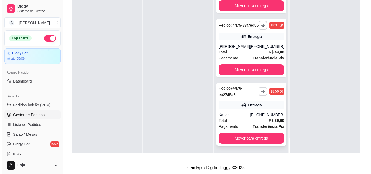
scroll to position [242, 0]
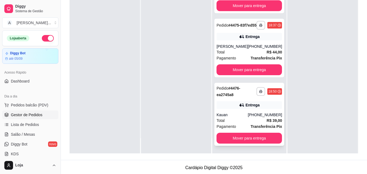
click at [252, 99] on div "**********" at bounding box center [249, 114] width 70 height 63
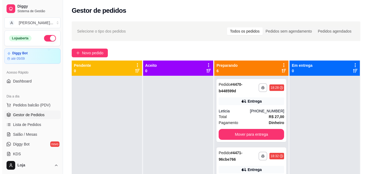
scroll to position [0, 0]
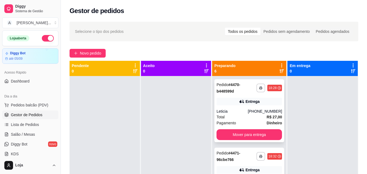
click at [246, 104] on div "Entrega" at bounding box center [253, 101] width 14 height 5
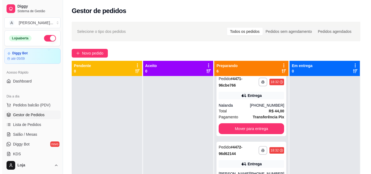
scroll to position [82, 0]
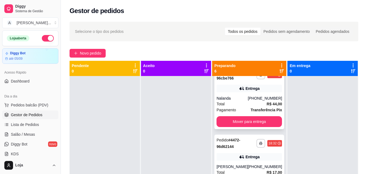
click at [267, 102] on strong "R$ 44,00" at bounding box center [274, 104] width 15 height 4
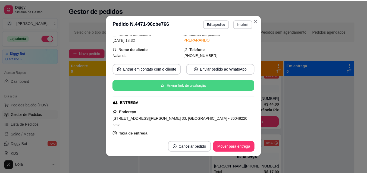
scroll to position [0, 0]
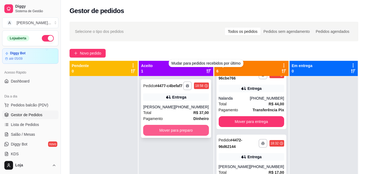
click at [159, 132] on button "Mover para preparo" at bounding box center [175, 130] width 65 height 11
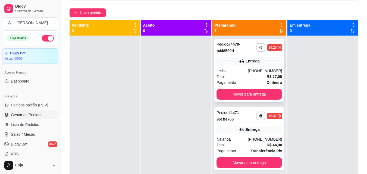
scroll to position [29, 0]
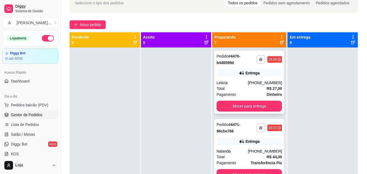
click at [233, 83] on div "Leticia" at bounding box center [232, 82] width 31 height 5
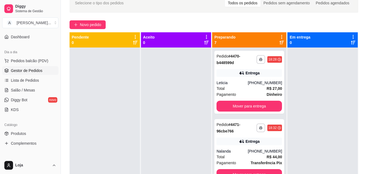
scroll to position [109, 0]
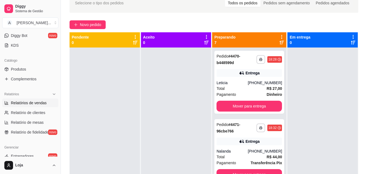
click at [44, 101] on span "Relatórios de vendas" at bounding box center [29, 102] width 36 height 5
select select "ALL"
select select "0"
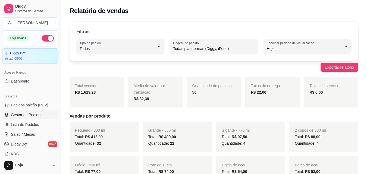
click at [29, 116] on span "Gestor de Pedidos" at bounding box center [27, 114] width 32 height 5
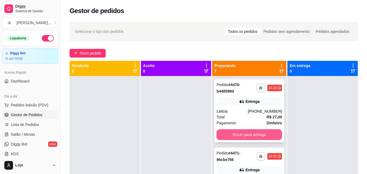
click at [223, 133] on button "Mover para entrega" at bounding box center [249, 134] width 65 height 11
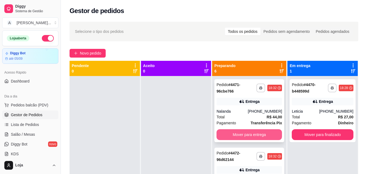
click at [230, 136] on button "Mover para entrega" at bounding box center [249, 134] width 65 height 11
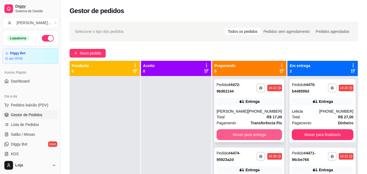
click at [238, 133] on button "Mover para entrega" at bounding box center [249, 134] width 65 height 11
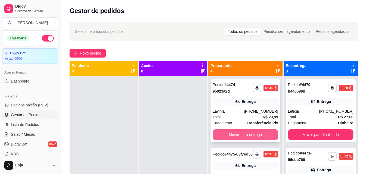
click at [239, 134] on button "Mover para entrega" at bounding box center [245, 134] width 65 height 11
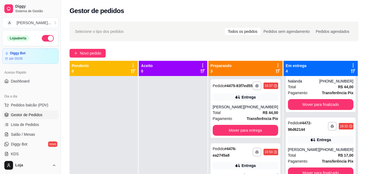
scroll to position [105, 0]
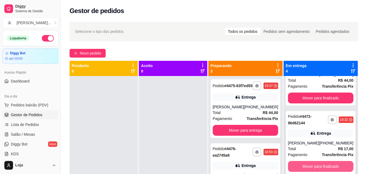
click at [306, 164] on button "Mover para finalizado" at bounding box center [320, 166] width 65 height 11
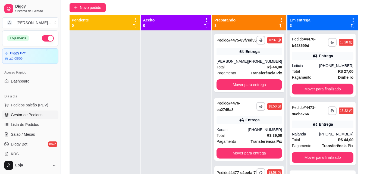
scroll to position [0, 0]
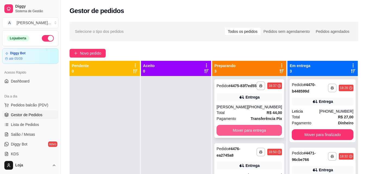
click at [263, 133] on button "Mover para entrega" at bounding box center [249, 130] width 65 height 11
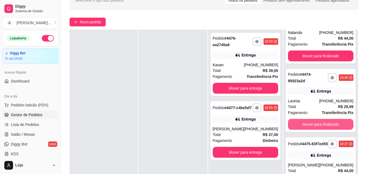
scroll to position [83, 0]
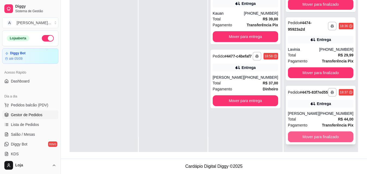
click at [313, 138] on button "Mover para finalizado" at bounding box center [320, 137] width 65 height 11
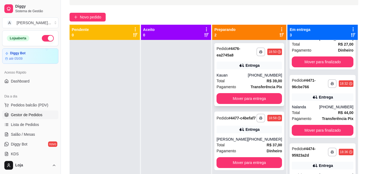
scroll to position [0, 0]
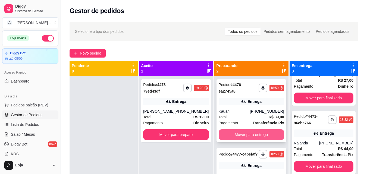
click at [230, 137] on button "Mover para entrega" at bounding box center [251, 134] width 65 height 11
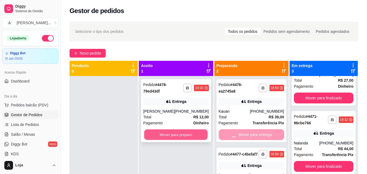
click at [185, 134] on button "Mover para preparo" at bounding box center [176, 135] width 64 height 11
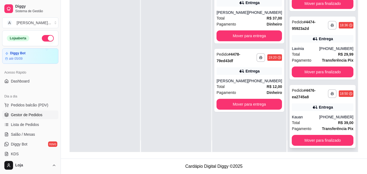
scroll to position [15, 0]
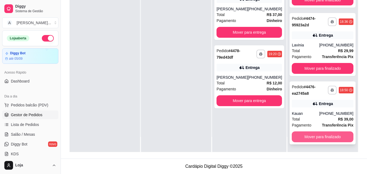
click at [319, 133] on button "Mover para finalizado" at bounding box center [323, 137] width 62 height 11
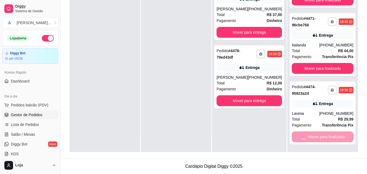
scroll to position [0, 0]
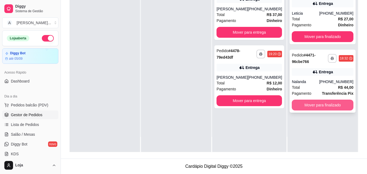
click at [325, 109] on button "Mover para finalizado" at bounding box center [323, 105] width 62 height 11
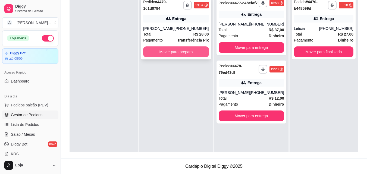
click at [188, 51] on button "Mover para preparo" at bounding box center [175, 51] width 65 height 11
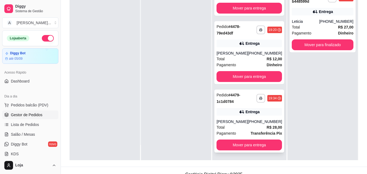
scroll to position [83, 0]
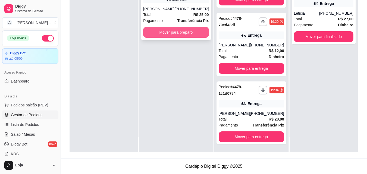
click at [187, 38] on button "Mover para preparo" at bounding box center [175, 32] width 65 height 11
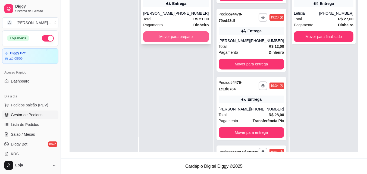
click at [174, 40] on button "Mover para preparo" at bounding box center [175, 36] width 65 height 11
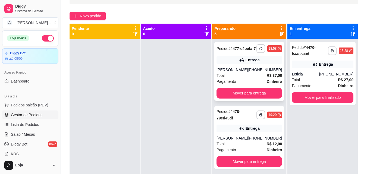
scroll to position [0, 0]
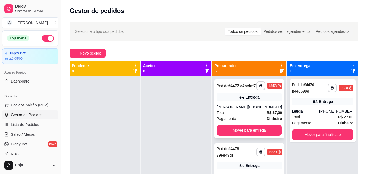
click at [240, 97] on div "**********" at bounding box center [249, 108] width 70 height 59
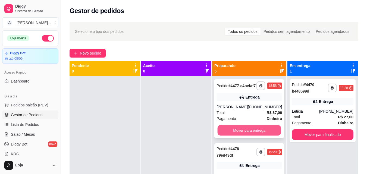
click at [264, 131] on button "Mover para entrega" at bounding box center [250, 130] width 64 height 11
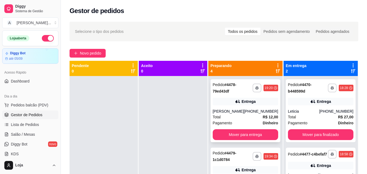
click at [261, 111] on div "[PHONE_NUMBER]" at bounding box center [261, 111] width 34 height 5
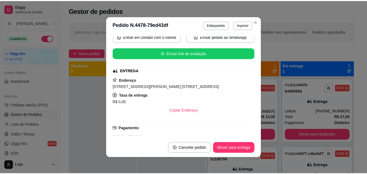
scroll to position [169, 0]
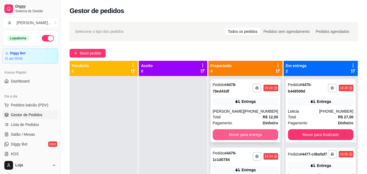
click at [265, 131] on button "Mover para entrega" at bounding box center [245, 134] width 65 height 11
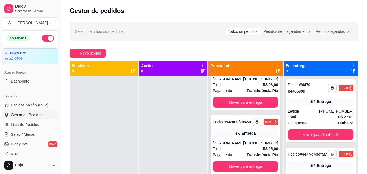
scroll to position [15, 0]
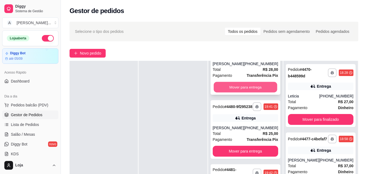
click at [249, 86] on button "Mover para entrega" at bounding box center [246, 87] width 64 height 11
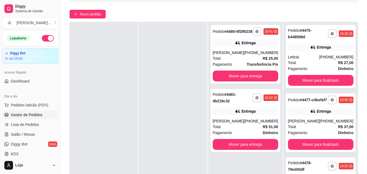
scroll to position [29, 0]
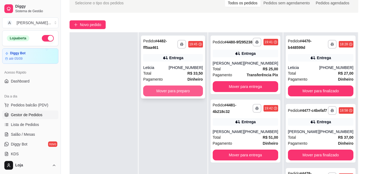
click at [198, 92] on button "Mover para preparo" at bounding box center [173, 91] width 60 height 11
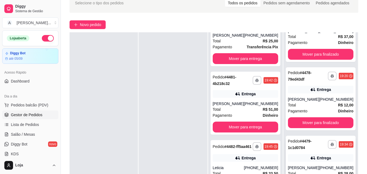
scroll to position [83, 0]
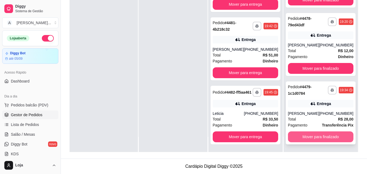
click at [324, 132] on button "Mover para finalizado" at bounding box center [320, 137] width 65 height 11
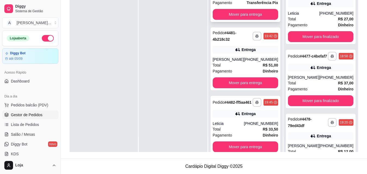
scroll to position [0, 0]
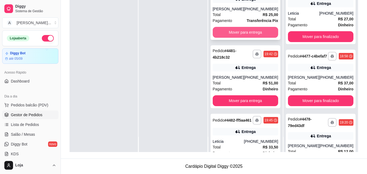
click at [242, 33] on button "Mover para entrega" at bounding box center [245, 32] width 65 height 11
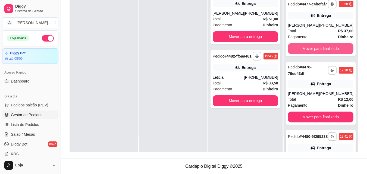
scroll to position [105, 0]
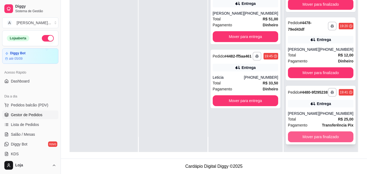
click at [317, 136] on button "Mover para finalizado" at bounding box center [320, 137] width 65 height 11
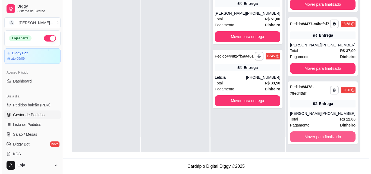
scroll to position [37, 0]
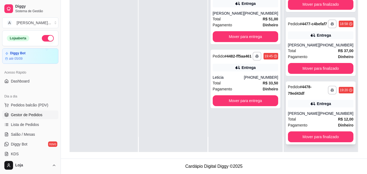
click at [308, 92] on div "Pedido # 4478-79ed43df" at bounding box center [308, 90] width 40 height 13
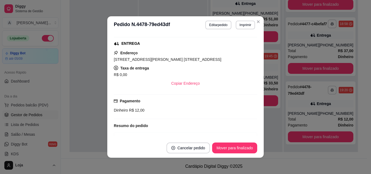
scroll to position [135, 0]
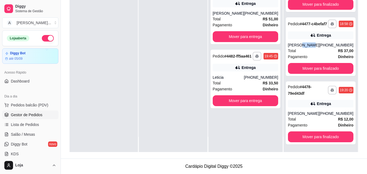
click at [301, 46] on div "[PERSON_NAME]" at bounding box center [303, 44] width 31 height 5
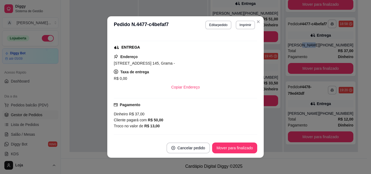
scroll to position [136, 0]
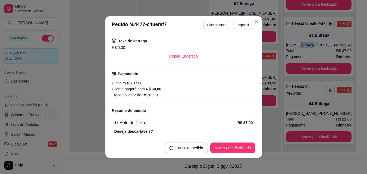
click at [300, 111] on div "**********" at bounding box center [319, 113] width 70 height 63
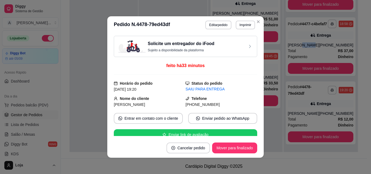
scroll to position [54, 0]
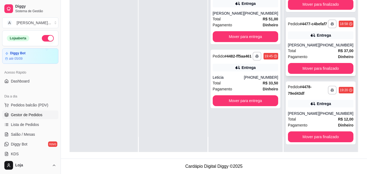
click at [294, 46] on div "[PERSON_NAME]" at bounding box center [303, 44] width 31 height 5
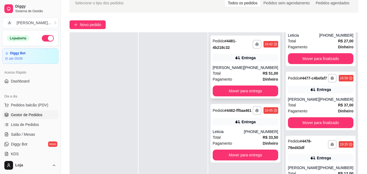
scroll to position [0, 0]
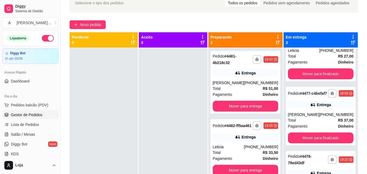
click at [276, 45] on div "Preparando 2" at bounding box center [246, 40] width 70 height 11
click at [276, 42] on icon at bounding box center [278, 43] width 4 height 4
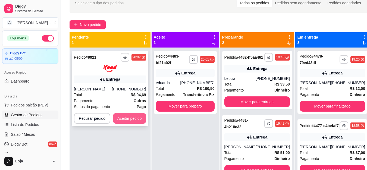
click at [130, 121] on button "Aceitar pedido" at bounding box center [129, 118] width 33 height 11
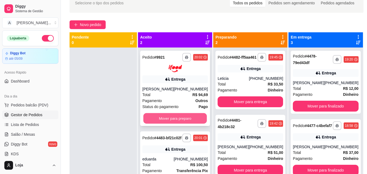
click at [179, 119] on button "Mover para preparo" at bounding box center [175, 118] width 64 height 11
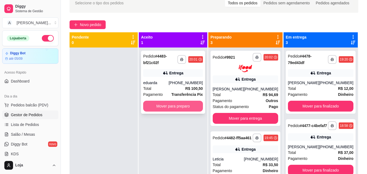
click at [184, 105] on button "Mover para preparo" at bounding box center [173, 106] width 60 height 11
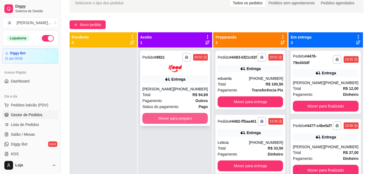
click at [184, 117] on button "Mover para preparo" at bounding box center [174, 118] width 65 height 11
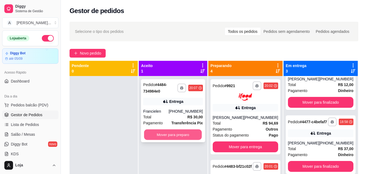
click at [182, 135] on button "Mover para preparo" at bounding box center [173, 135] width 58 height 11
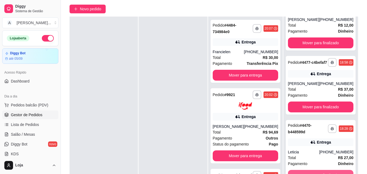
scroll to position [83, 0]
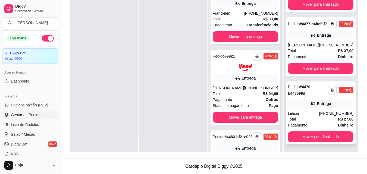
click at [321, 129] on div "**********" at bounding box center [321, 113] width 70 height 63
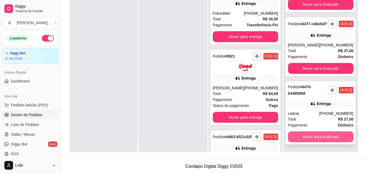
click at [337, 138] on button "Mover para finalizado" at bounding box center [320, 137] width 65 height 11
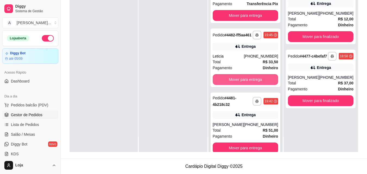
scroll to position [191, 0]
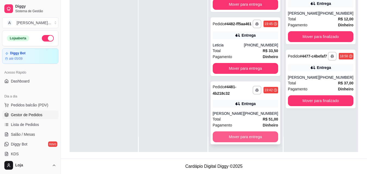
click at [236, 136] on button "Mover para entrega" at bounding box center [245, 137] width 65 height 11
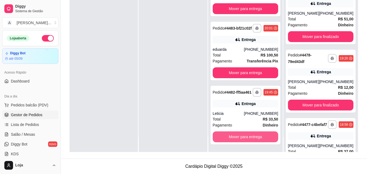
click at [236, 136] on button "Mover para entrega" at bounding box center [245, 137] width 65 height 11
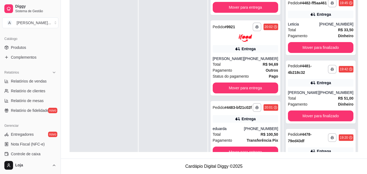
scroll to position [190, 0]
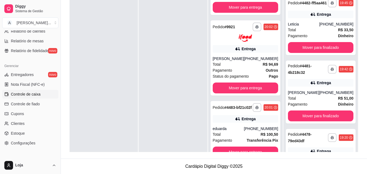
click at [37, 92] on span "Controle de caixa" at bounding box center [26, 94] width 30 height 5
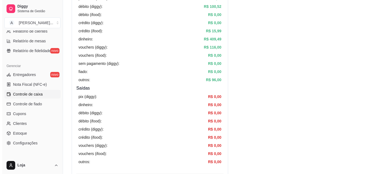
scroll to position [27, 0]
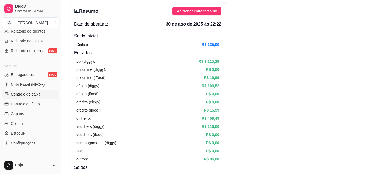
click at [219, 5] on div "Resumo Adicionar entrada/saída Data de abertura: [DATE] 22:22 Saldo inícial Din…" at bounding box center [148, 145] width 157 height 287
click at [210, 16] on div "Resumo Adicionar entrada/saída Data de abertura: [DATE] 22:22 Saldo inícial Din…" at bounding box center [148, 145] width 157 height 287
click at [205, 7] on button "Adicionar entrada/saída" at bounding box center [197, 11] width 49 height 9
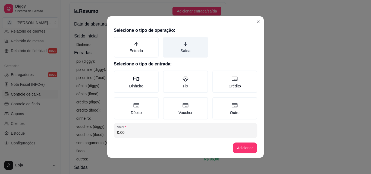
click at [178, 45] on label "Saída" at bounding box center [185, 47] width 45 height 21
click at [167, 41] on button "Saída" at bounding box center [165, 39] width 4 height 4
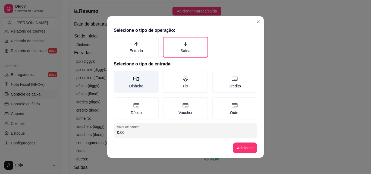
click at [141, 82] on label "Dinheiro" at bounding box center [136, 82] width 45 height 22
click at [118, 75] on button "Dinheiro" at bounding box center [116, 72] width 4 height 4
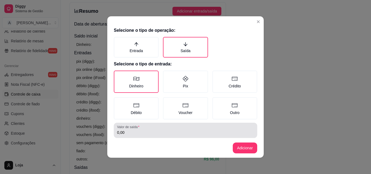
click at [153, 129] on div "0,00" at bounding box center [185, 130] width 137 height 11
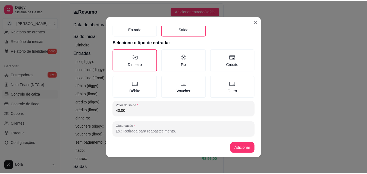
scroll to position [29, 0]
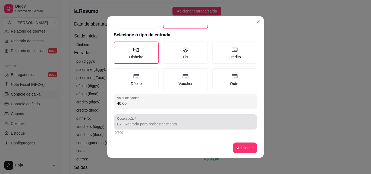
type input "40,00"
click at [151, 124] on input "Observação" at bounding box center [185, 123] width 137 height 5
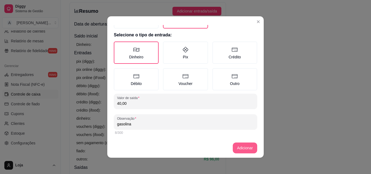
type input "gasolina"
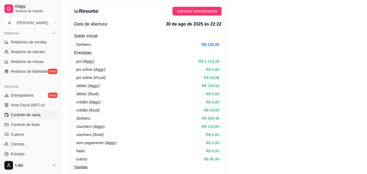
scroll to position [82, 0]
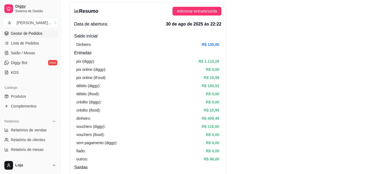
click at [37, 35] on span "Gestor de Pedidos" at bounding box center [27, 33] width 32 height 5
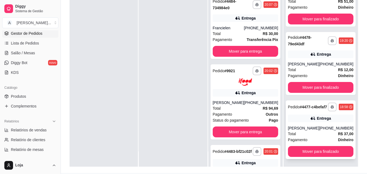
scroll to position [83, 0]
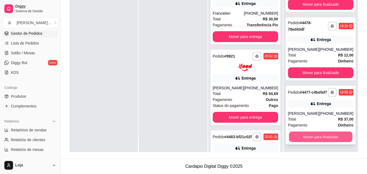
click at [314, 138] on button "Mover para finalizado" at bounding box center [321, 137] width 64 height 11
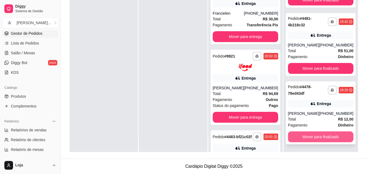
click at [326, 136] on button "Mover para finalizado" at bounding box center [320, 137] width 65 height 11
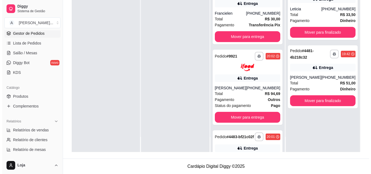
scroll to position [0, 0]
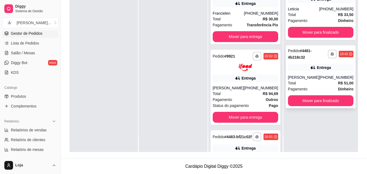
click at [327, 80] on div "[PHONE_NUMBER]" at bounding box center [336, 77] width 34 height 5
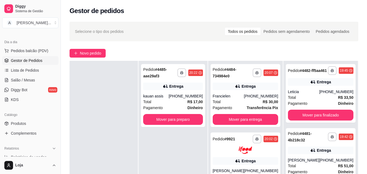
scroll to position [136, 0]
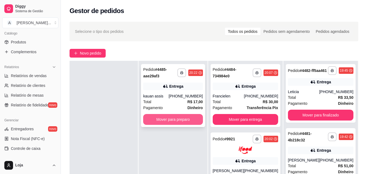
click at [184, 123] on button "Mover para preparo" at bounding box center [173, 119] width 60 height 11
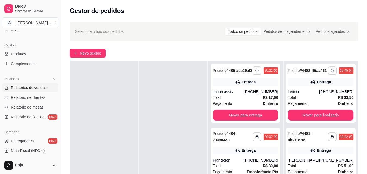
scroll to position [109, 0]
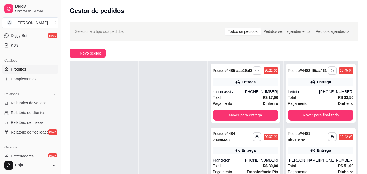
click at [38, 66] on link "Produtos" at bounding box center [30, 69] width 56 height 9
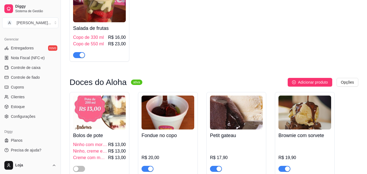
scroll to position [1223, 0]
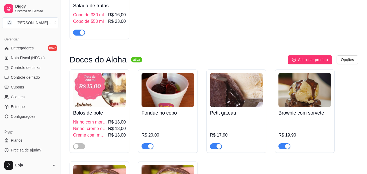
drag, startPoint x: 218, startPoint y: 149, endPoint x: 225, endPoint y: 151, distance: 7.5
click at [217, 149] on div "button" at bounding box center [219, 146] width 5 height 5
click at [286, 149] on div "button" at bounding box center [287, 146] width 5 height 5
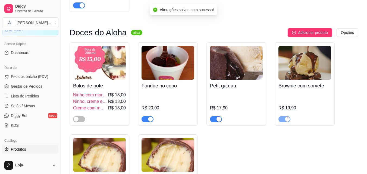
scroll to position [0, 0]
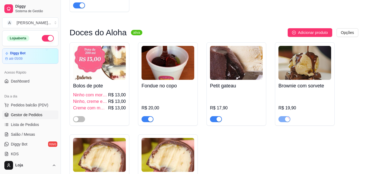
click at [38, 113] on span "Gestor de Pedidos" at bounding box center [27, 114] width 32 height 5
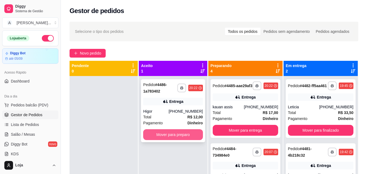
click at [184, 137] on button "Mover para preparo" at bounding box center [173, 134] width 60 height 11
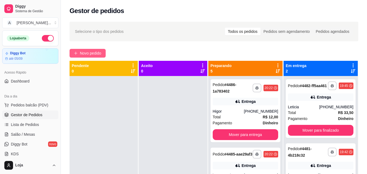
click at [83, 54] on span "Novo pedido" at bounding box center [90, 53] width 21 height 6
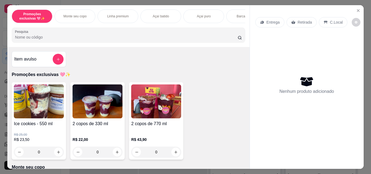
scroll to position [136, 0]
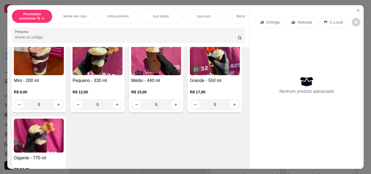
click at [158, 79] on div "Médio - 440 ml R$ 15,00 0" at bounding box center [156, 75] width 54 height 73
click at [244, 130] on button "+" at bounding box center [249, 129] width 11 height 11
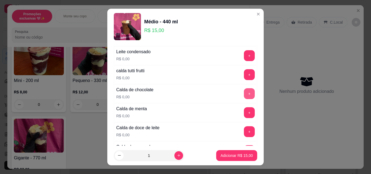
scroll to position [462, 0]
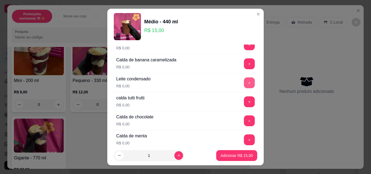
click at [244, 83] on button "+" at bounding box center [249, 82] width 11 height 11
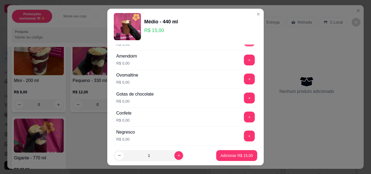
scroll to position [109, 0]
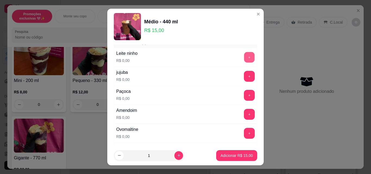
click at [244, 59] on button "+" at bounding box center [249, 57] width 11 height 11
click at [244, 98] on button "+" at bounding box center [249, 95] width 11 height 11
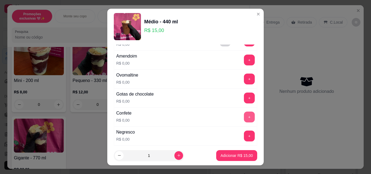
click at [244, 116] on button "+" at bounding box center [249, 117] width 11 height 11
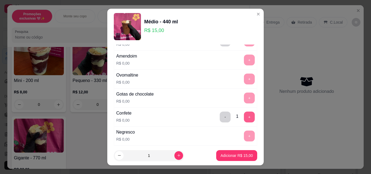
click at [231, 156] on p "Adicionar R$ 15,00" at bounding box center [237, 155] width 32 height 5
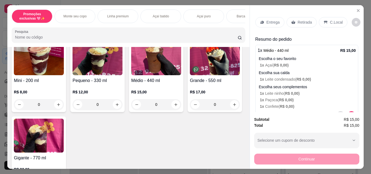
click at [99, 94] on p "R$ 12,00" at bounding box center [98, 91] width 50 height 5
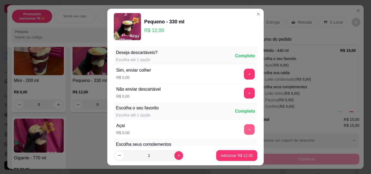
click at [244, 128] on button "+" at bounding box center [249, 129] width 11 height 11
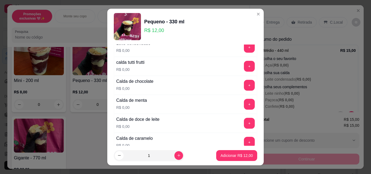
scroll to position [489, 0]
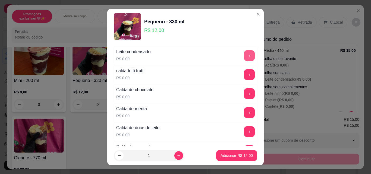
click at [244, 55] on button "+" at bounding box center [249, 55] width 11 height 11
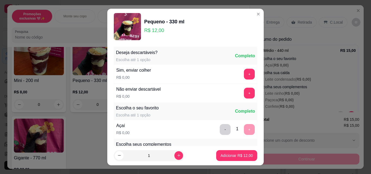
scroll to position [109, 0]
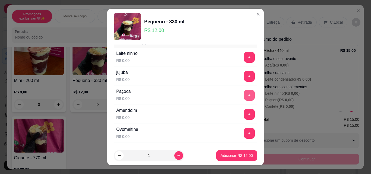
click at [244, 92] on button "+" at bounding box center [249, 95] width 11 height 11
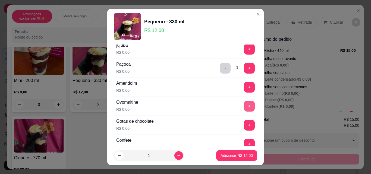
click at [244, 109] on button "+" at bounding box center [249, 106] width 11 height 11
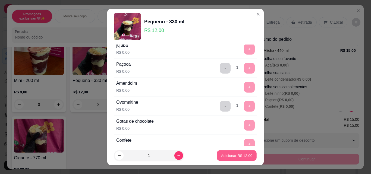
click at [224, 160] on button "Adicionar R$ 12,00" at bounding box center [237, 156] width 40 height 11
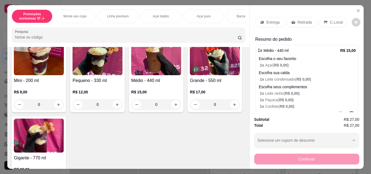
click at [300, 20] on p "Retirada" at bounding box center [305, 22] width 14 height 5
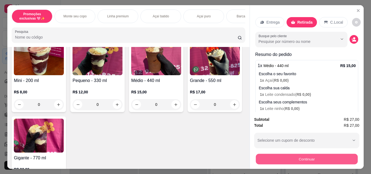
click at [281, 157] on button "Continuar" at bounding box center [307, 159] width 102 height 11
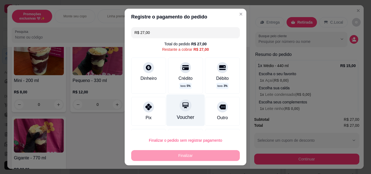
click at [177, 117] on div "Voucher" at bounding box center [186, 117] width 18 height 7
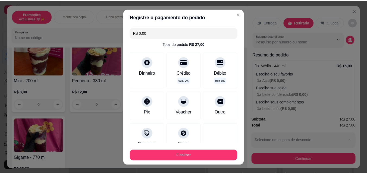
scroll to position [39, 0]
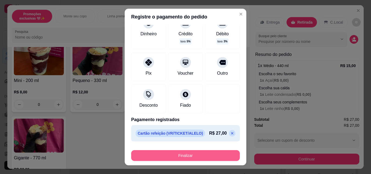
click at [190, 155] on button "Finalizar" at bounding box center [185, 155] width 109 height 11
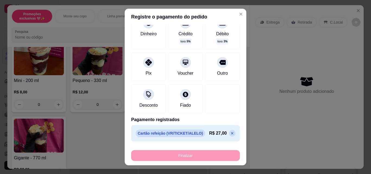
type input "-R$ 27,00"
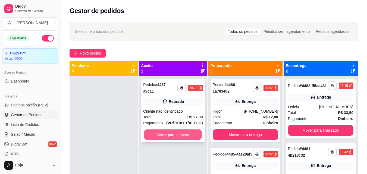
click at [161, 130] on button "Mover para preparo" at bounding box center [173, 135] width 58 height 11
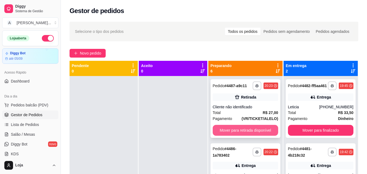
click at [258, 132] on button "Mover para retirada disponível" at bounding box center [245, 130] width 65 height 11
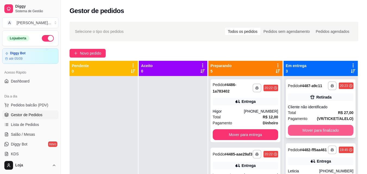
click at [302, 136] on button "Mover para finalizado" at bounding box center [320, 130] width 65 height 11
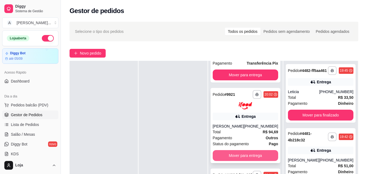
scroll to position [82, 0]
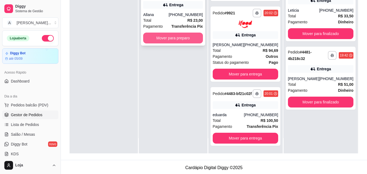
click at [193, 39] on button "Mover para preparo" at bounding box center [173, 38] width 60 height 11
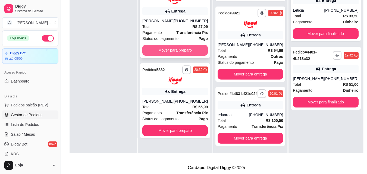
click at [167, 49] on button "Mover para preparo" at bounding box center [174, 50] width 65 height 11
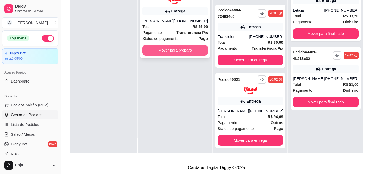
scroll to position [340, 0]
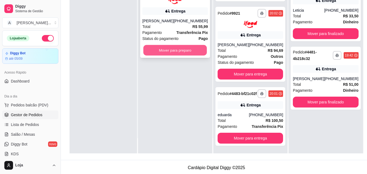
click at [167, 49] on button "Mover para preparo" at bounding box center [175, 50] width 64 height 11
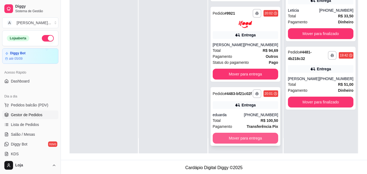
click at [254, 139] on button "Mover para entrega" at bounding box center [245, 138] width 65 height 11
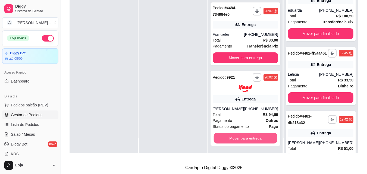
click at [254, 139] on button "Mover para entrega" at bounding box center [246, 138] width 64 height 11
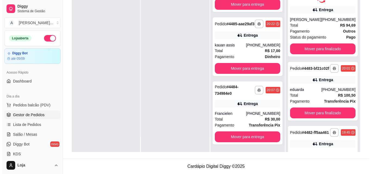
scroll to position [123, 0]
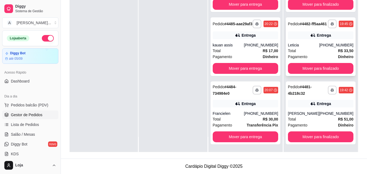
click at [300, 50] on div "Total R$ 33,50" at bounding box center [320, 51] width 65 height 6
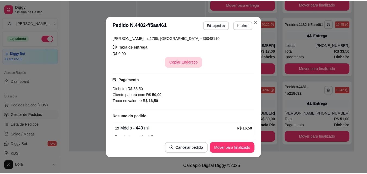
scroll to position [109, 0]
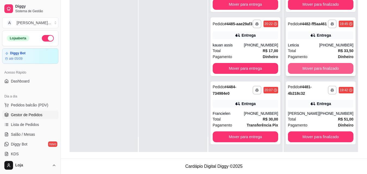
click at [323, 68] on button "Mover para finalizado" at bounding box center [320, 68] width 65 height 11
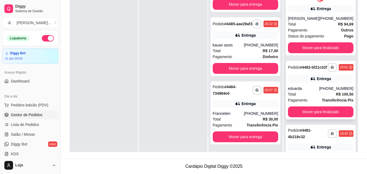
scroll to position [0, 0]
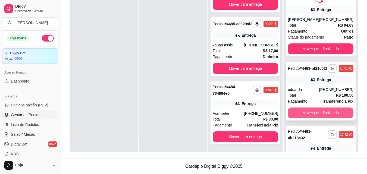
click at [326, 118] on button "Mover para finalizado" at bounding box center [320, 113] width 65 height 11
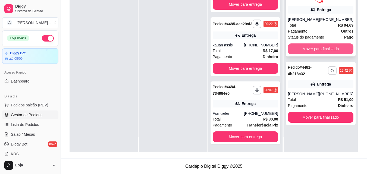
click at [332, 49] on button "Mover para finalizado" at bounding box center [320, 48] width 65 height 11
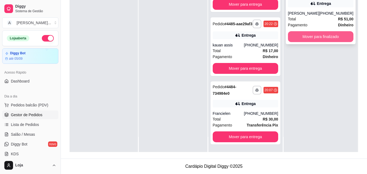
click at [317, 39] on button "Mover para finalizado" at bounding box center [320, 36] width 65 height 11
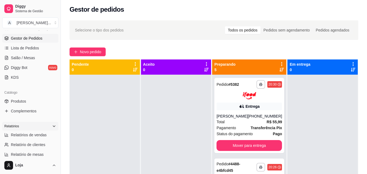
scroll to position [82, 0]
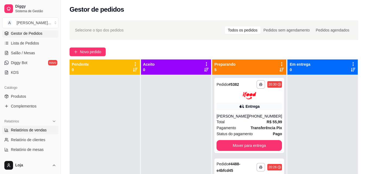
click at [38, 132] on span "Relatórios de vendas" at bounding box center [29, 129] width 36 height 5
select select "ALL"
select select "0"
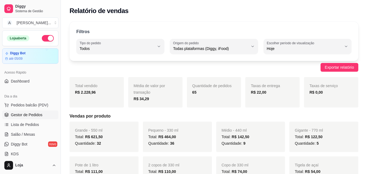
click at [40, 116] on span "Gestor de Pedidos" at bounding box center [27, 114] width 32 height 5
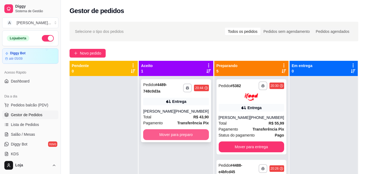
click at [198, 137] on button "Mover para preparo" at bounding box center [175, 134] width 65 height 11
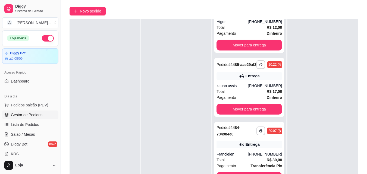
scroll to position [83, 0]
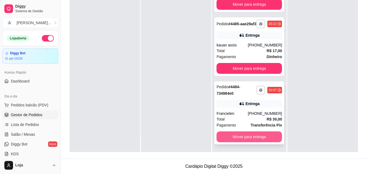
click at [255, 133] on button "Mover para entrega" at bounding box center [249, 137] width 65 height 11
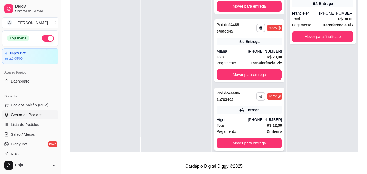
scroll to position [104, 0]
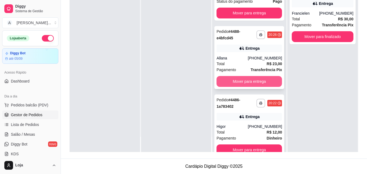
click at [235, 79] on button "Mover para entrega" at bounding box center [249, 81] width 65 height 11
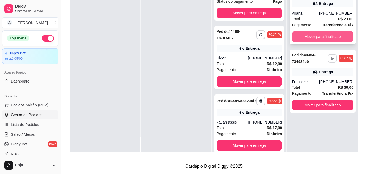
click at [306, 38] on button "Mover para finalizado" at bounding box center [323, 36] width 62 height 11
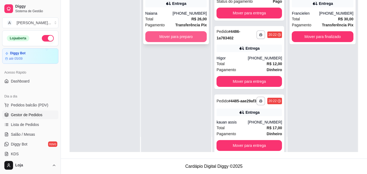
click at [176, 36] on button "Mover para preparo" at bounding box center [176, 36] width 62 height 11
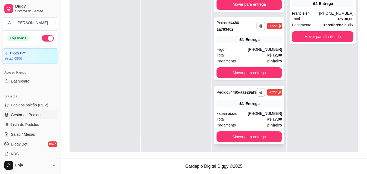
scroll to position [186, 0]
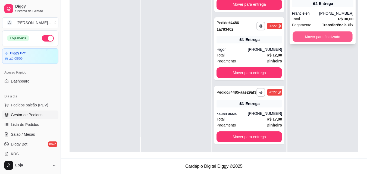
click at [298, 36] on button "Mover para finalizado" at bounding box center [323, 37] width 60 height 11
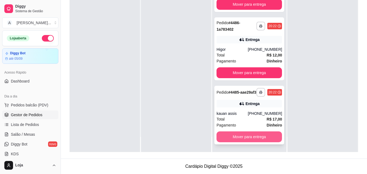
click at [245, 136] on button "Mover para entrega" at bounding box center [249, 137] width 65 height 11
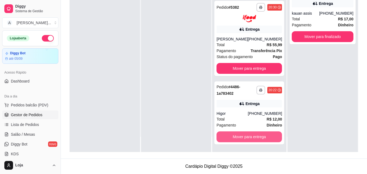
click at [244, 136] on button "Mover para entrega" at bounding box center [249, 137] width 65 height 11
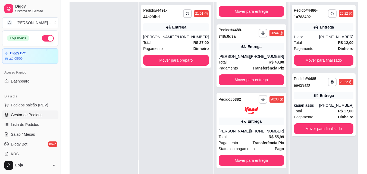
scroll to position [83, 0]
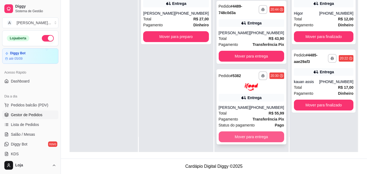
click at [260, 134] on button "Mover para entrega" at bounding box center [251, 137] width 65 height 11
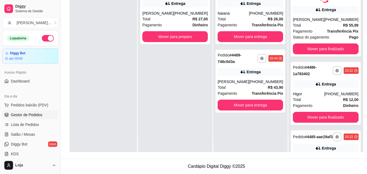
scroll to position [0, 0]
click at [184, 40] on button "Mover para preparo" at bounding box center [174, 36] width 65 height 11
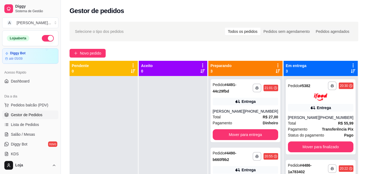
click at [278, 71] on icon at bounding box center [278, 71] width 4 height 4
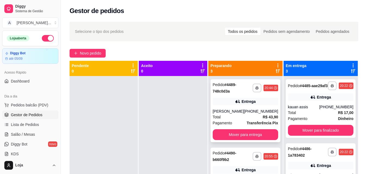
click at [256, 97] on div "**********" at bounding box center [246, 110] width 70 height 63
click at [277, 73] on icon at bounding box center [278, 71] width 4 height 4
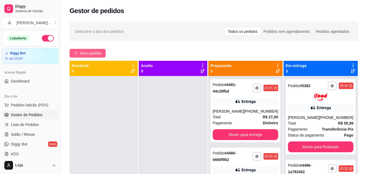
click at [99, 51] on span "Novo pedido" at bounding box center [90, 53] width 21 height 6
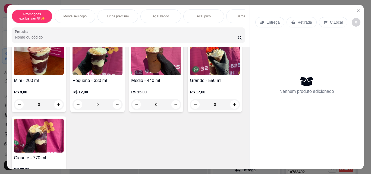
scroll to position [217, 0]
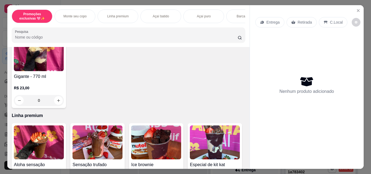
click at [190, 29] on div "0" at bounding box center [215, 23] width 50 height 11
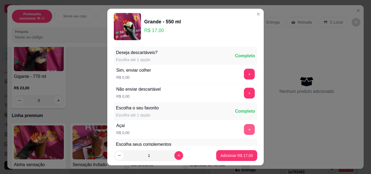
click at [244, 128] on button "+" at bounding box center [249, 129] width 11 height 11
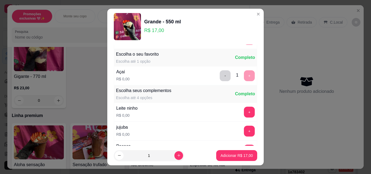
scroll to position [54, 0]
click at [244, 111] on button "+" at bounding box center [249, 111] width 11 height 11
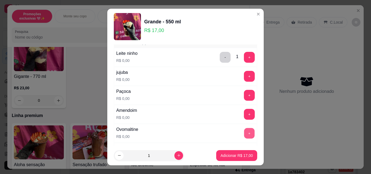
click at [244, 132] on button "+" at bounding box center [249, 133] width 11 height 11
click at [244, 98] on button "+" at bounding box center [249, 95] width 11 height 11
click at [244, 76] on button "+" at bounding box center [249, 76] width 11 height 11
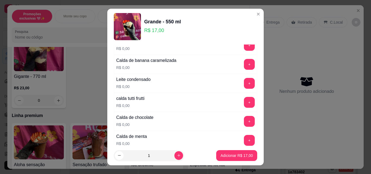
scroll to position [462, 0]
click at [244, 102] on button "+" at bounding box center [249, 102] width 11 height 11
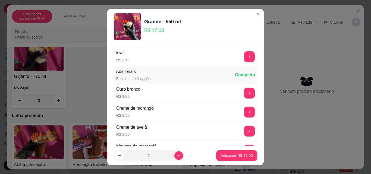
scroll to position [788, 0]
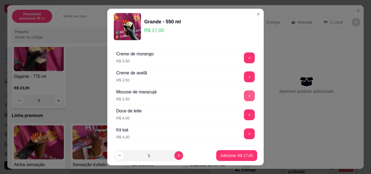
click at [244, 96] on button "+" at bounding box center [249, 96] width 11 height 11
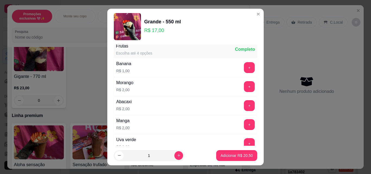
scroll to position [625, 0]
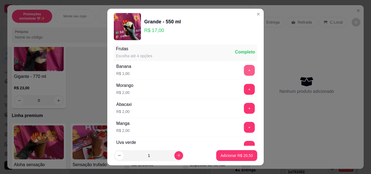
click at [244, 71] on button "+" at bounding box center [249, 70] width 11 height 11
click at [244, 129] on button "+" at bounding box center [249, 127] width 11 height 11
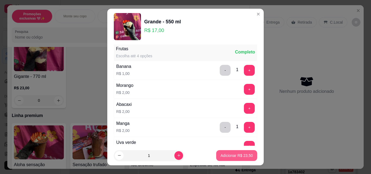
click at [239, 156] on p "Adicionar R$ 23,50" at bounding box center [237, 155] width 32 height 5
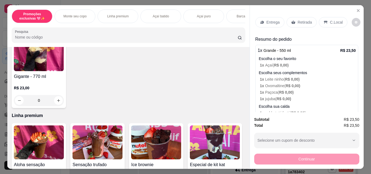
click at [190, 29] on div "0" at bounding box center [215, 23] width 50 height 11
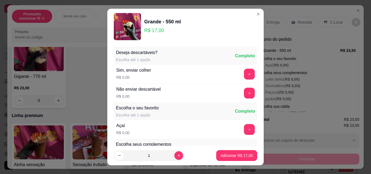
scroll to position [27, 0]
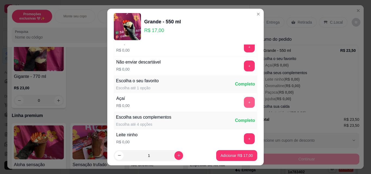
click at [244, 102] on button "+" at bounding box center [249, 102] width 11 height 11
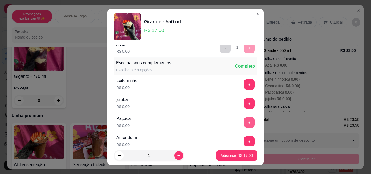
scroll to position [109, 0]
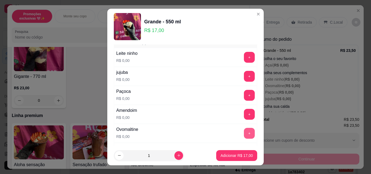
click at [244, 134] on button "+" at bounding box center [249, 133] width 11 height 11
click at [244, 58] on button "+" at bounding box center [249, 57] width 11 height 11
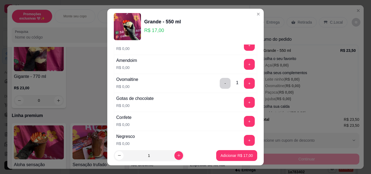
scroll to position [163, 0]
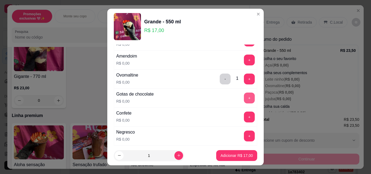
click at [244, 97] on button "+" at bounding box center [249, 98] width 11 height 11
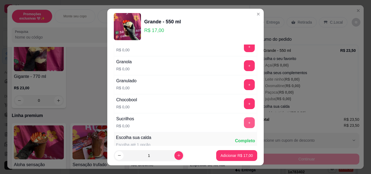
scroll to position [272, 0]
click at [244, 122] on button "+" at bounding box center [249, 122] width 11 height 11
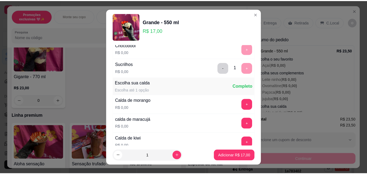
scroll to position [408, 0]
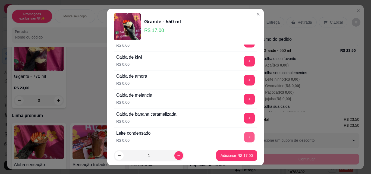
click at [244, 138] on button "+" at bounding box center [249, 137] width 11 height 11
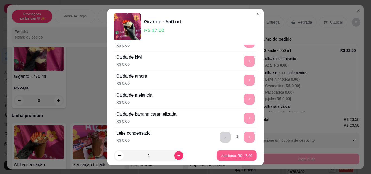
click at [236, 155] on p "Adicionar R$ 17,00" at bounding box center [237, 155] width 32 height 5
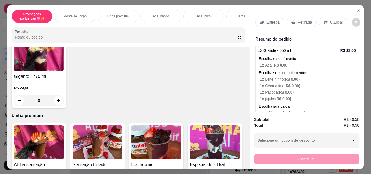
click at [302, 21] on p "Retirada" at bounding box center [305, 22] width 14 height 5
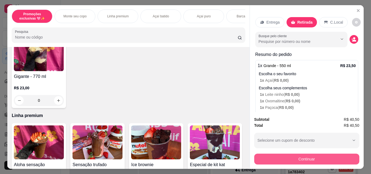
click at [301, 158] on button "Continuar" at bounding box center [306, 159] width 105 height 11
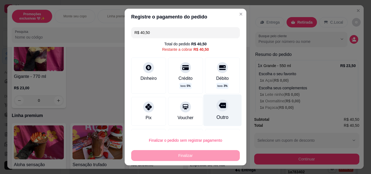
click at [217, 109] on div at bounding box center [223, 105] width 12 height 12
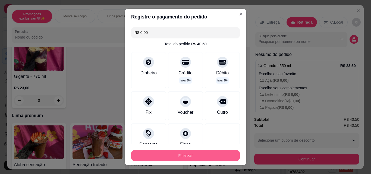
click at [195, 158] on button "Finalizar" at bounding box center [185, 155] width 109 height 11
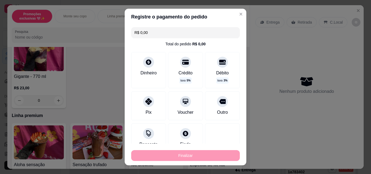
type input "-R$ 40,50"
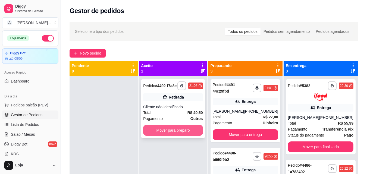
click at [169, 128] on button "Mover para preparo" at bounding box center [173, 130] width 60 height 11
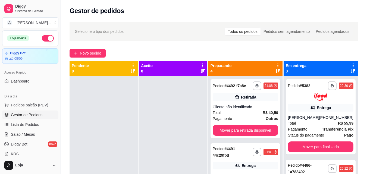
click at [278, 70] on icon at bounding box center [278, 71] width 4 height 4
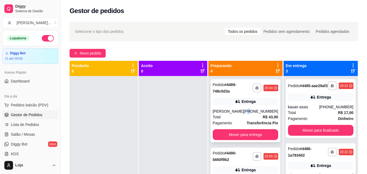
click at [252, 105] on div "**********" at bounding box center [246, 110] width 70 height 63
click at [259, 121] on strong "Transferência Pix" at bounding box center [263, 123] width 32 height 4
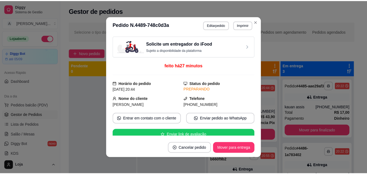
scroll to position [82, 0]
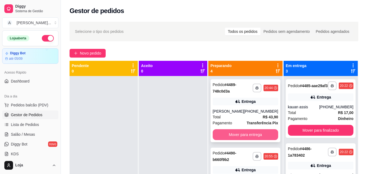
click at [254, 138] on button "Mover para entrega" at bounding box center [245, 134] width 65 height 11
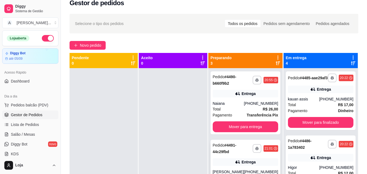
scroll to position [0, 0]
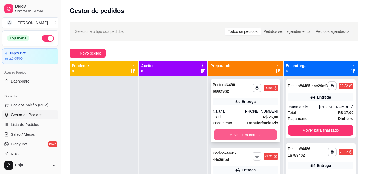
click at [251, 132] on button "Mover para entrega" at bounding box center [246, 135] width 64 height 11
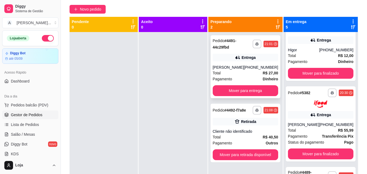
scroll to position [29, 0]
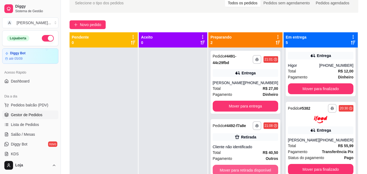
click at [259, 170] on button "Mover para retirada disponível" at bounding box center [245, 170] width 65 height 11
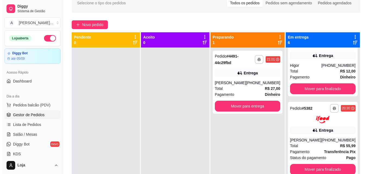
scroll to position [54, 0]
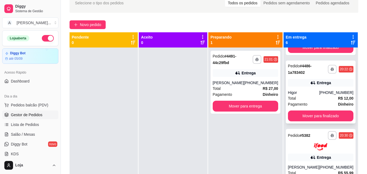
click at [323, 101] on div "Total R$ 12,00" at bounding box center [320, 98] width 65 height 6
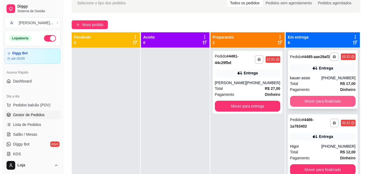
scroll to position [0, 0]
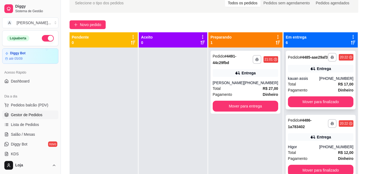
click at [315, 81] on div "kauan assis" at bounding box center [303, 78] width 31 height 5
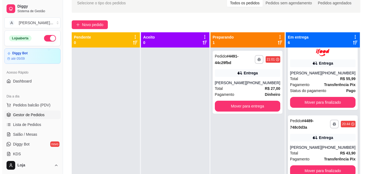
scroll to position [136, 0]
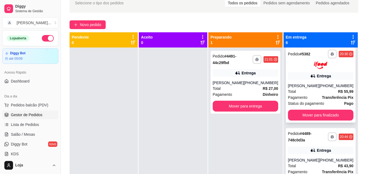
click at [315, 93] on div "Total R$ 55,99" at bounding box center [320, 92] width 65 height 6
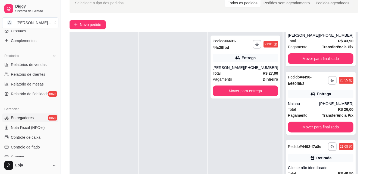
scroll to position [163, 0]
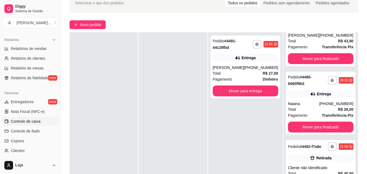
click at [30, 121] on span "Controle de caixa" at bounding box center [26, 121] width 30 height 5
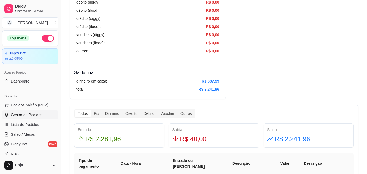
click at [33, 113] on span "Gestor de Pedidos" at bounding box center [27, 114] width 32 height 5
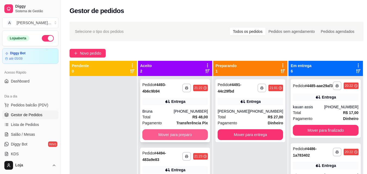
click at [183, 133] on button "Mover para preparo" at bounding box center [174, 134] width 65 height 11
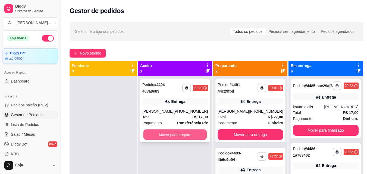
click at [189, 134] on button "Mover para preparo" at bounding box center [175, 135] width 64 height 11
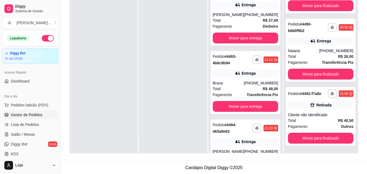
scroll to position [83, 0]
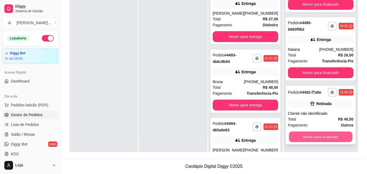
click at [320, 136] on button "Mover para finalizado" at bounding box center [321, 137] width 64 height 11
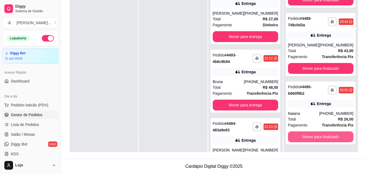
scroll to position [186, 0]
click at [320, 139] on button "Mover para finalizado" at bounding box center [320, 137] width 65 height 11
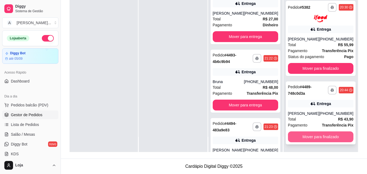
scroll to position [117, 0]
click at [317, 141] on button "Mover para finalizado" at bounding box center [320, 137] width 65 height 11
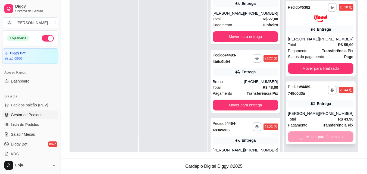
scroll to position [49, 0]
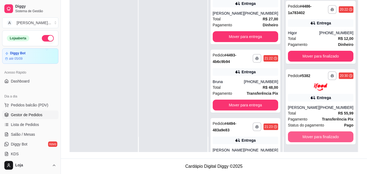
click at [317, 141] on button "Mover para finalizado" at bounding box center [320, 137] width 65 height 11
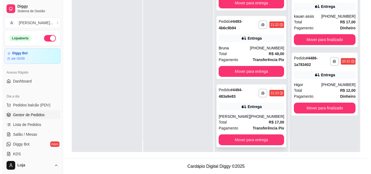
scroll to position [15, 0]
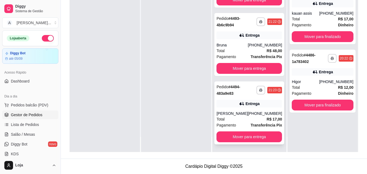
click at [253, 128] on div "**********" at bounding box center [249, 113] width 70 height 63
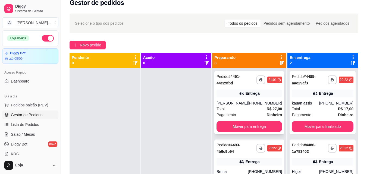
scroll to position [1, 0]
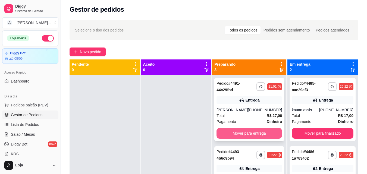
click at [248, 112] on div "[PHONE_NUMBER]" at bounding box center [265, 109] width 34 height 5
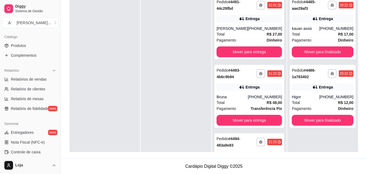
scroll to position [136, 0]
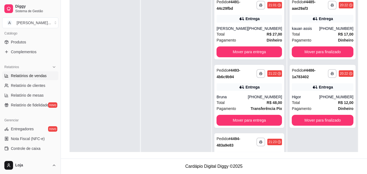
click at [39, 75] on span "Relatórios de vendas" at bounding box center [29, 75] width 36 height 5
select select "ALL"
select select "0"
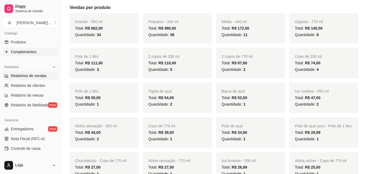
scroll to position [77, 0]
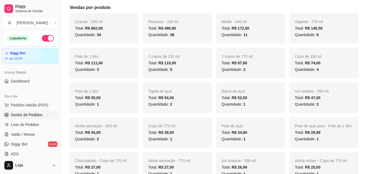
click at [47, 114] on link "Gestor de Pedidos" at bounding box center [30, 115] width 56 height 9
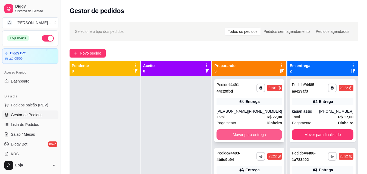
click at [250, 133] on button "Mover para entrega" at bounding box center [249, 134] width 65 height 11
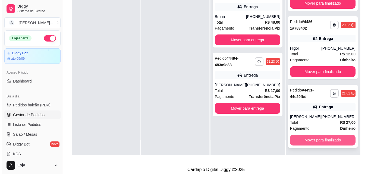
scroll to position [82, 0]
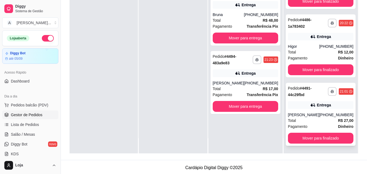
click at [309, 126] on div "Pagamento Dinheiro" at bounding box center [320, 127] width 65 height 6
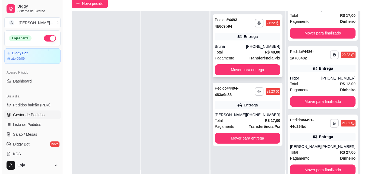
scroll to position [54, 0]
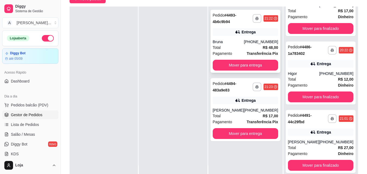
click at [249, 45] on div "Total R$ 48,00" at bounding box center [245, 48] width 65 height 6
click at [260, 99] on div "Entrega" at bounding box center [245, 101] width 65 height 8
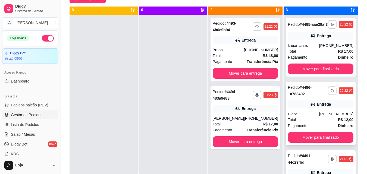
scroll to position [0, 0]
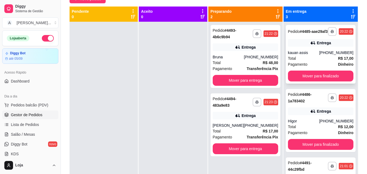
click at [306, 55] on div "kauan assis" at bounding box center [303, 52] width 31 height 5
click at [246, 61] on div "Total R$ 48,00" at bounding box center [245, 63] width 65 height 6
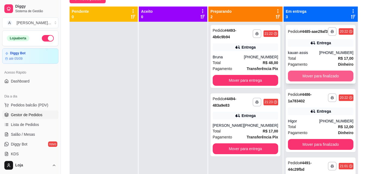
click at [310, 79] on button "Mover para finalizado" at bounding box center [320, 76] width 65 height 11
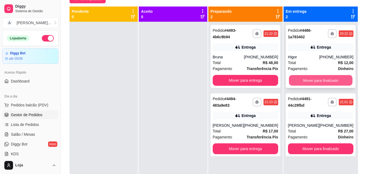
click at [311, 82] on button "Mover para finalizado" at bounding box center [321, 80] width 64 height 11
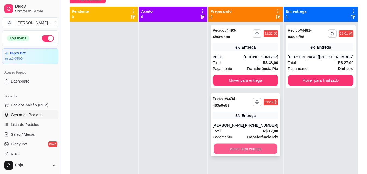
click at [255, 150] on button "Mover para entrega" at bounding box center [246, 149] width 64 height 11
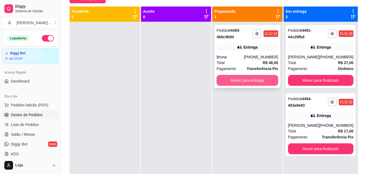
click at [264, 82] on button "Mover para entrega" at bounding box center [248, 80] width 62 height 11
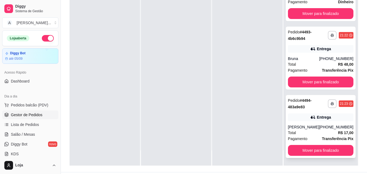
scroll to position [83, 0]
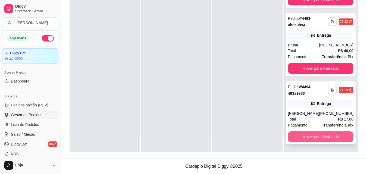
click at [298, 136] on button "Mover para finalizado" at bounding box center [320, 137] width 65 height 11
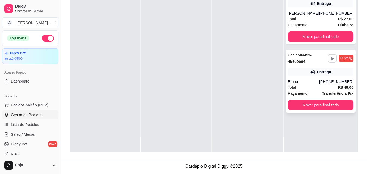
scroll to position [0, 0]
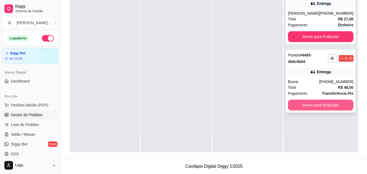
click at [311, 105] on button "Mover para finalizado" at bounding box center [320, 105] width 65 height 11
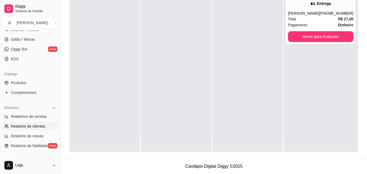
scroll to position [109, 0]
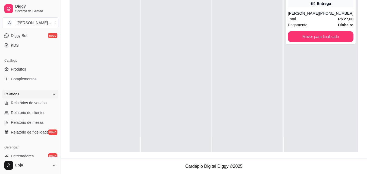
click at [34, 98] on div "Relatórios" at bounding box center [30, 94] width 56 height 9
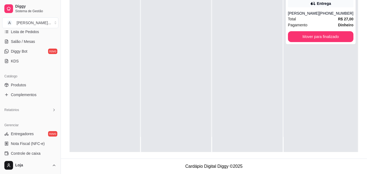
scroll to position [97, 0]
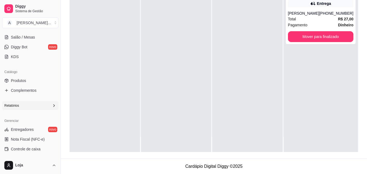
click at [42, 107] on div "Relatórios" at bounding box center [30, 105] width 56 height 9
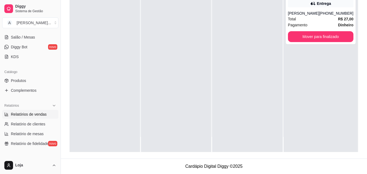
click at [42, 116] on span "Relatórios de vendas" at bounding box center [29, 114] width 36 height 5
select select "ALL"
select select "0"
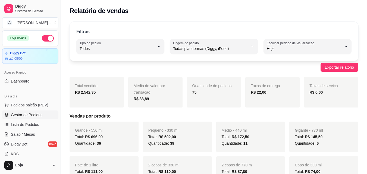
click at [34, 115] on span "Gestor de Pedidos" at bounding box center [27, 114] width 32 height 5
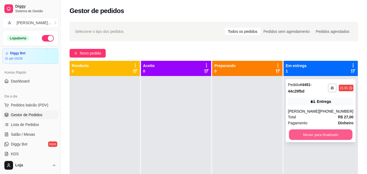
click at [306, 135] on button "Mover para finalizado" at bounding box center [321, 135] width 64 height 11
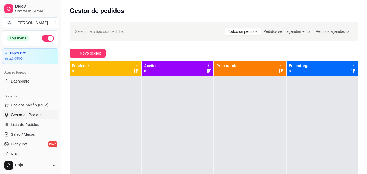
click at [279, 80] on div at bounding box center [249, 163] width 71 height 174
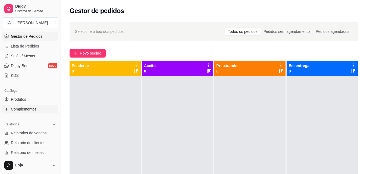
scroll to position [82, 0]
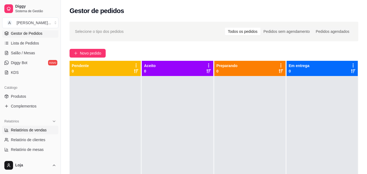
click at [42, 131] on span "Relatórios de vendas" at bounding box center [29, 129] width 36 height 5
select select "ALL"
select select "0"
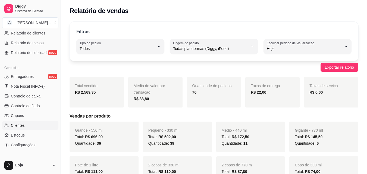
scroll to position [190, 0]
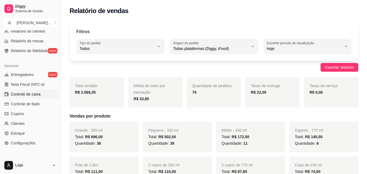
click at [32, 93] on span "Controle de caixa" at bounding box center [26, 94] width 30 height 5
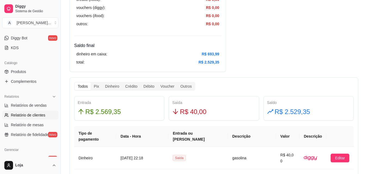
scroll to position [109, 0]
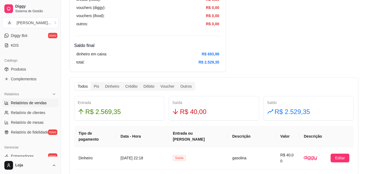
click at [37, 102] on span "Relatórios de vendas" at bounding box center [29, 102] width 36 height 5
select select "ALL"
select select "0"
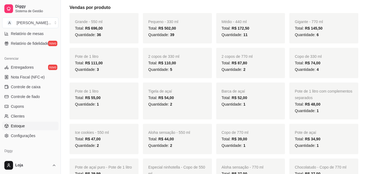
scroll to position [217, 0]
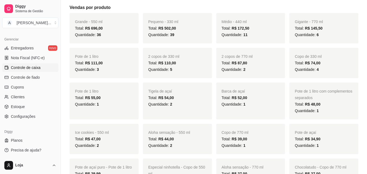
click at [35, 68] on span "Controle de caixa" at bounding box center [26, 67] width 30 height 5
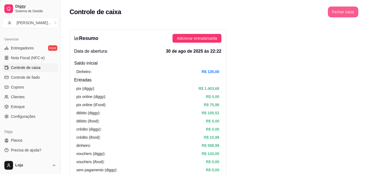
click at [352, 13] on button "Fechar caixa" at bounding box center [343, 12] width 30 height 11
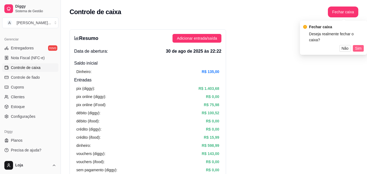
click at [357, 45] on span "Sim" at bounding box center [358, 48] width 7 height 6
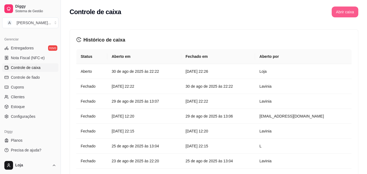
click at [341, 14] on button "Abrir caixa" at bounding box center [345, 12] width 27 height 11
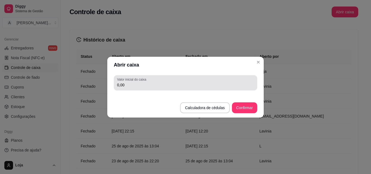
click at [192, 89] on div "Valor inicial do caixa 0,00" at bounding box center [185, 82] width 143 height 15
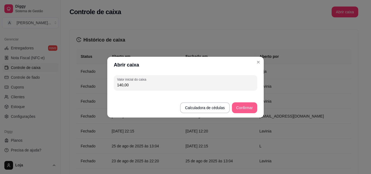
type input "140,00"
click at [253, 109] on button "Confirmar" at bounding box center [244, 107] width 25 height 11
